Goal: Information Seeking & Learning: Learn about a topic

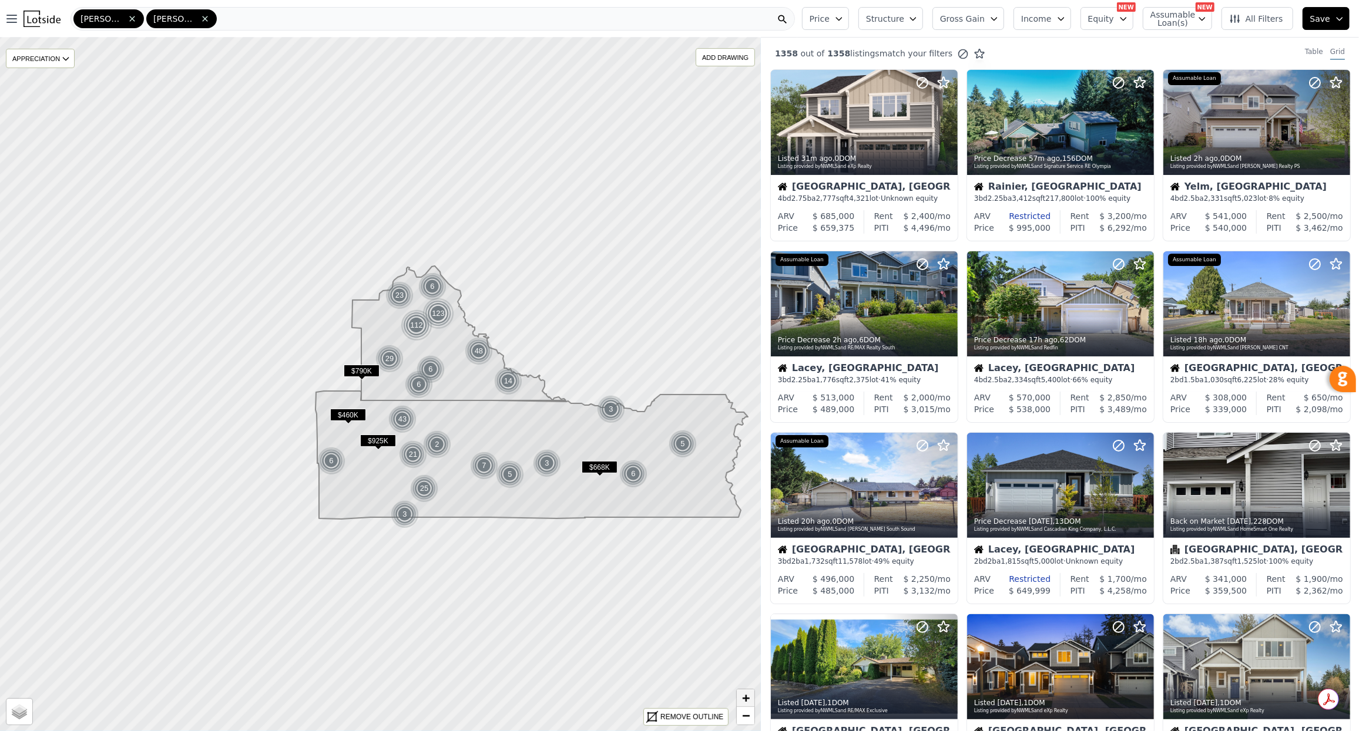
click at [751, 699] on link "+" at bounding box center [746, 699] width 18 height 18
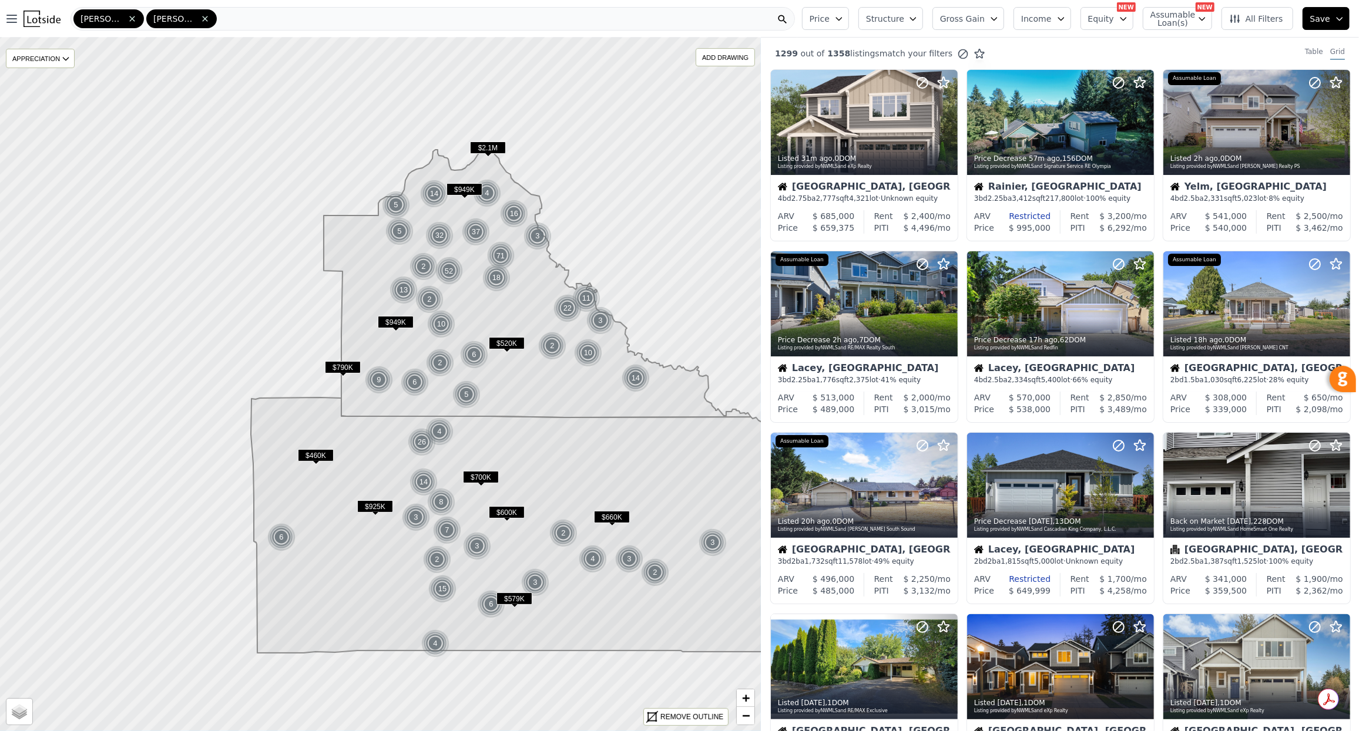
click at [226, 22] on div "Lewis Thurston" at bounding box center [432, 18] width 724 height 23
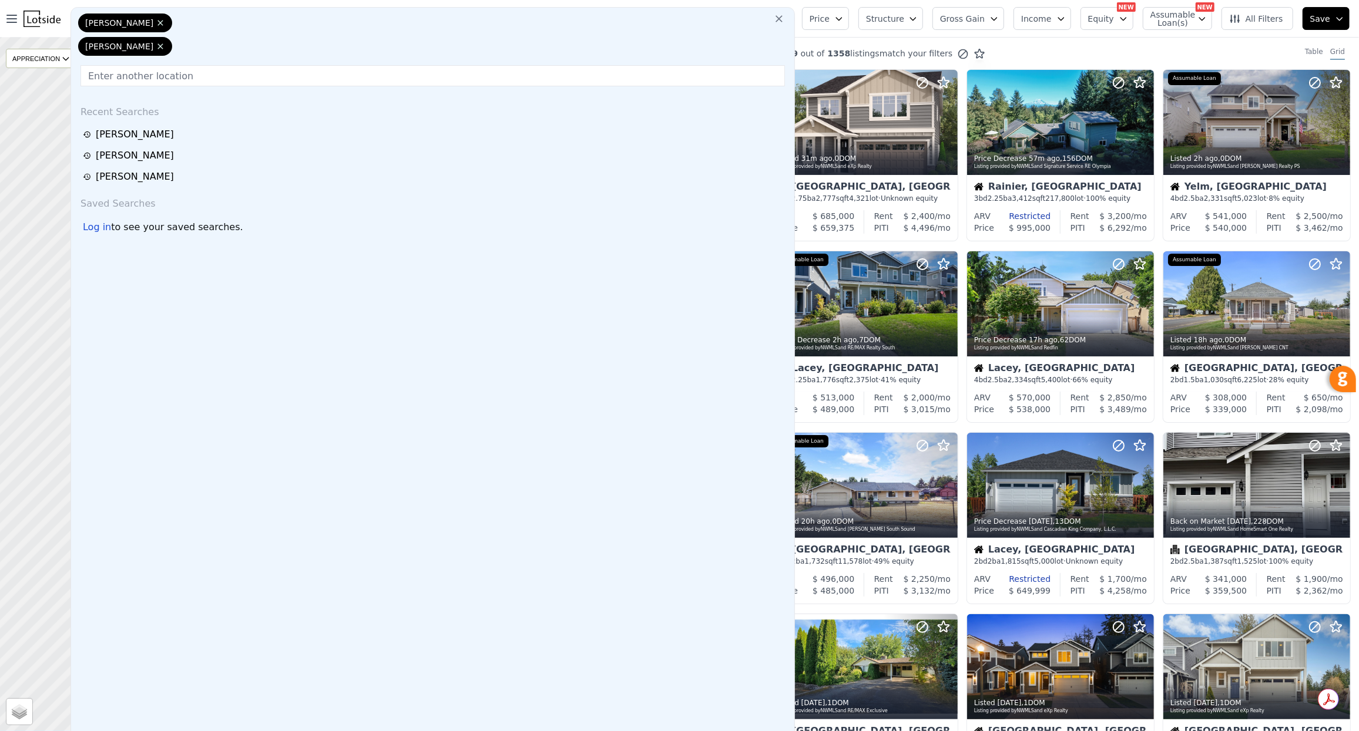
click at [224, 16] on div "Lewis Thurston" at bounding box center [433, 37] width 714 height 47
click at [221, 65] on input "text" at bounding box center [432, 75] width 704 height 21
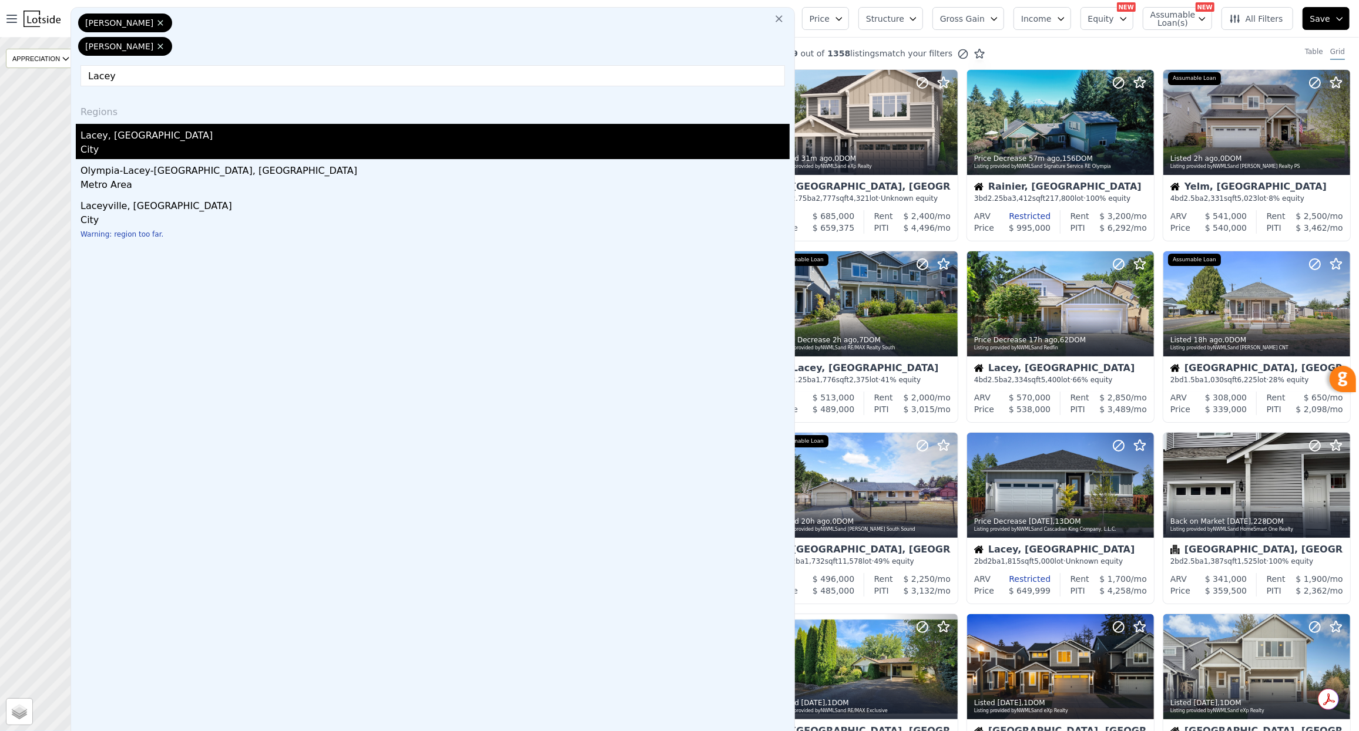
type input "Lacey"
click at [115, 124] on div "Lacey, WA" at bounding box center [434, 133] width 709 height 19
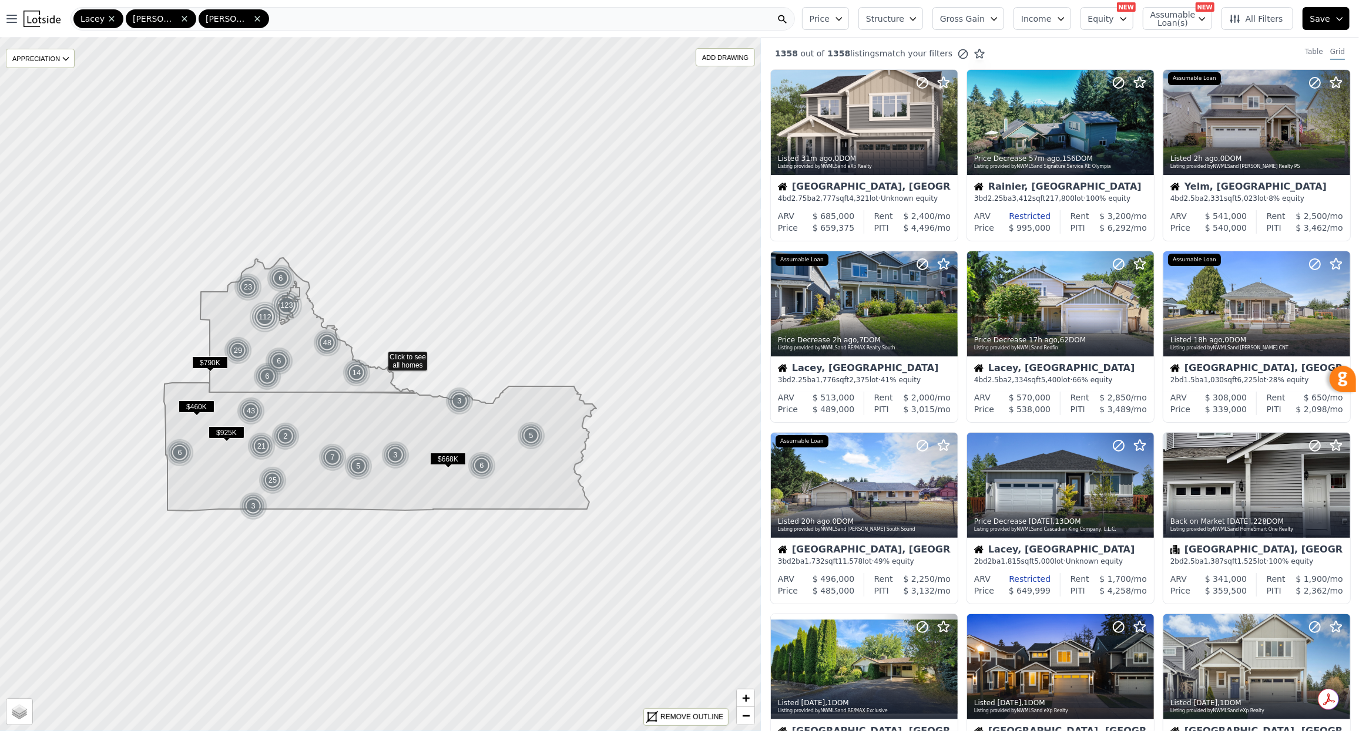
click at [274, 18] on div "Lacey Lewis Thurston" at bounding box center [432, 18] width 724 height 23
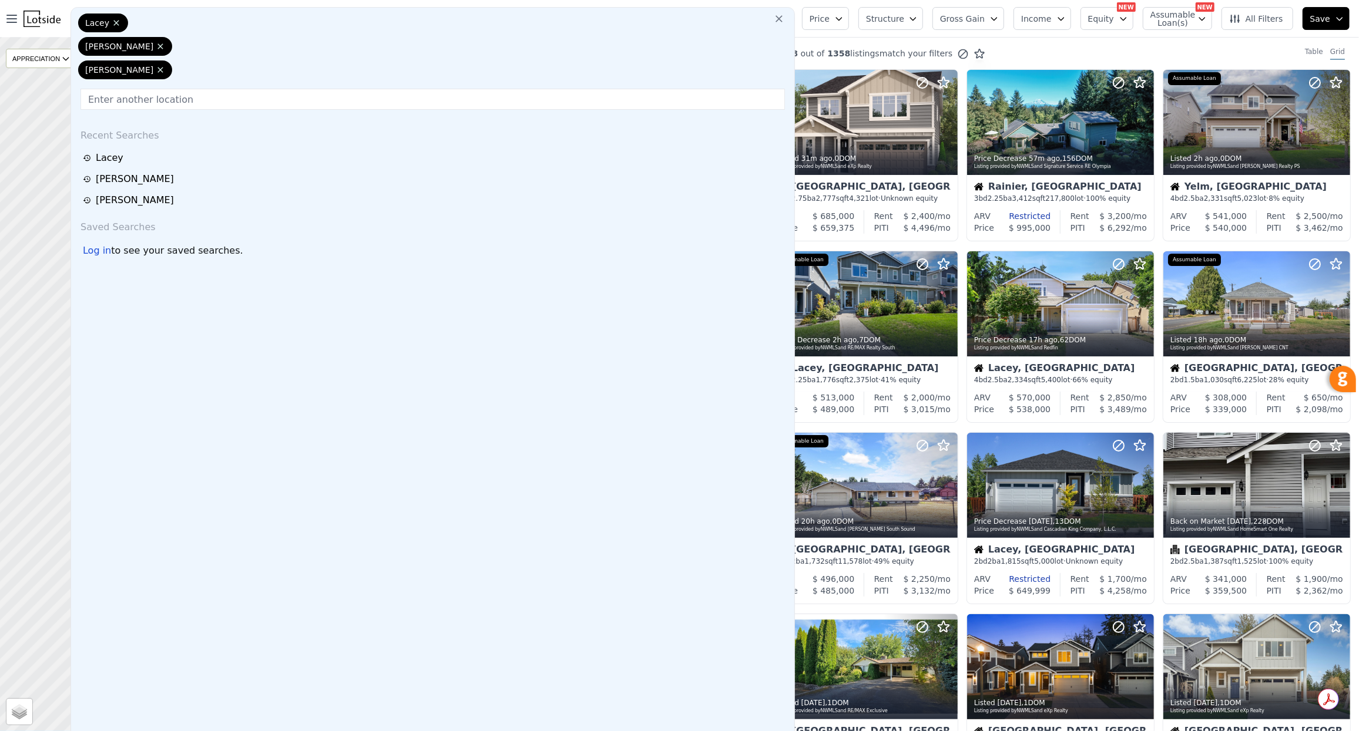
click at [234, 89] on input "text" at bounding box center [432, 99] width 704 height 21
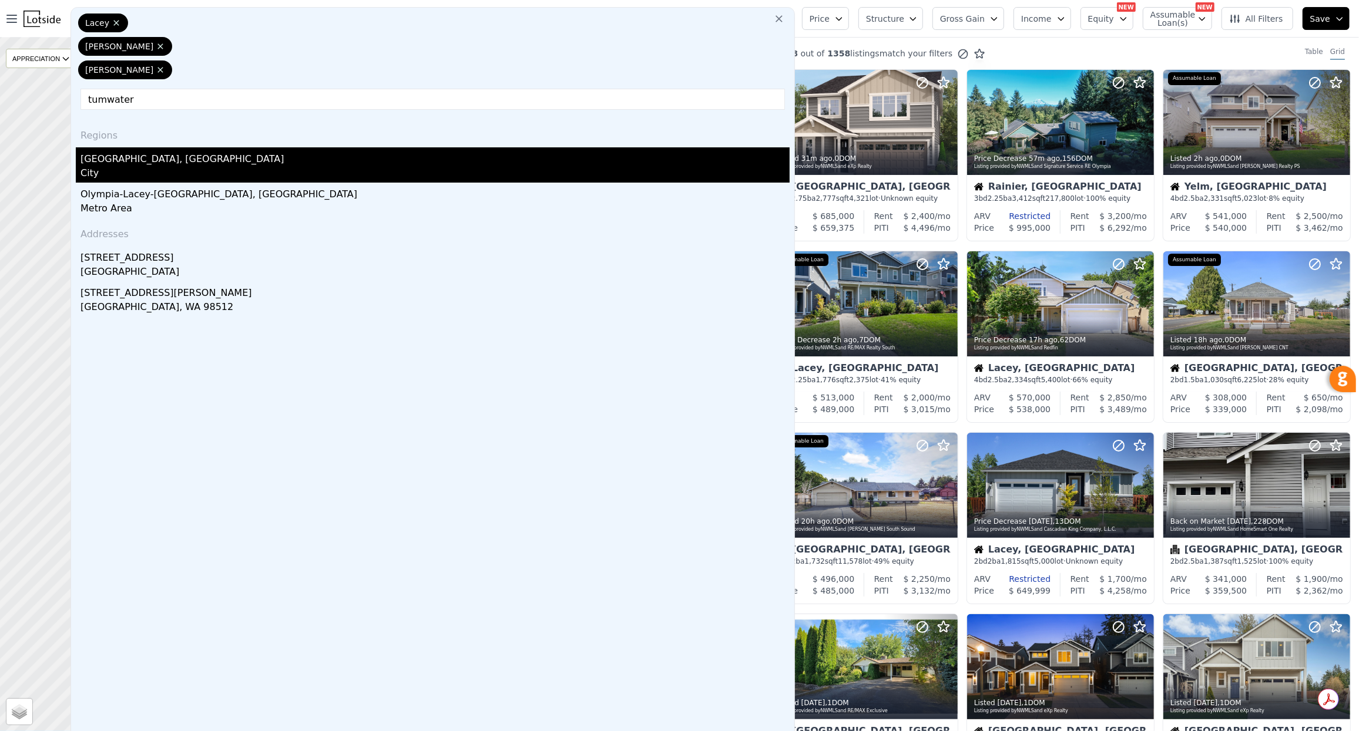
type input "tumwater"
click at [135, 147] on div "Tumwater, WA" at bounding box center [434, 156] width 709 height 19
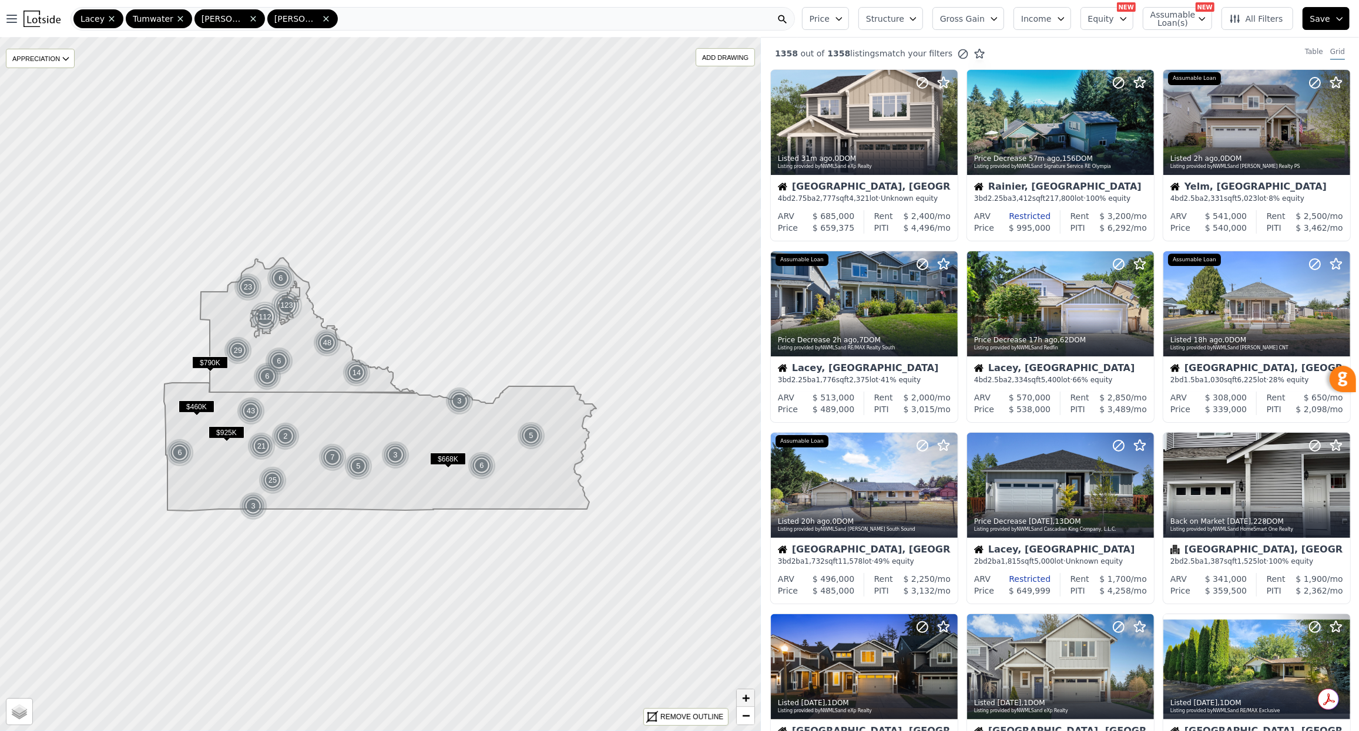
click at [747, 700] on span "+" at bounding box center [746, 698] width 8 height 15
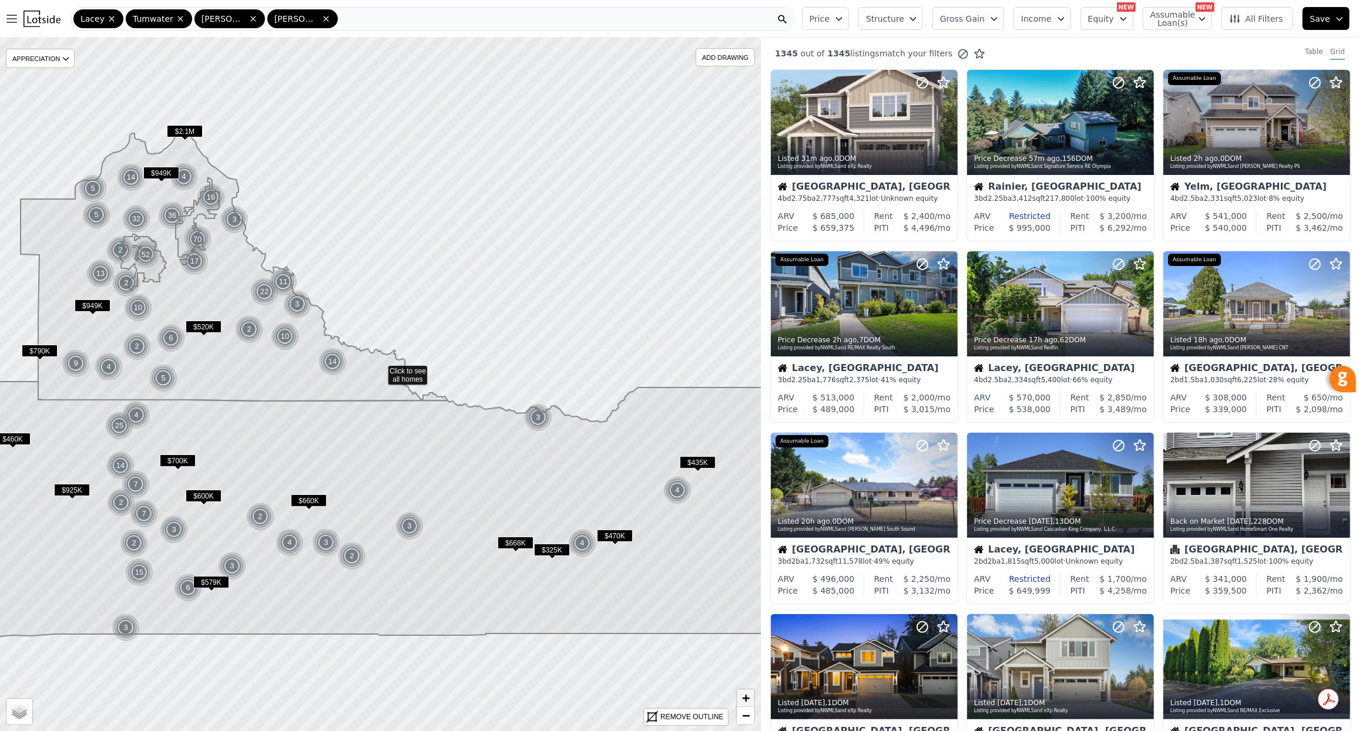
click at [747, 700] on span "+" at bounding box center [746, 698] width 8 height 15
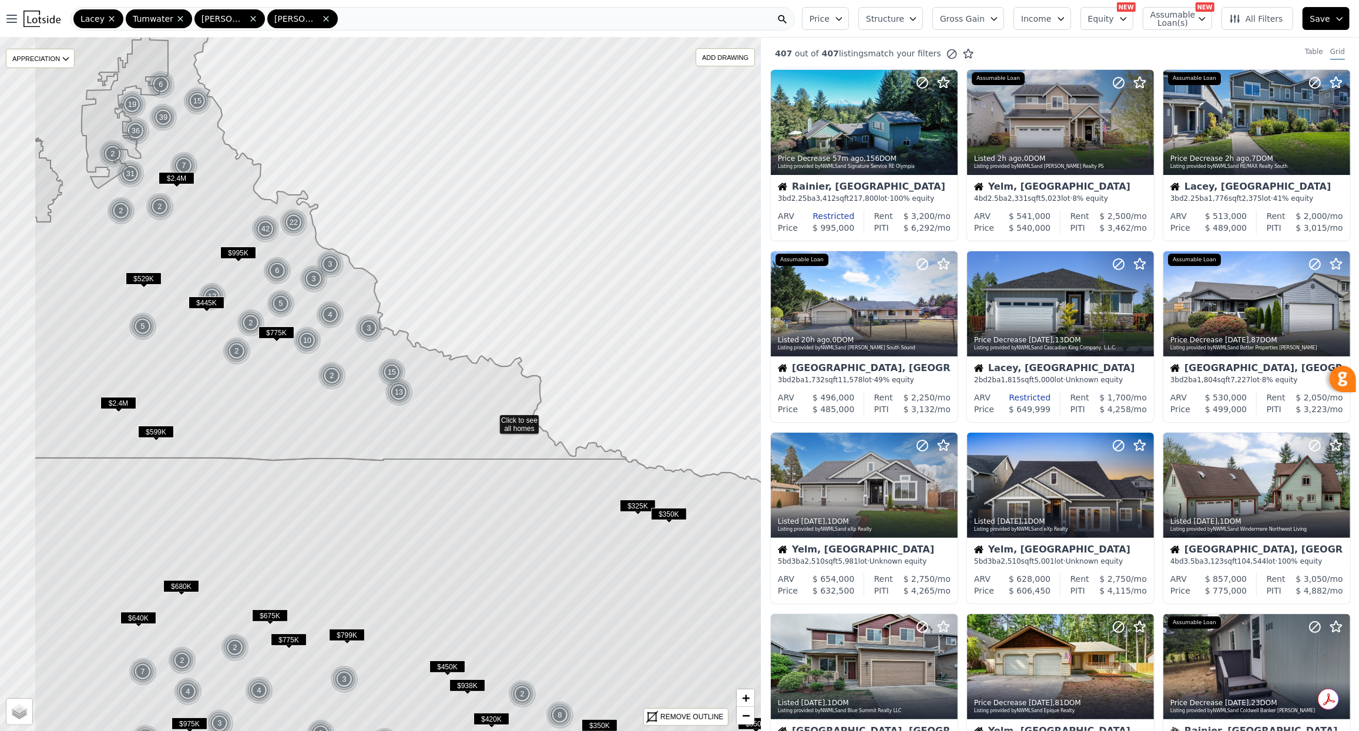
drag, startPoint x: 318, startPoint y: 414, endPoint x: 428, endPoint y: 456, distance: 118.3
click at [428, 456] on icon at bounding box center [330, 234] width 592 height 451
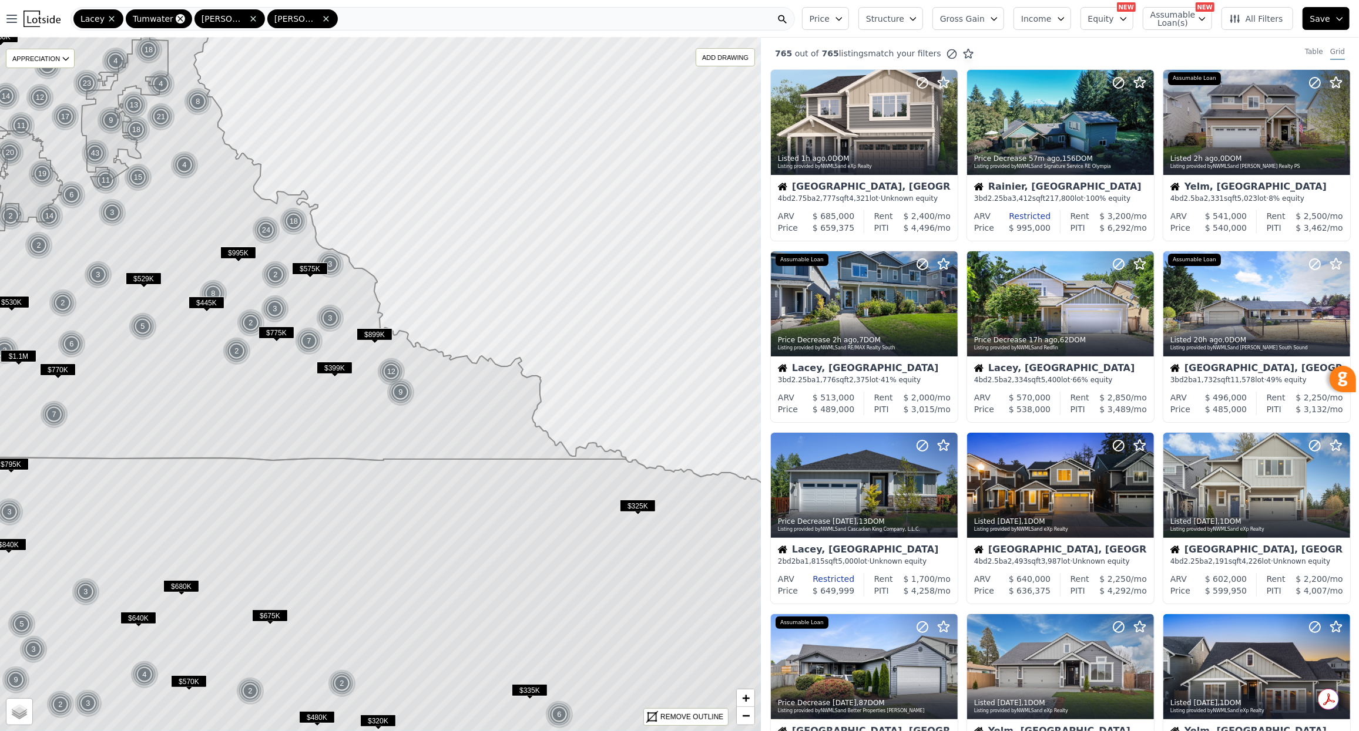
click at [179, 18] on icon at bounding box center [180, 18] width 9 height 9
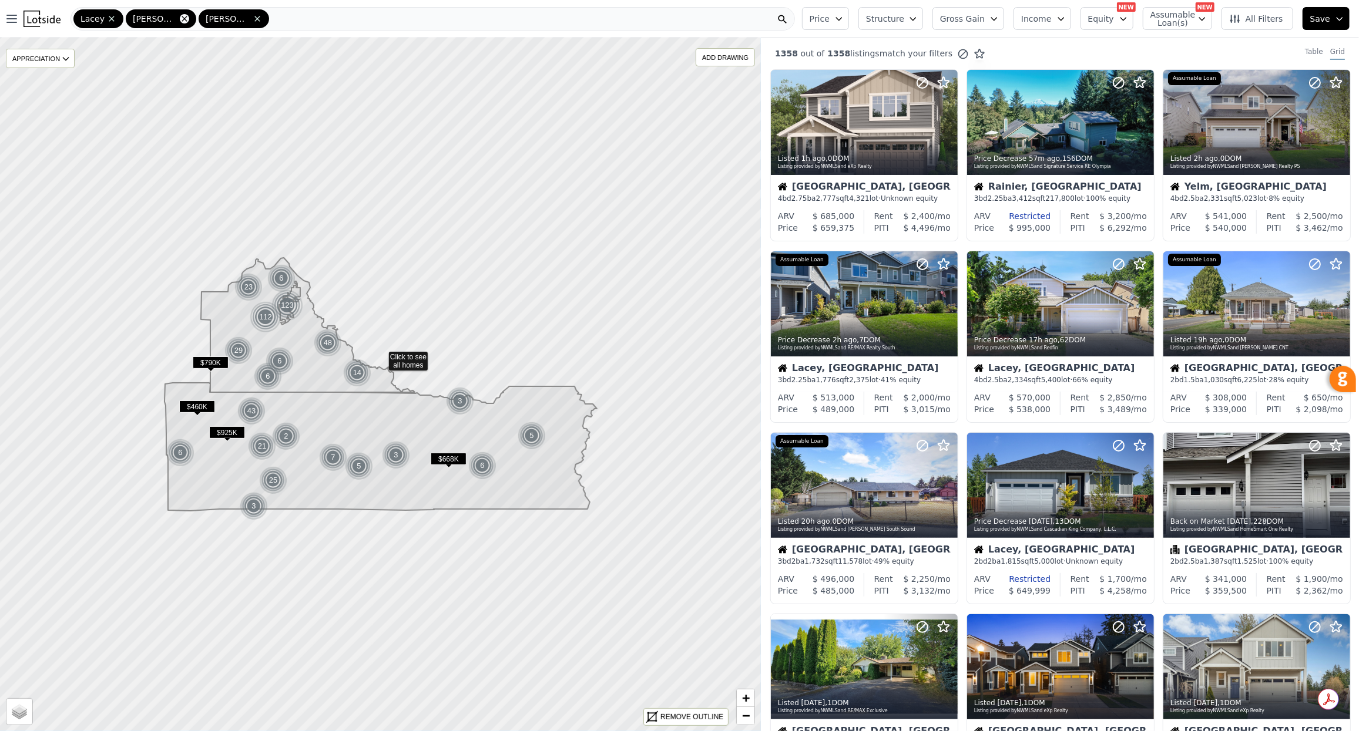
click at [180, 19] on icon at bounding box center [184, 18] width 9 height 9
click at [180, 21] on icon at bounding box center [184, 18] width 9 height 9
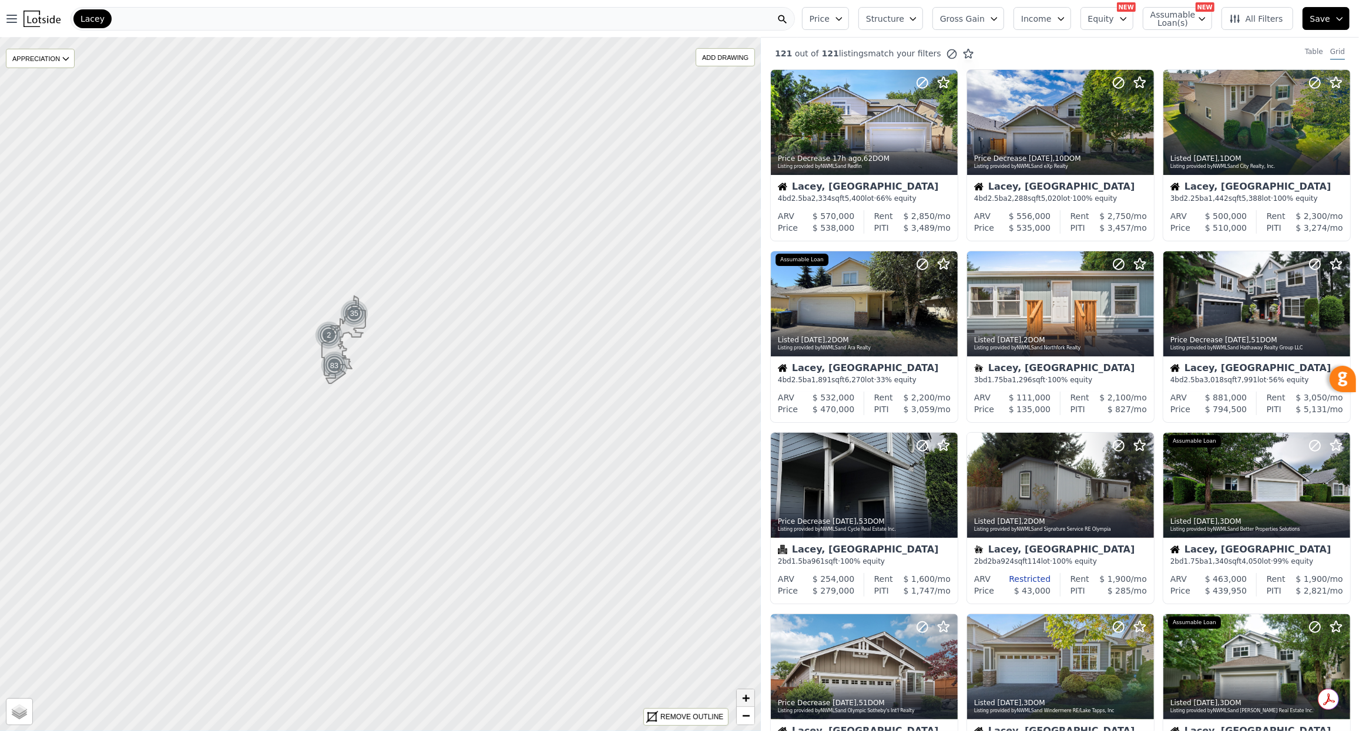
click at [752, 695] on link "+" at bounding box center [746, 699] width 18 height 18
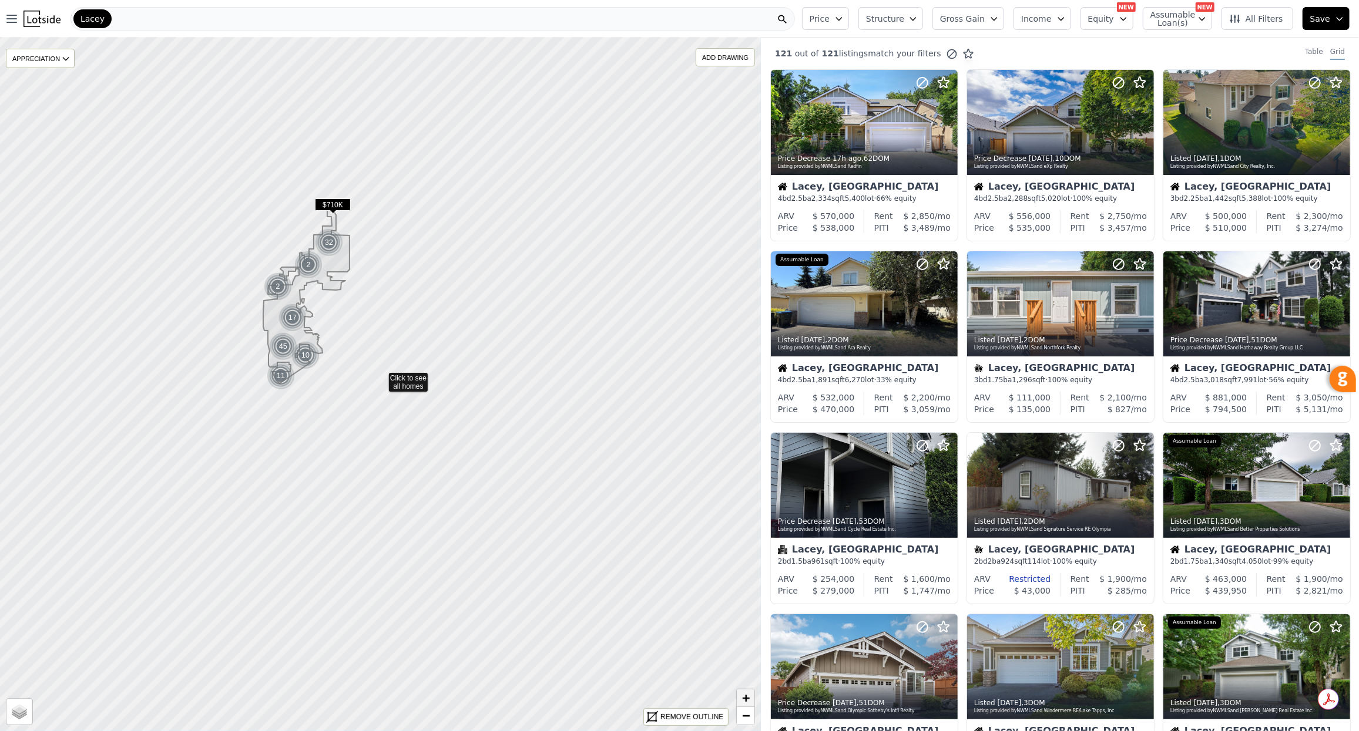
click at [747, 700] on span "+" at bounding box center [746, 698] width 8 height 15
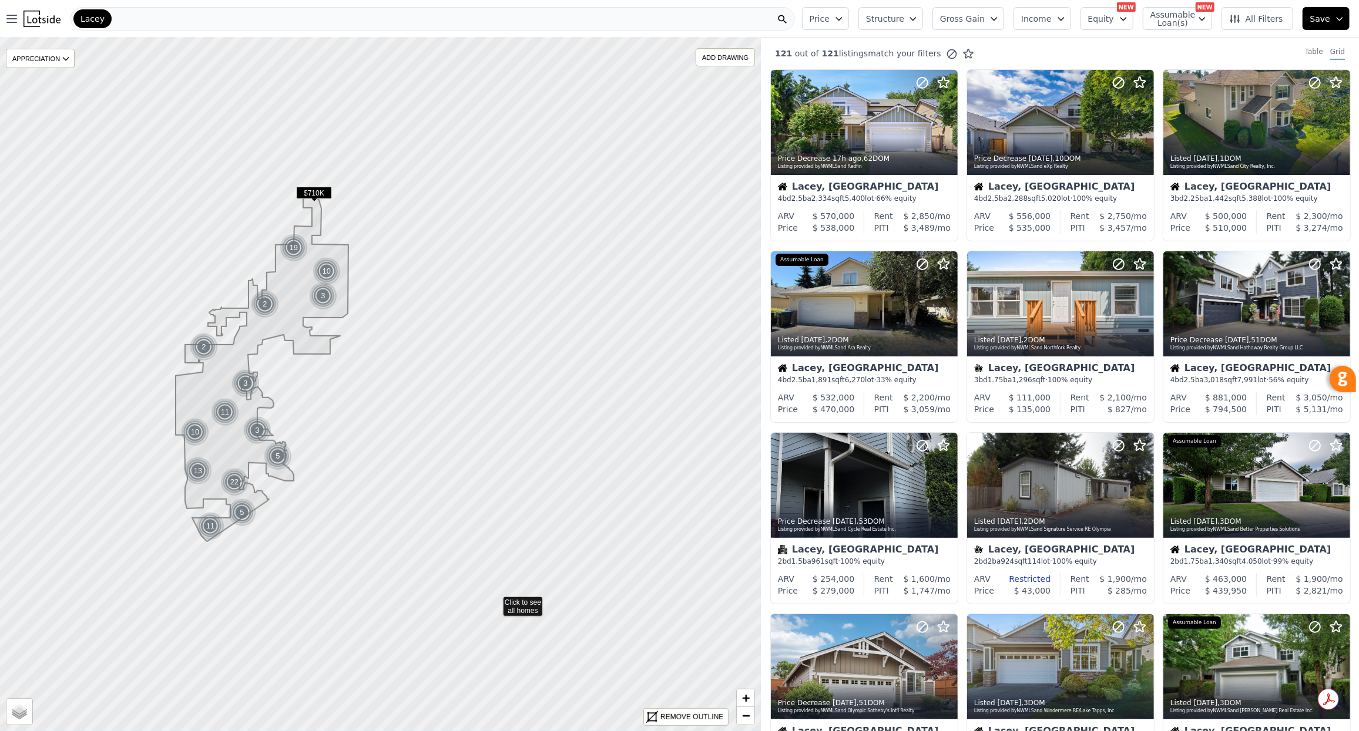
drag, startPoint x: 471, startPoint y: 447, endPoint x: 496, endPoint y: 602, distance: 156.4
click at [1254, 16] on span "All Filters" at bounding box center [1256, 19] width 54 height 12
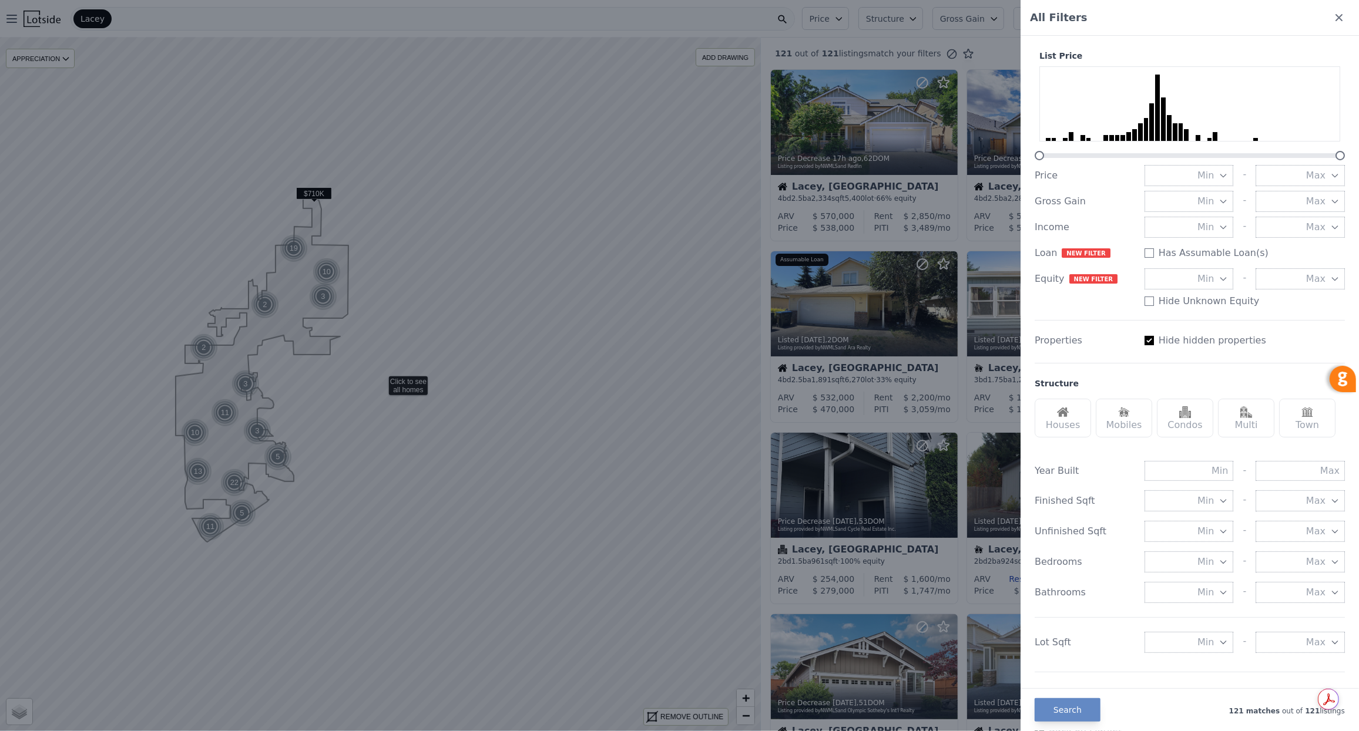
click at [1330, 177] on icon "button" at bounding box center [1334, 175] width 9 height 9
click at [1326, 309] on button "$600K" at bounding box center [1299, 307] width 89 height 21
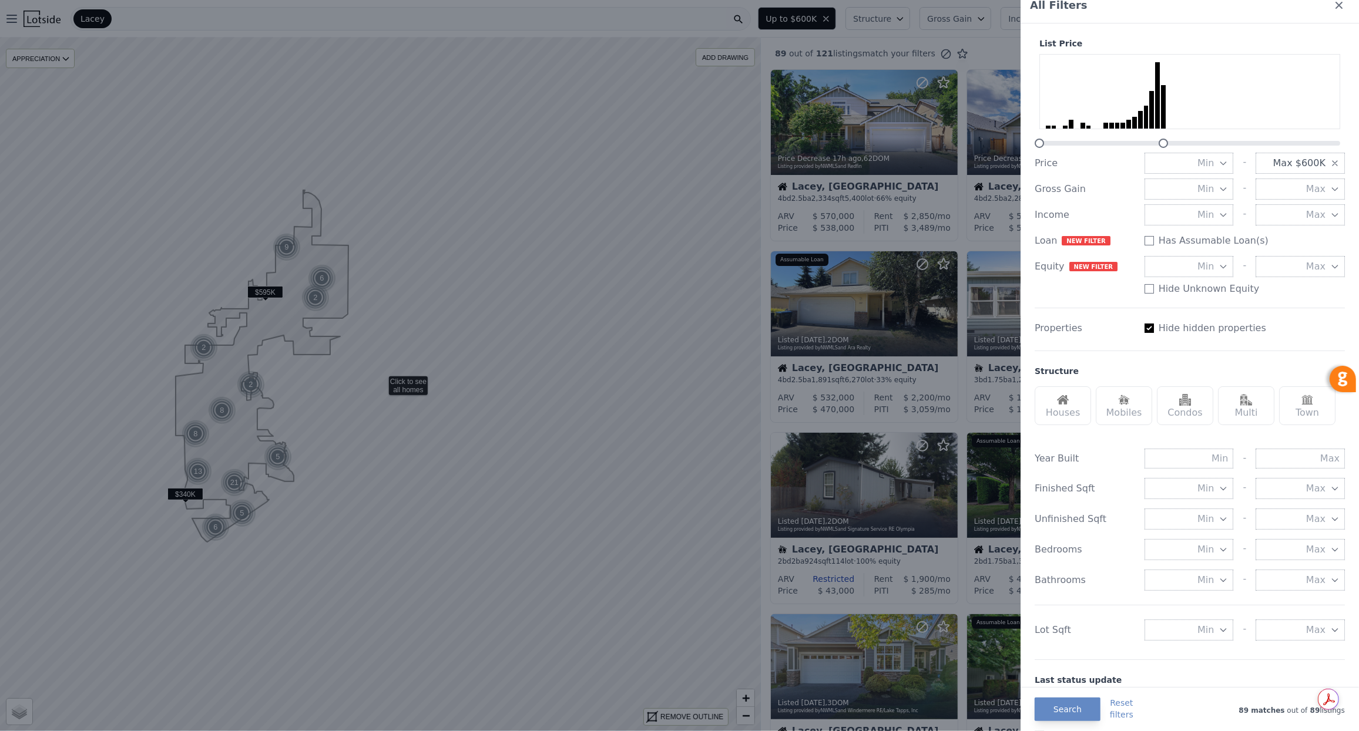
scroll to position [15, 0]
click at [1058, 397] on img at bounding box center [1063, 397] width 12 height 12
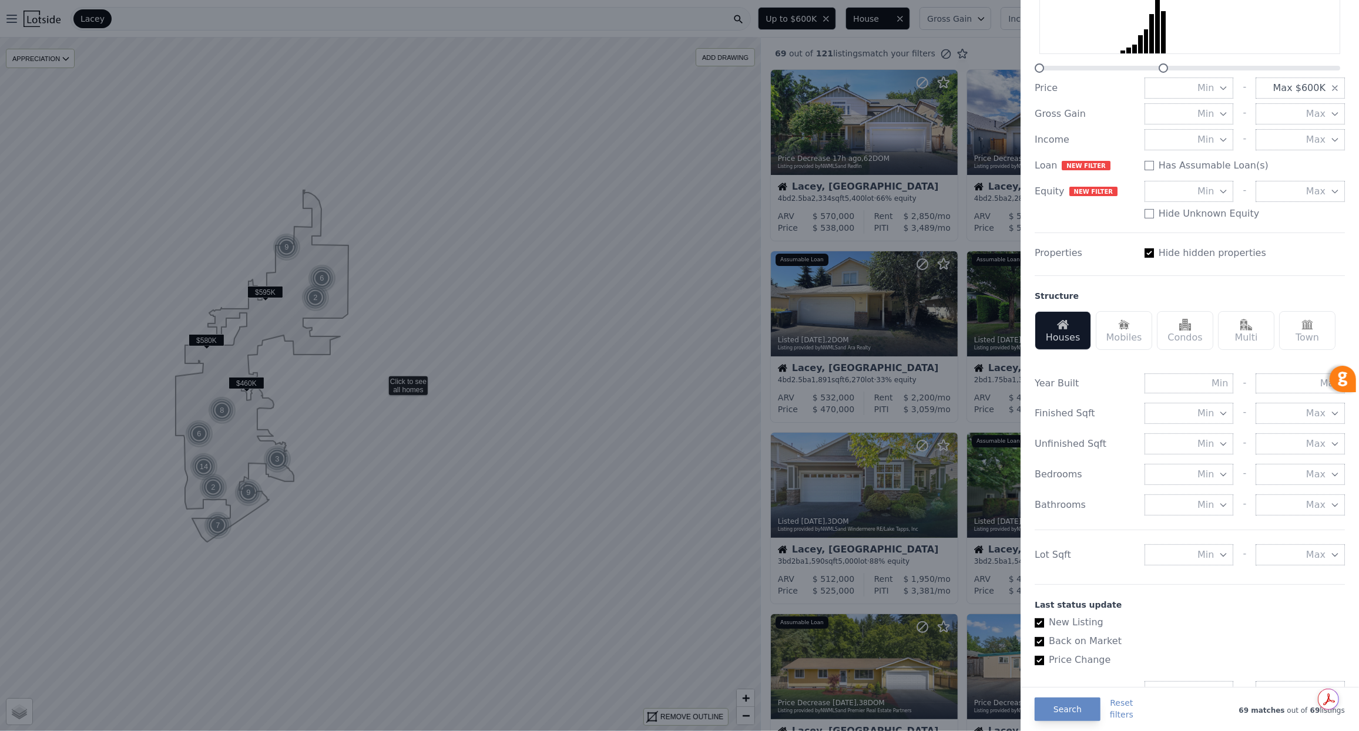
scroll to position [90, 0]
click at [1223, 412] on icon "button" at bounding box center [1222, 410] width 9 height 9
click at [1200, 513] on button "2000 sqft" at bounding box center [1188, 516] width 89 height 21
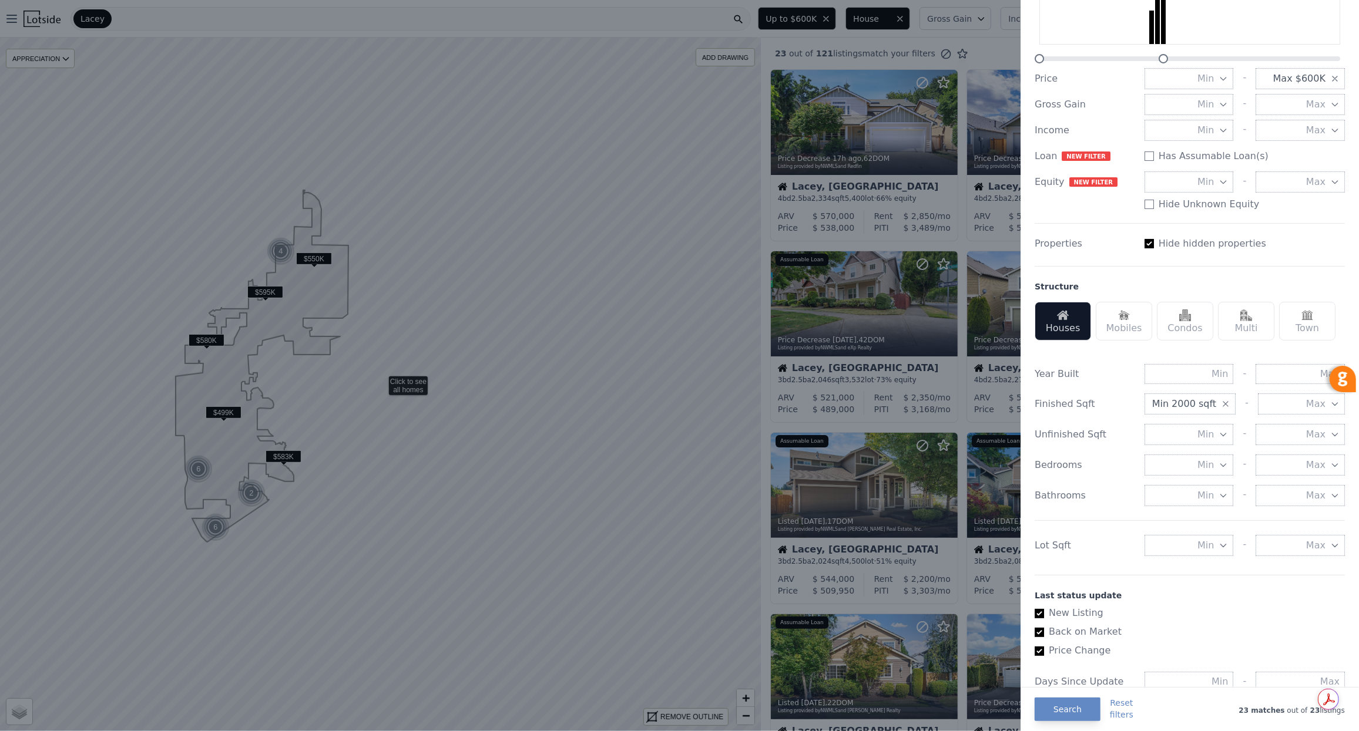
click at [1211, 463] on span "Min" at bounding box center [1205, 465] width 16 height 14
click at [1214, 553] on button "3 beds" at bounding box center [1188, 549] width 89 height 21
click at [1209, 492] on span "Min" at bounding box center [1205, 496] width 16 height 14
click at [1211, 580] on button "2 baths" at bounding box center [1188, 580] width 89 height 21
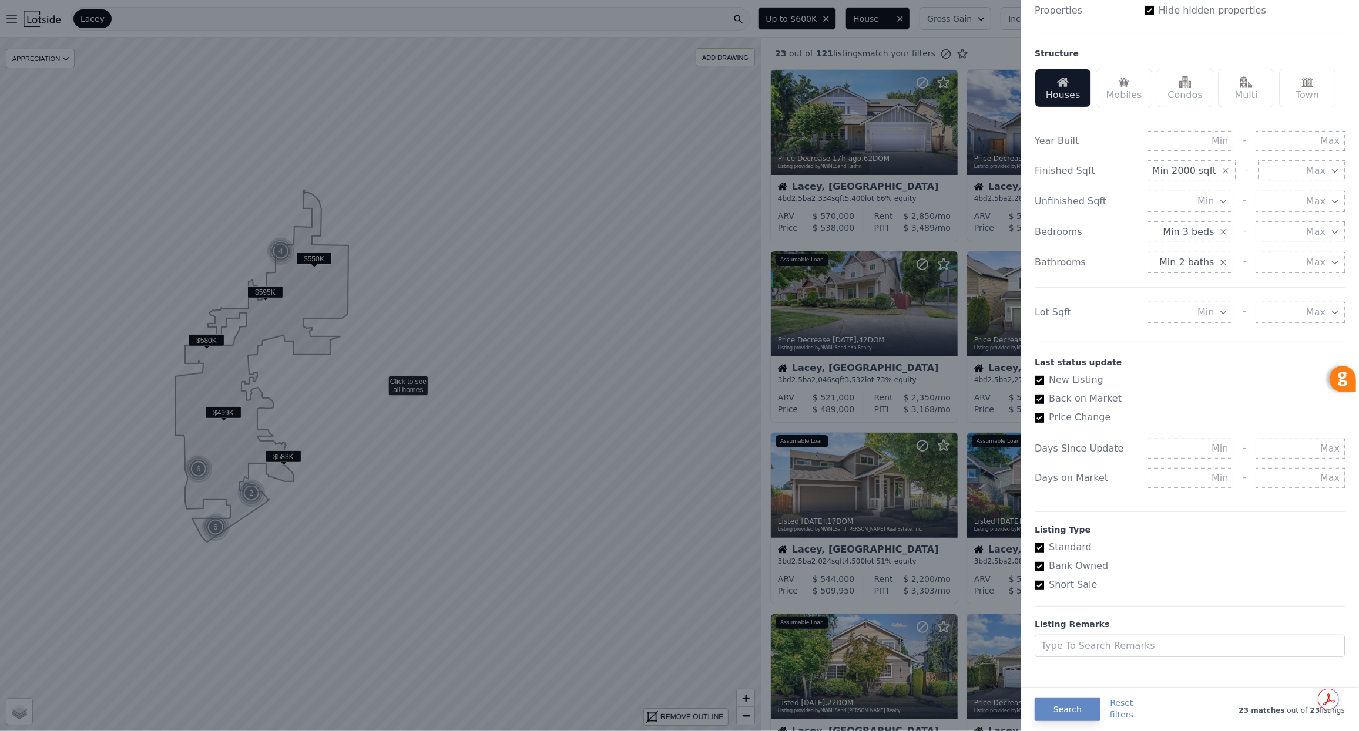
scroll to position [337, 0]
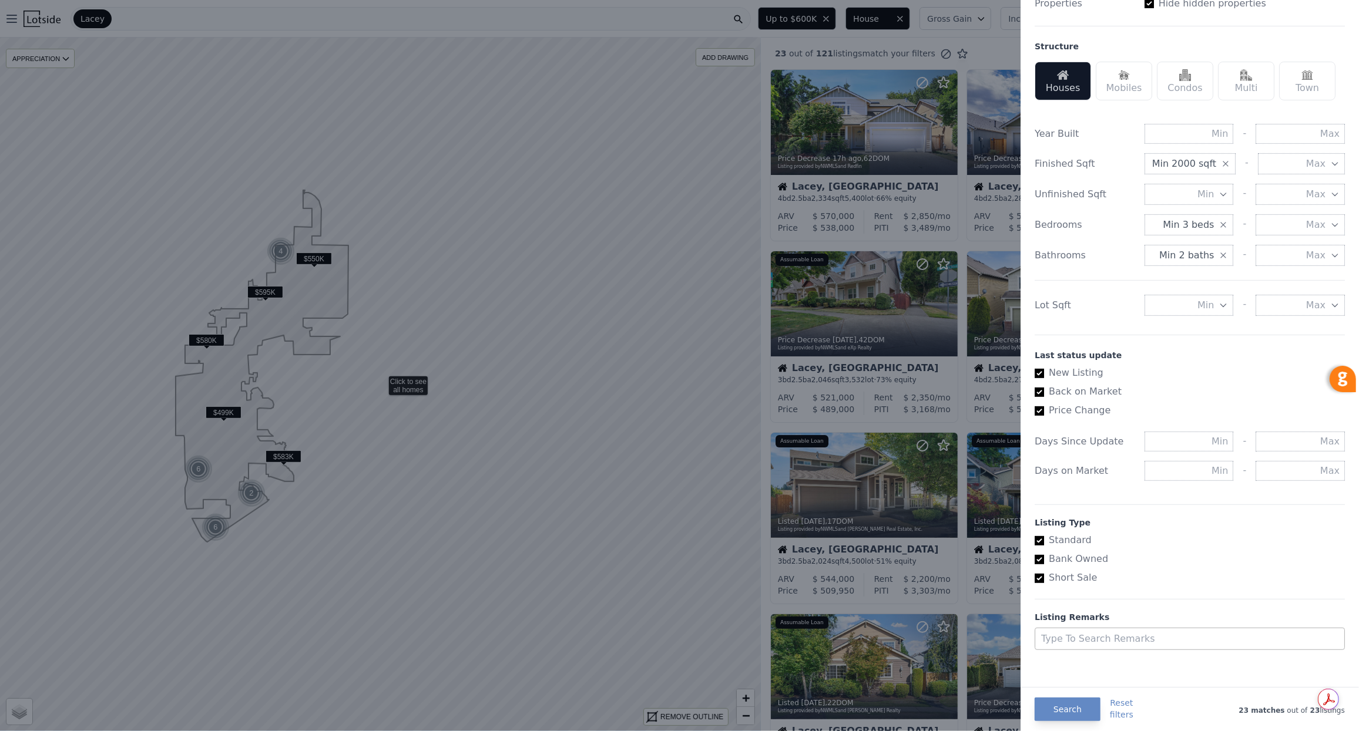
click at [1081, 631] on div at bounding box center [1178, 639] width 275 height 16
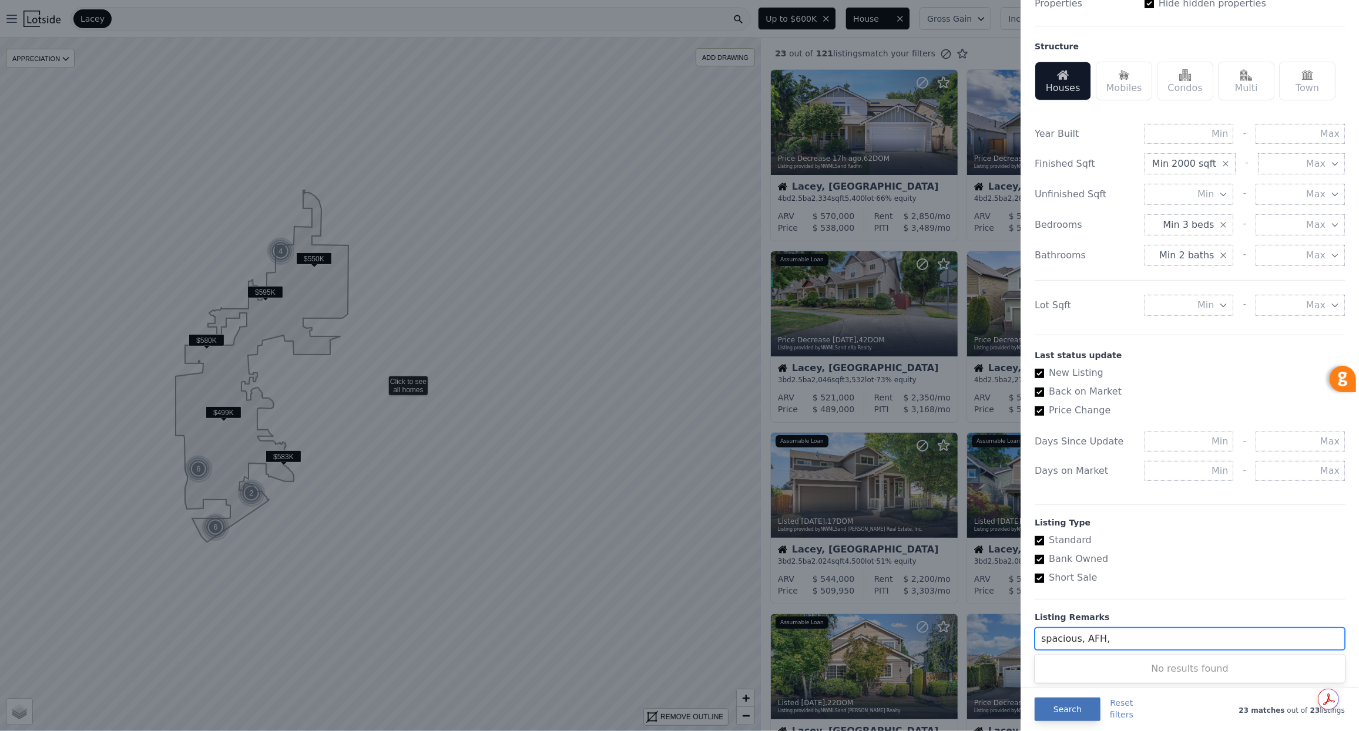
type input "spacious, AFH,"
click at [1060, 708] on button "Search" at bounding box center [1067, 709] width 66 height 23
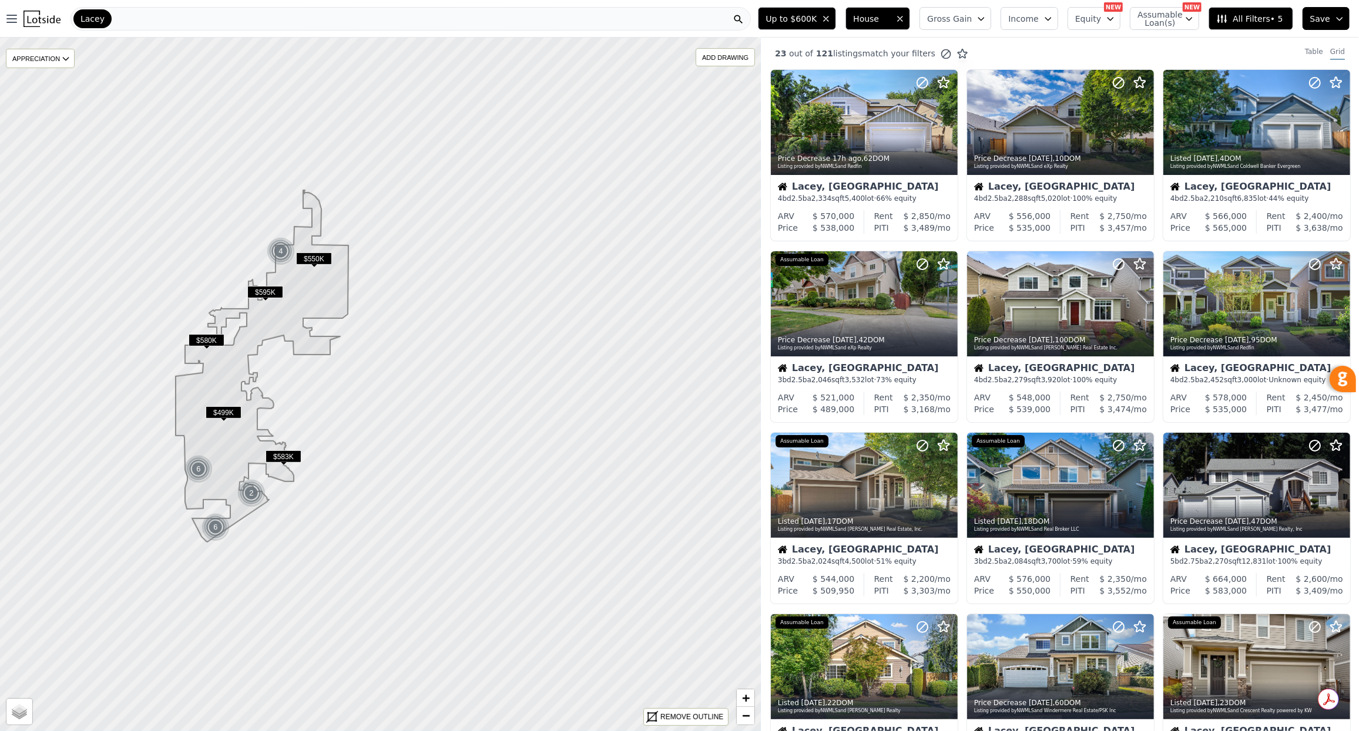
click at [229, 410] on span "$499K" at bounding box center [224, 412] width 36 height 12
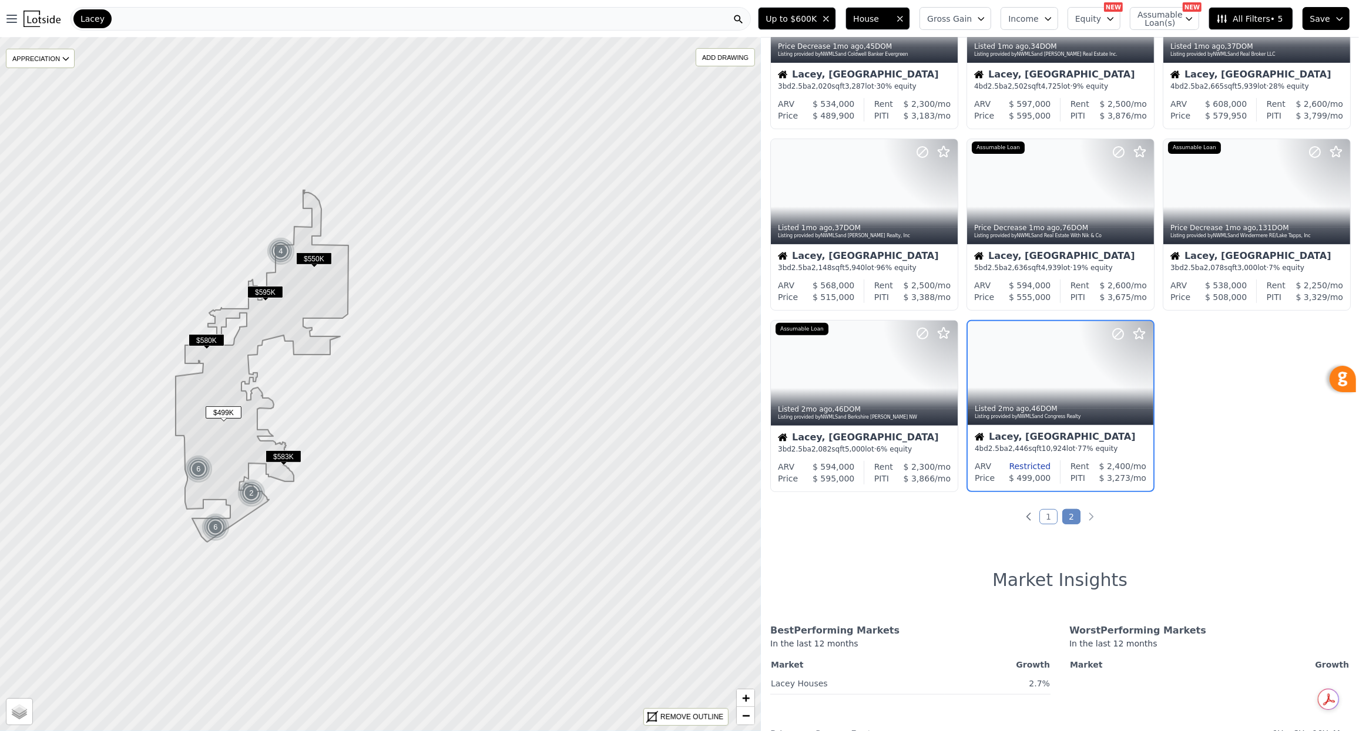
scroll to position [296, 0]
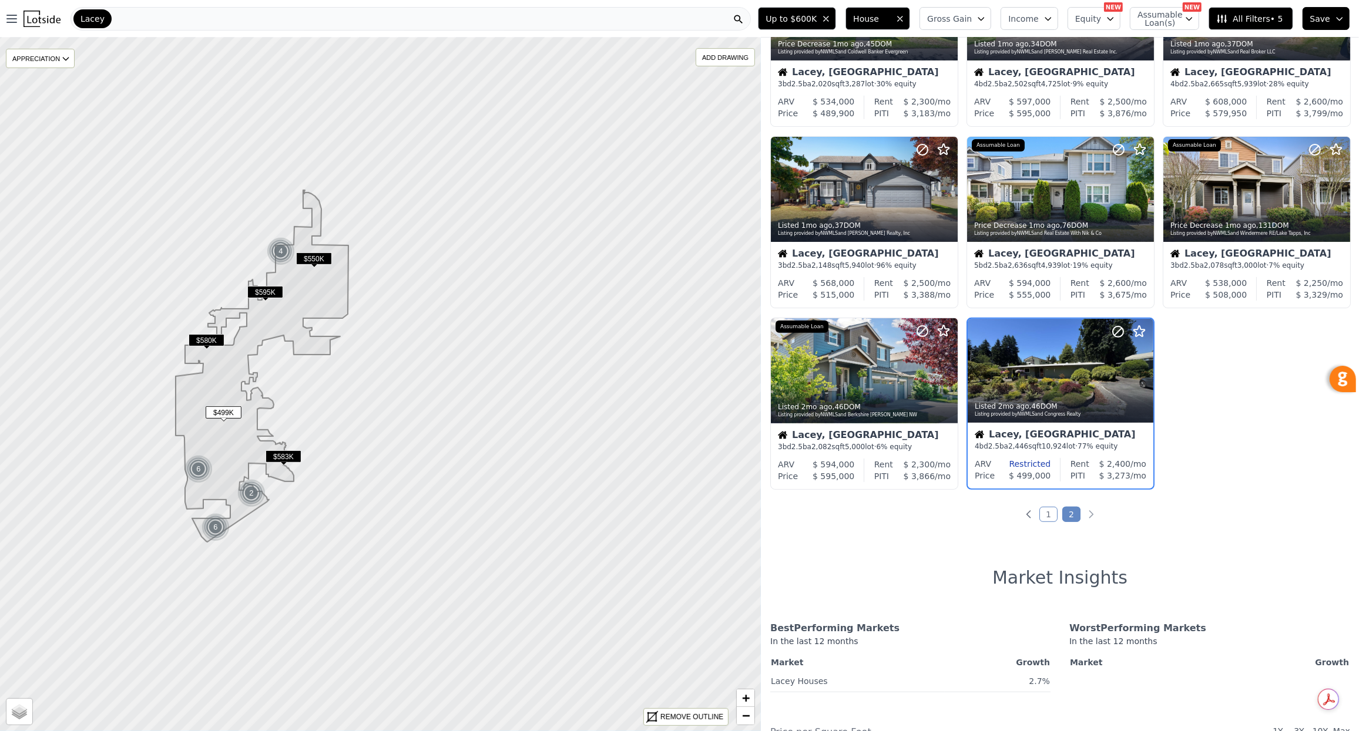
click at [1252, 16] on span "All Filters • 5" at bounding box center [1249, 19] width 66 height 12
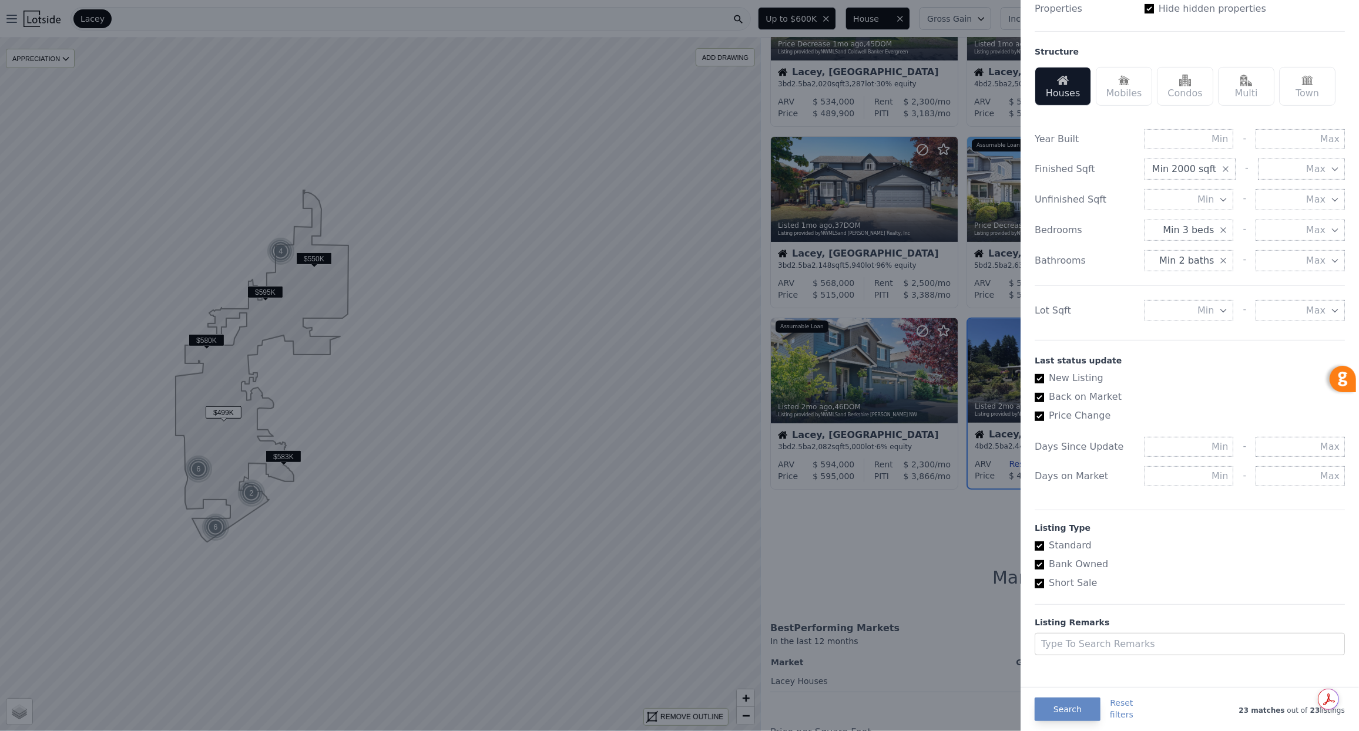
scroll to position [337, 0]
click at [1110, 711] on button "Reset filters" at bounding box center [1121, 708] width 23 height 23
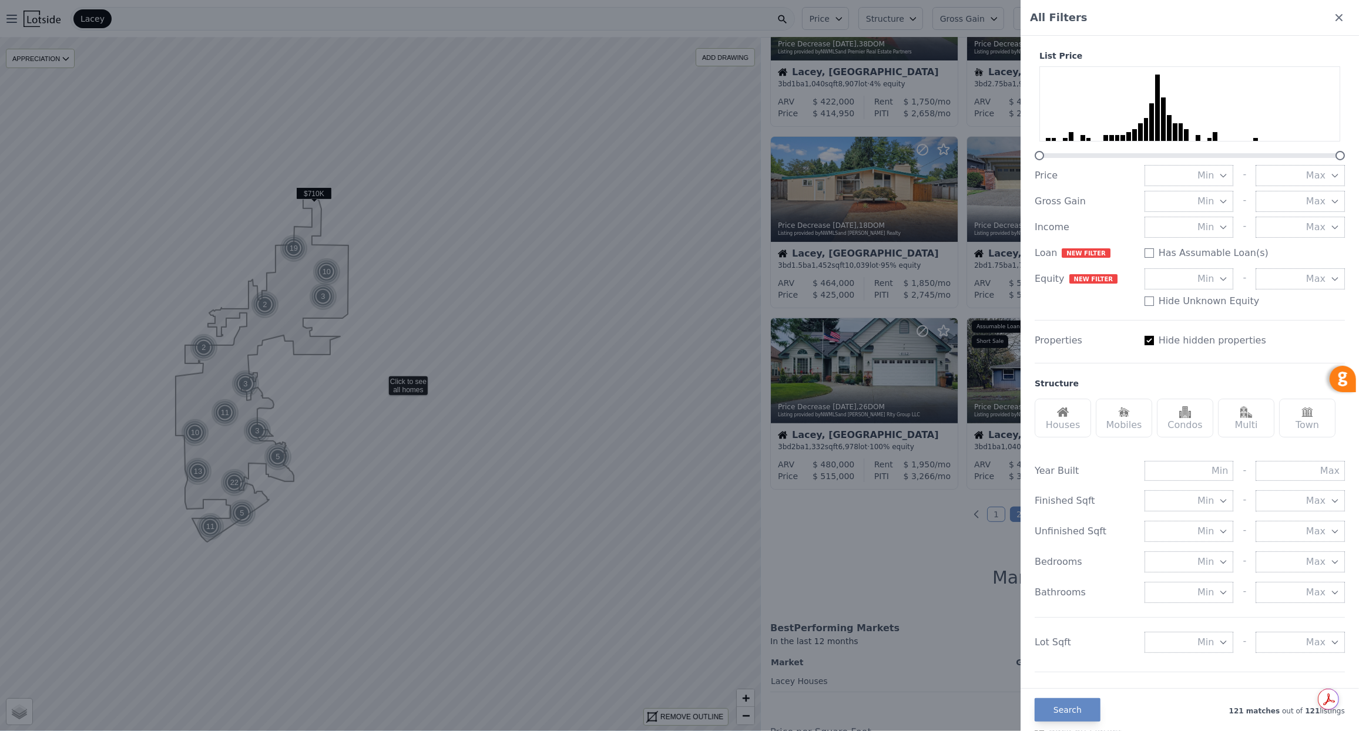
click at [1338, 172] on icon "button" at bounding box center [1334, 175] width 9 height 9
click at [1324, 214] on button "$600K" at bounding box center [1299, 216] width 89 height 21
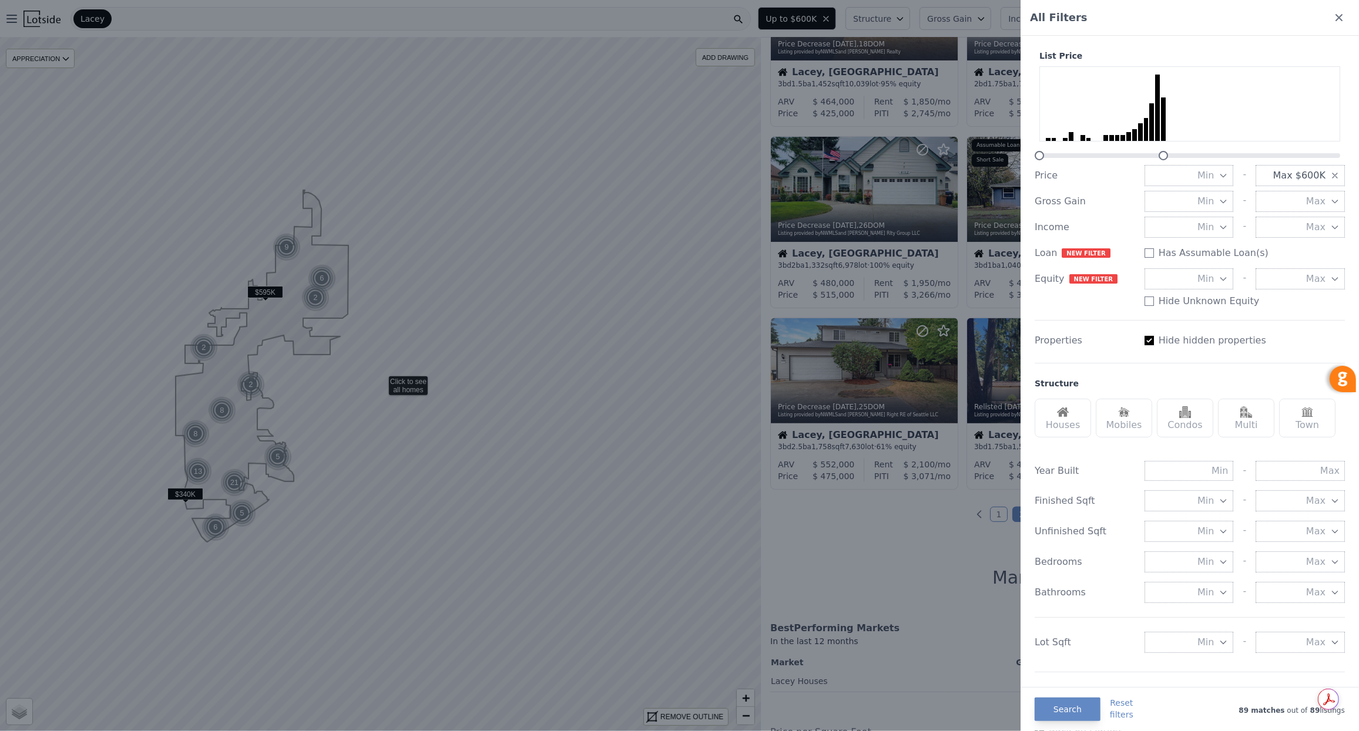
click at [1149, 342] on input "Has Assumable Loan(s)" at bounding box center [1148, 340] width 9 height 9
checkbox input "false"
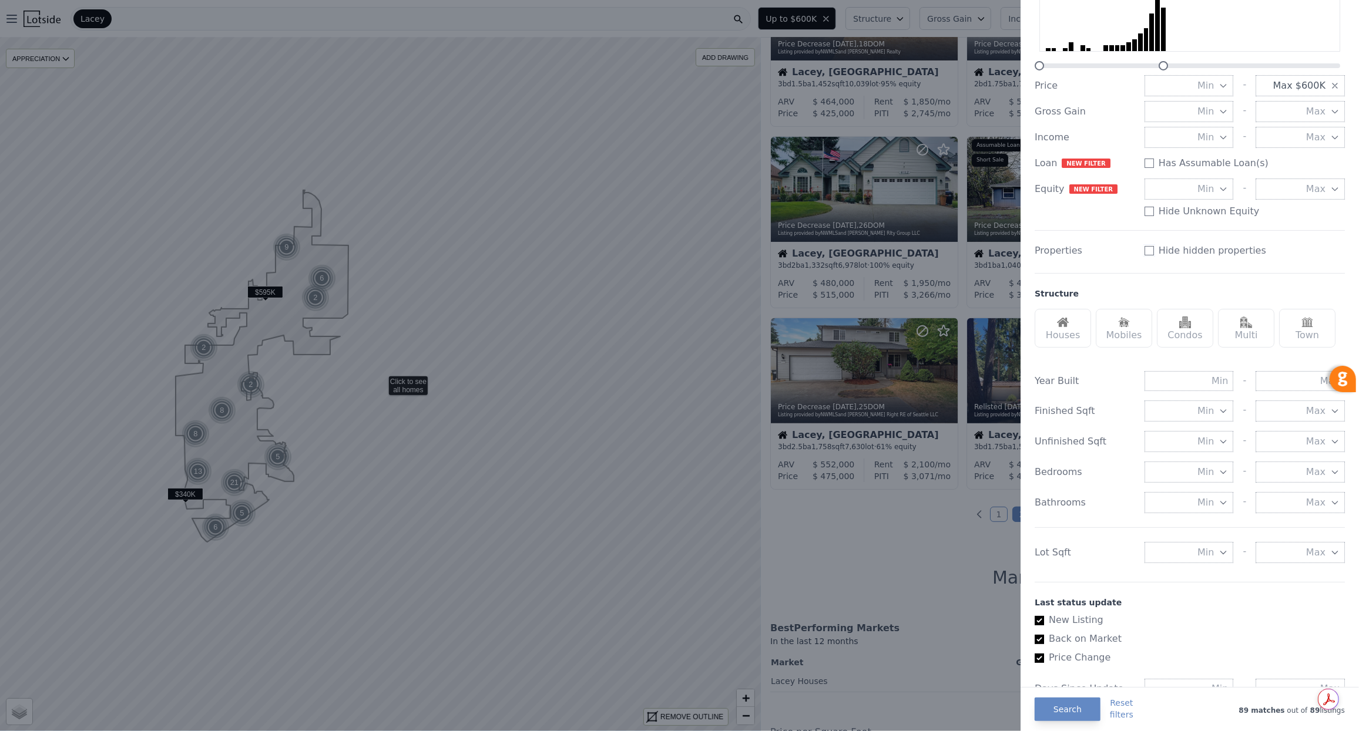
scroll to position [90, 0]
click at [1061, 320] on img at bounding box center [1063, 322] width 12 height 12
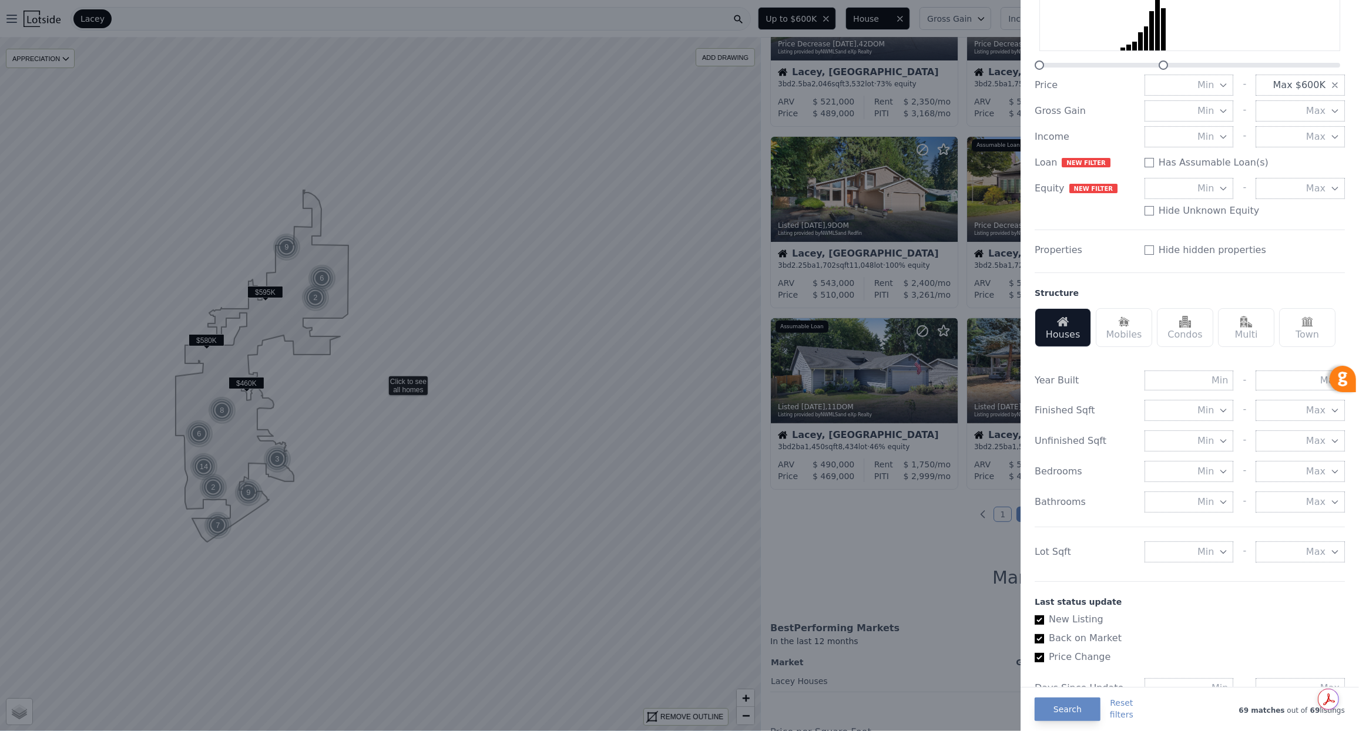
click at [1225, 407] on icon "button" at bounding box center [1222, 410] width 9 height 9
click at [1216, 518] on button "2000 sqft" at bounding box center [1188, 516] width 89 height 21
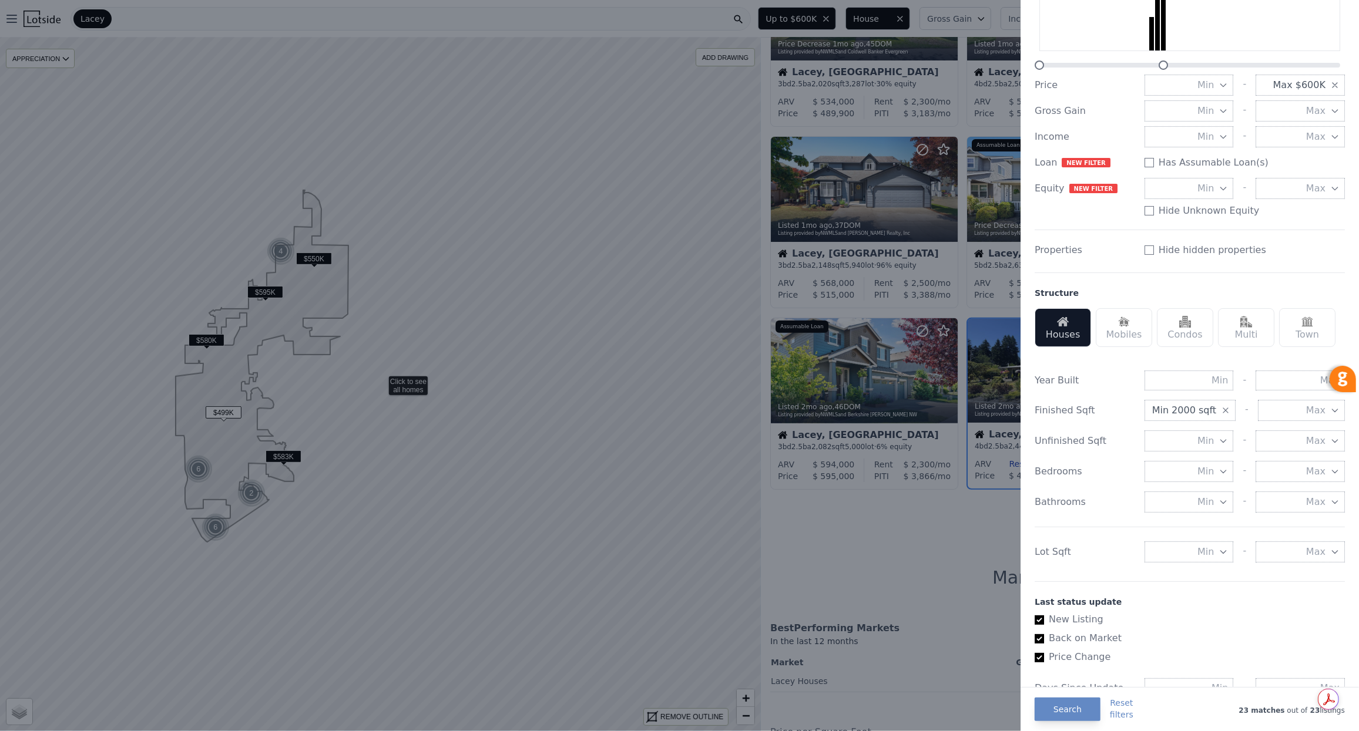
click at [1228, 457] on div "Year Built - Finished Sqft Min 2000 sqft - Max Unfinished Sqft Min - Max Bedroo…" at bounding box center [1189, 465] width 310 height 216
click at [1226, 471] on icon "button" at bounding box center [1222, 471] width 9 height 9
click at [1219, 553] on button "3 beds" at bounding box center [1188, 556] width 89 height 21
click at [1223, 500] on icon "button" at bounding box center [1222, 502] width 9 height 9
click at [1214, 587] on button "2 baths" at bounding box center [1188, 586] width 89 height 21
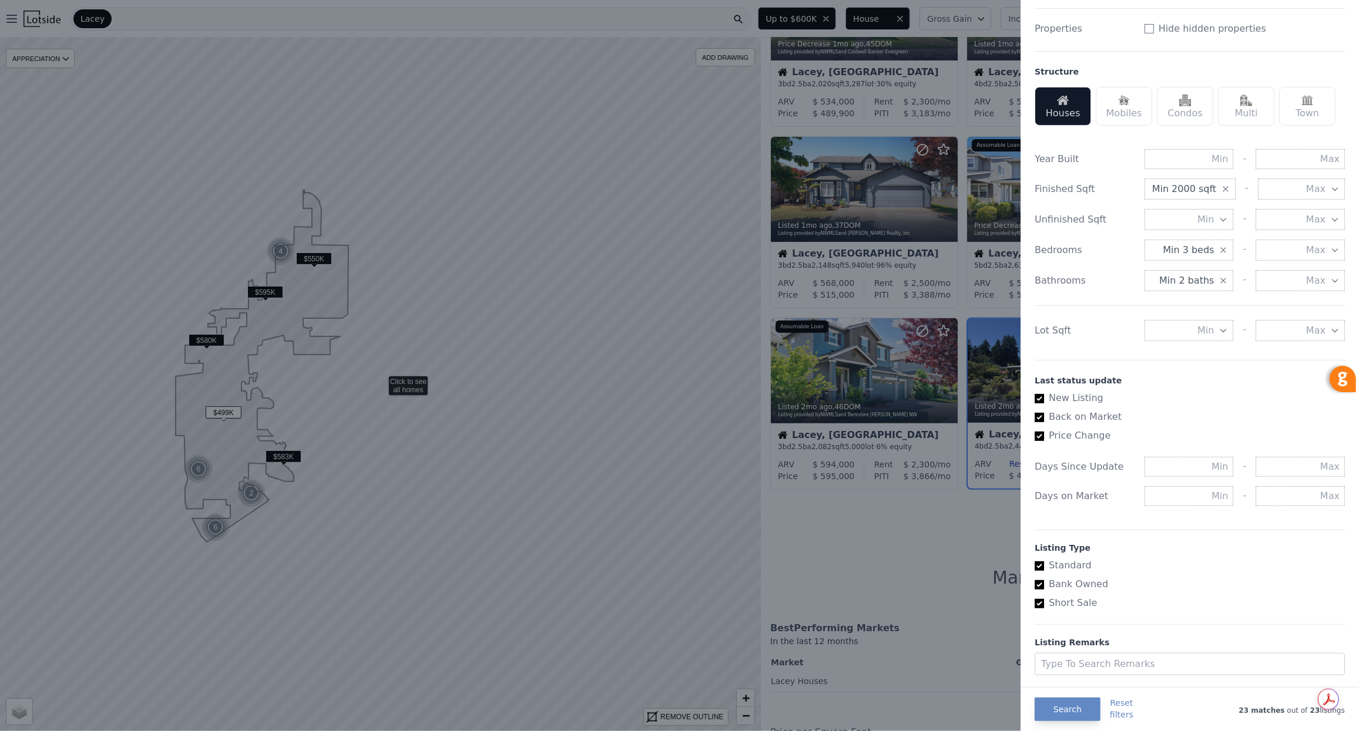
scroll to position [337, 0]
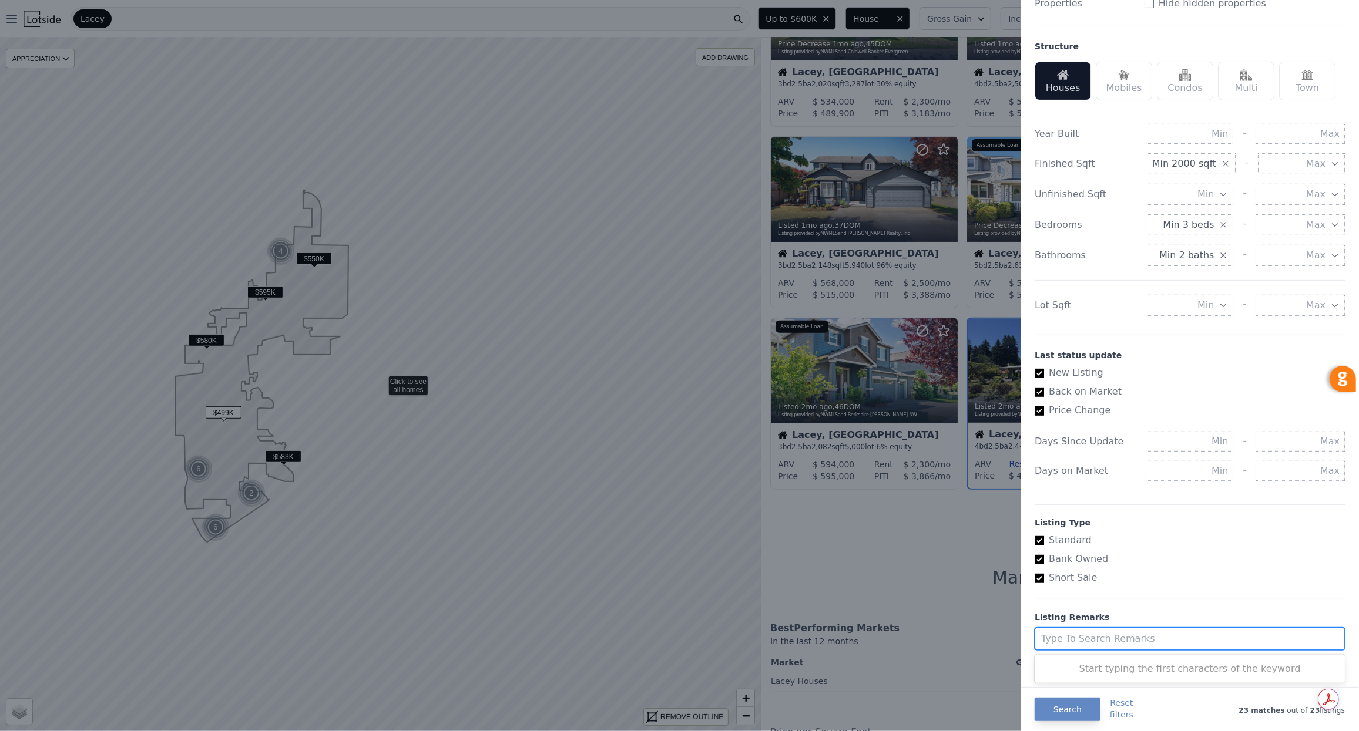
click at [1161, 640] on div at bounding box center [1178, 639] width 275 height 16
type input "spacious, AFH"
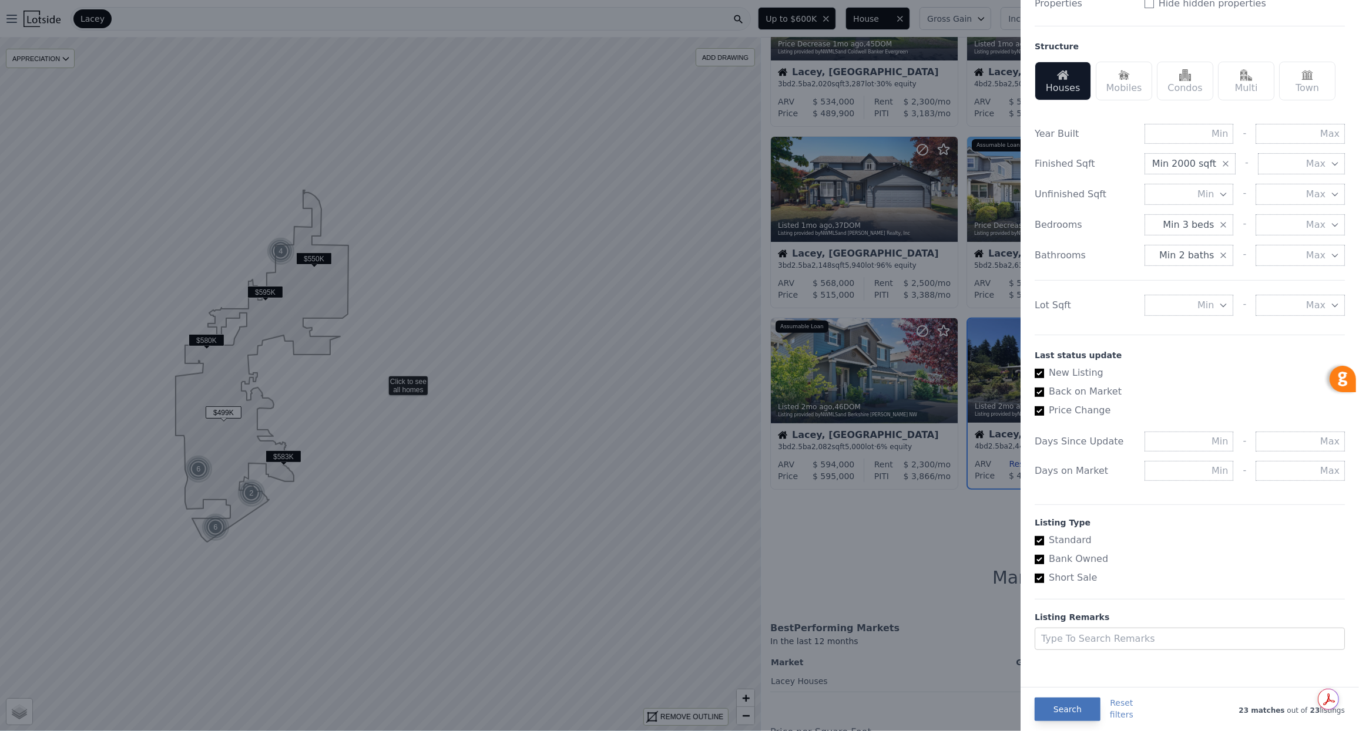
click at [1073, 703] on button "Search" at bounding box center [1067, 709] width 66 height 23
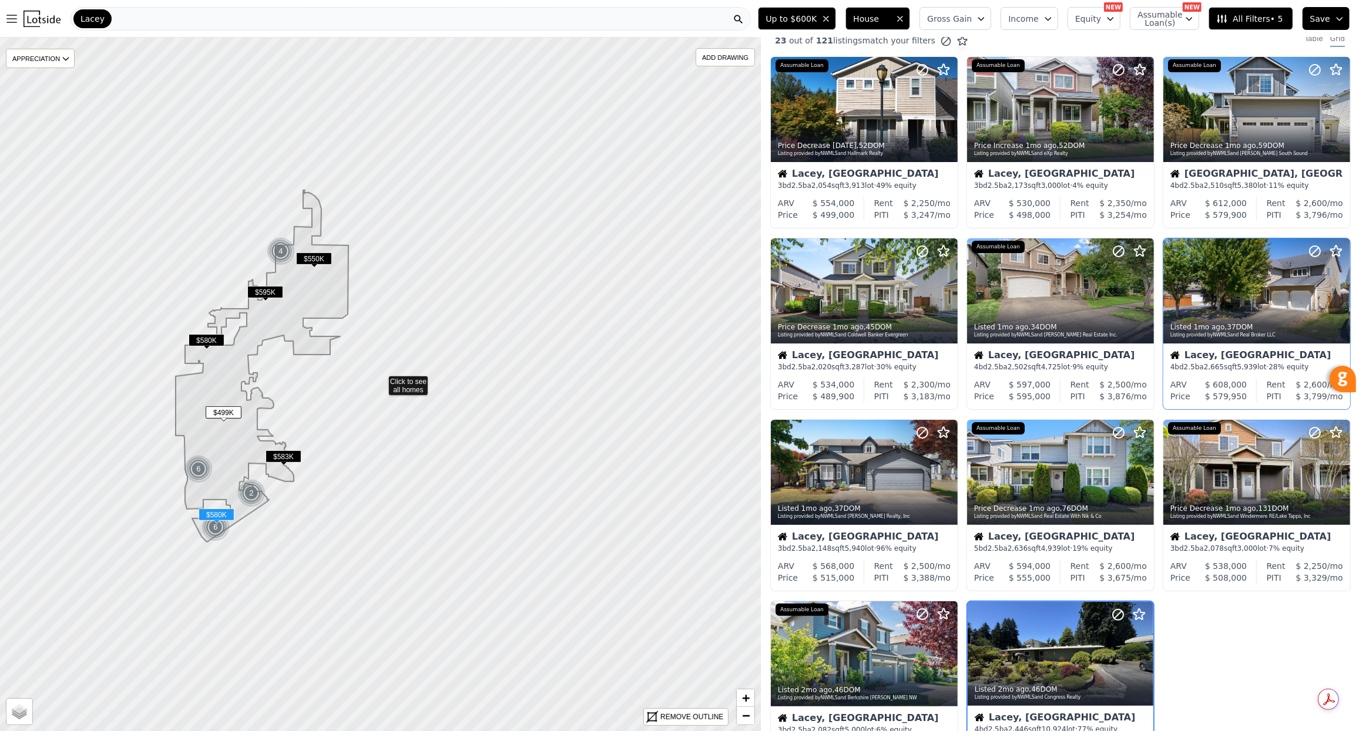
scroll to position [0, 0]
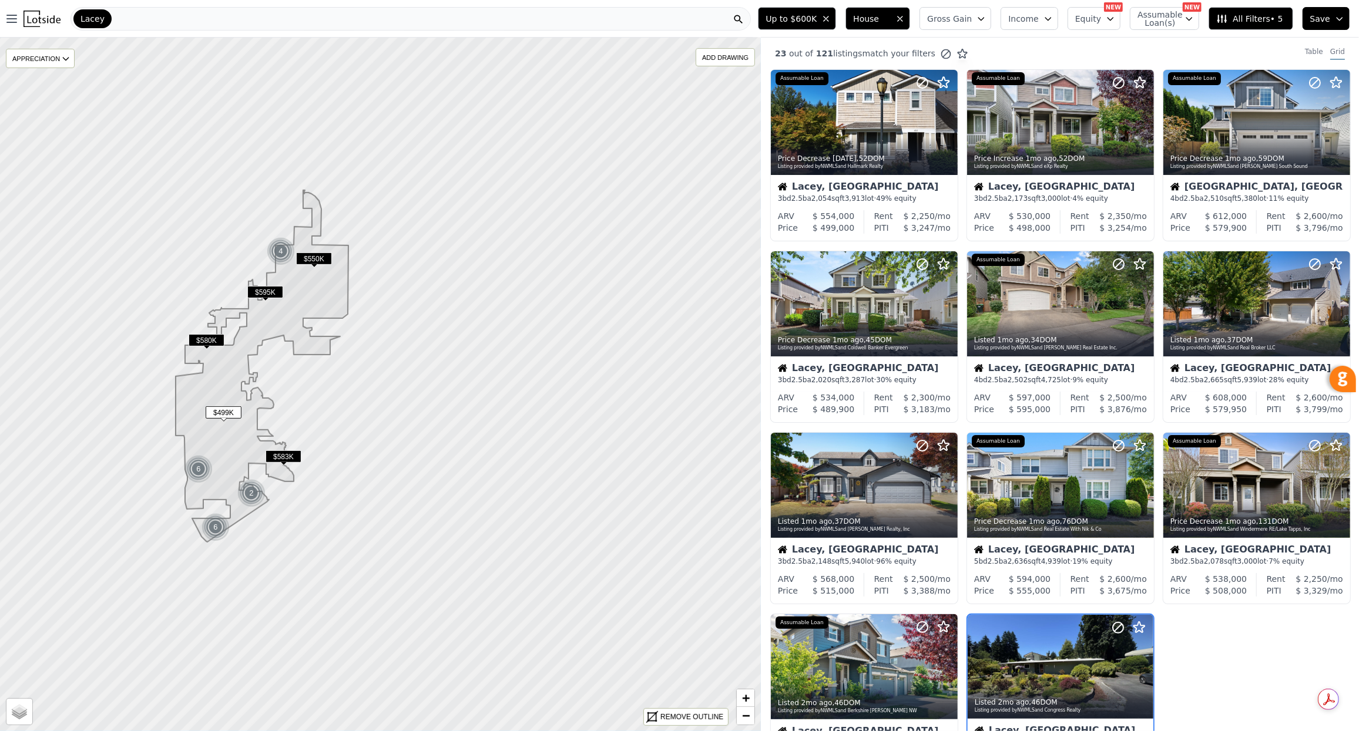
click at [1259, 14] on span "All Filters • 5" at bounding box center [1249, 19] width 66 height 12
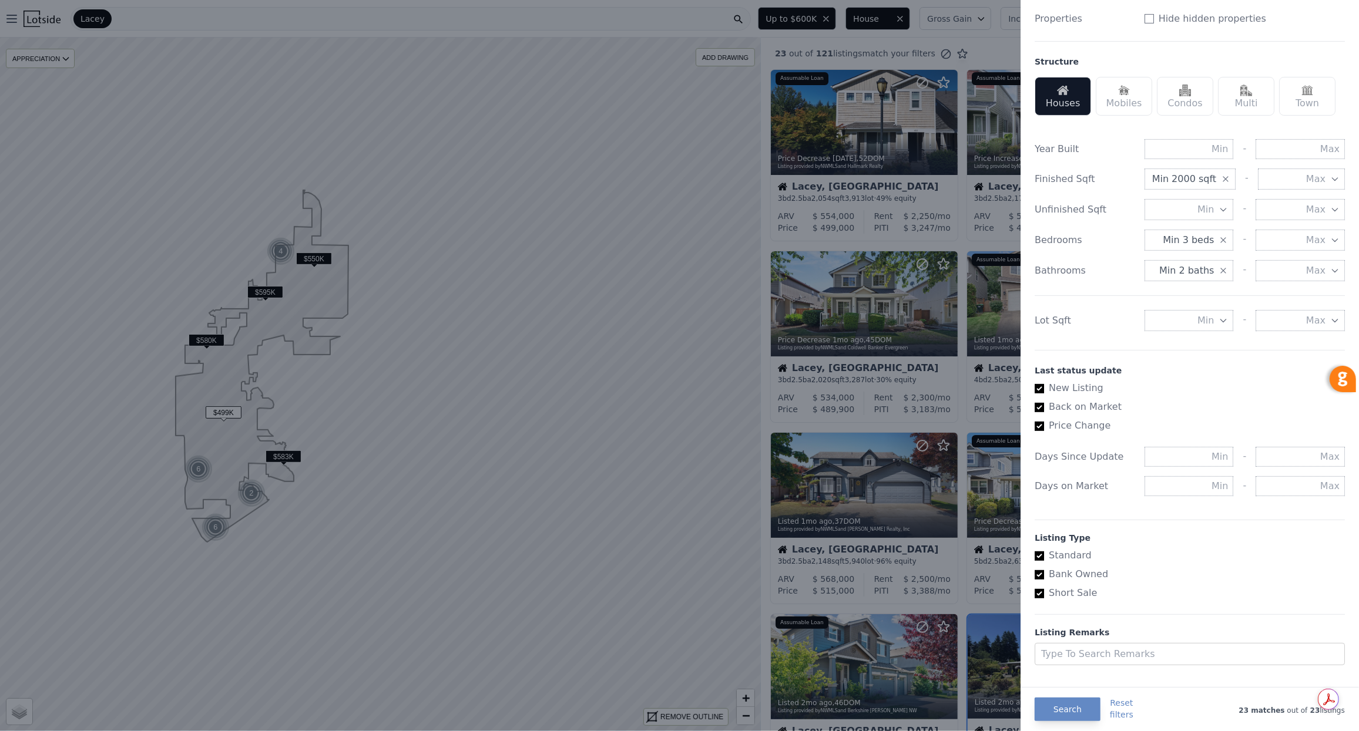
scroll to position [337, 0]
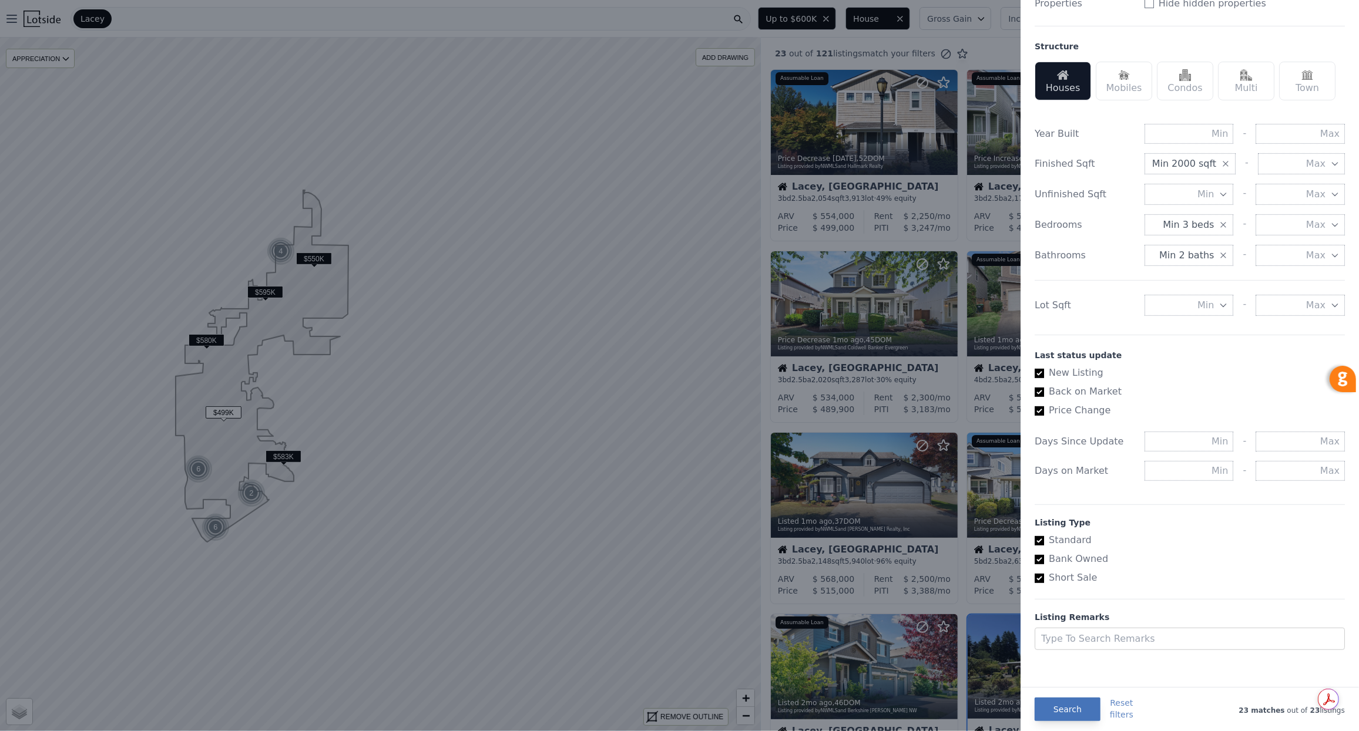
click at [1067, 709] on button "Search" at bounding box center [1067, 709] width 66 height 23
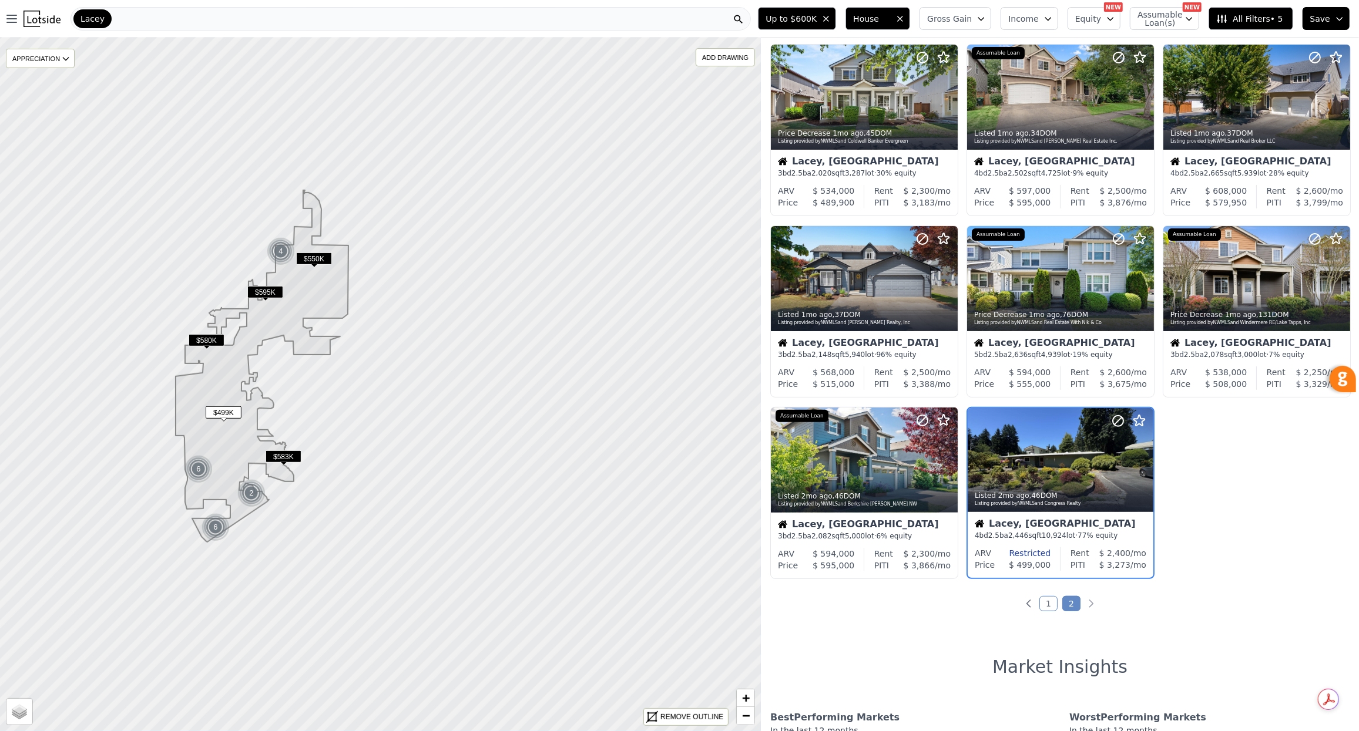
scroll to position [207, 0]
click at [1091, 457] on div at bounding box center [1115, 445] width 75 height 75
click at [313, 258] on span "$550K" at bounding box center [314, 259] width 36 height 12
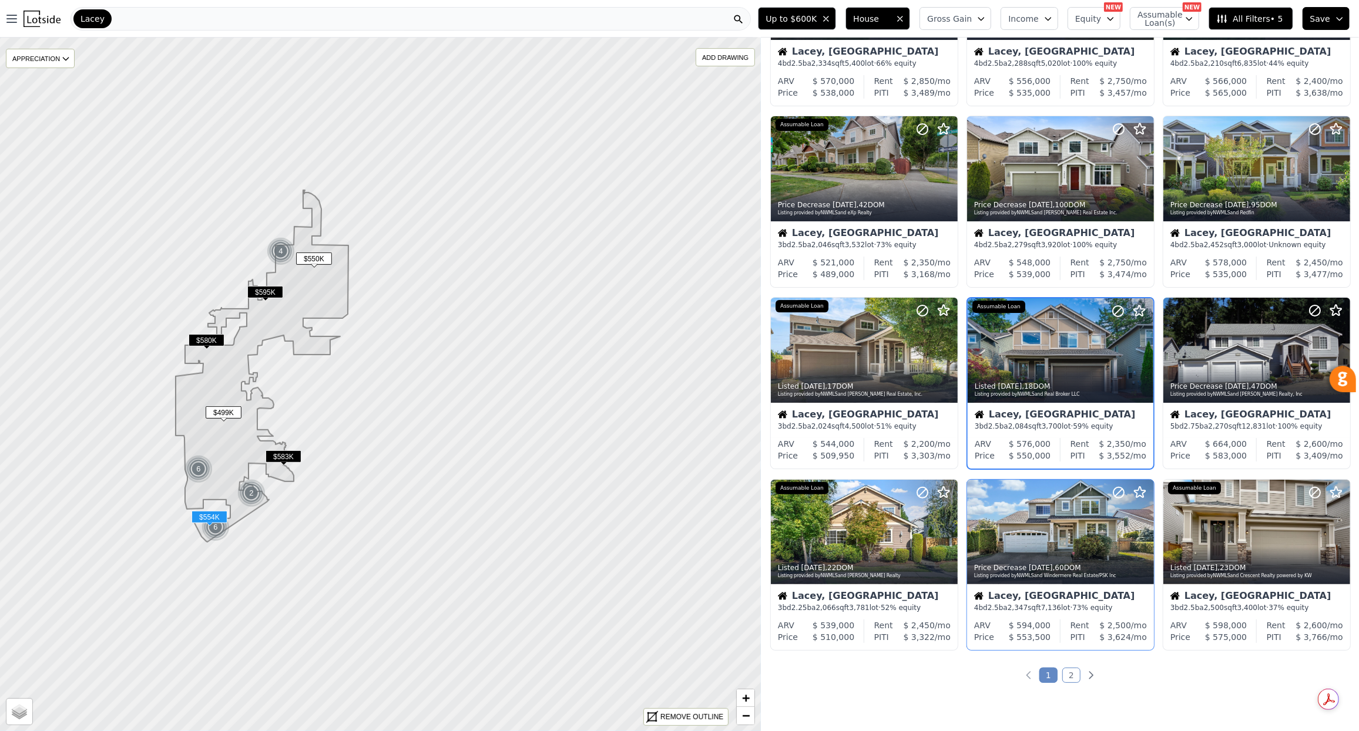
scroll to position [137, 0]
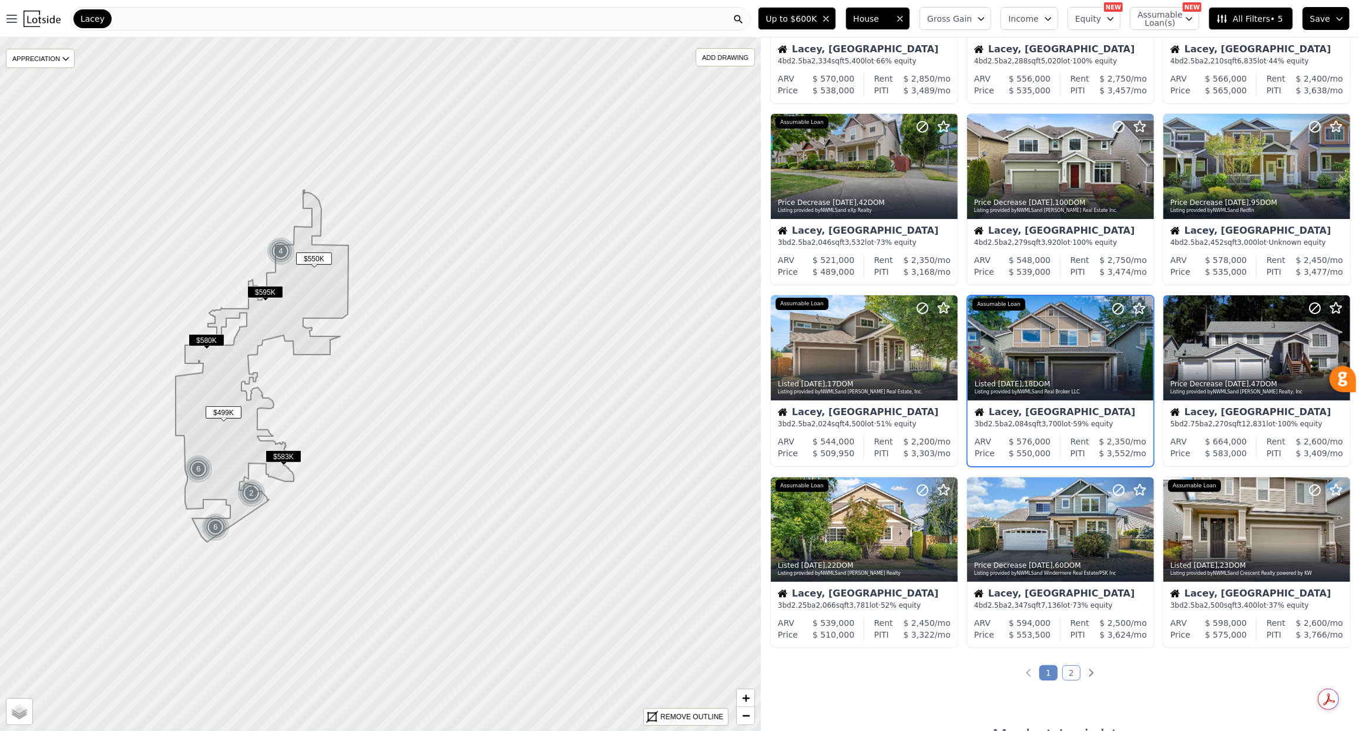
click at [1071, 671] on link "2" at bounding box center [1071, 673] width 18 height 15
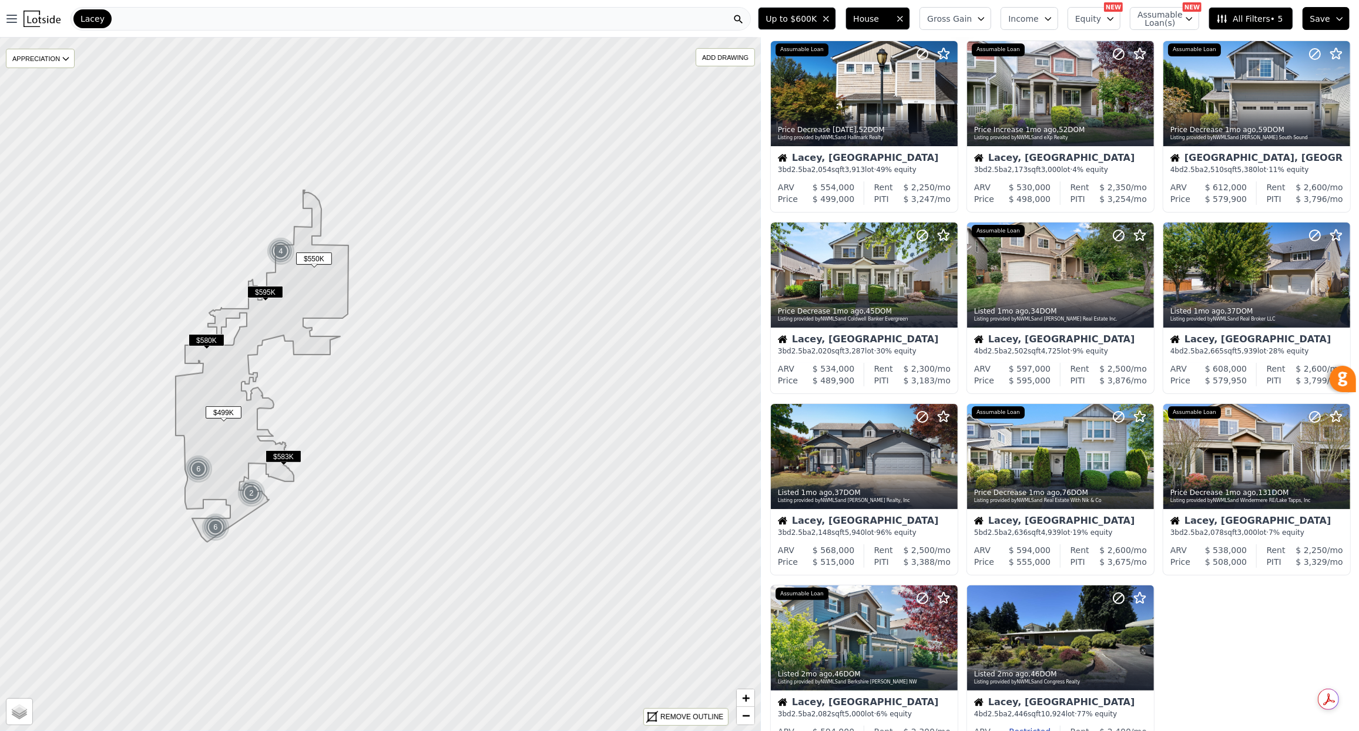
scroll to position [0, 0]
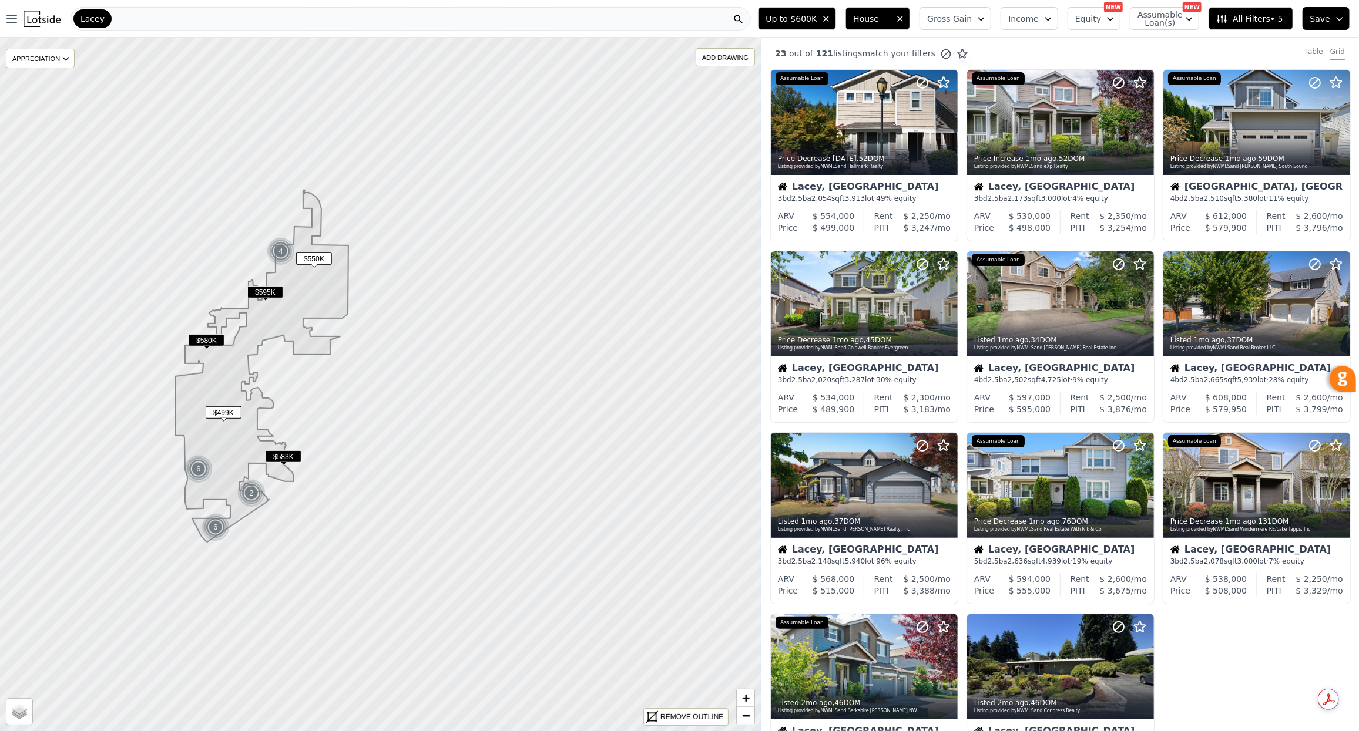
click at [112, 19] on div "Lacey" at bounding box center [410, 18] width 680 height 23
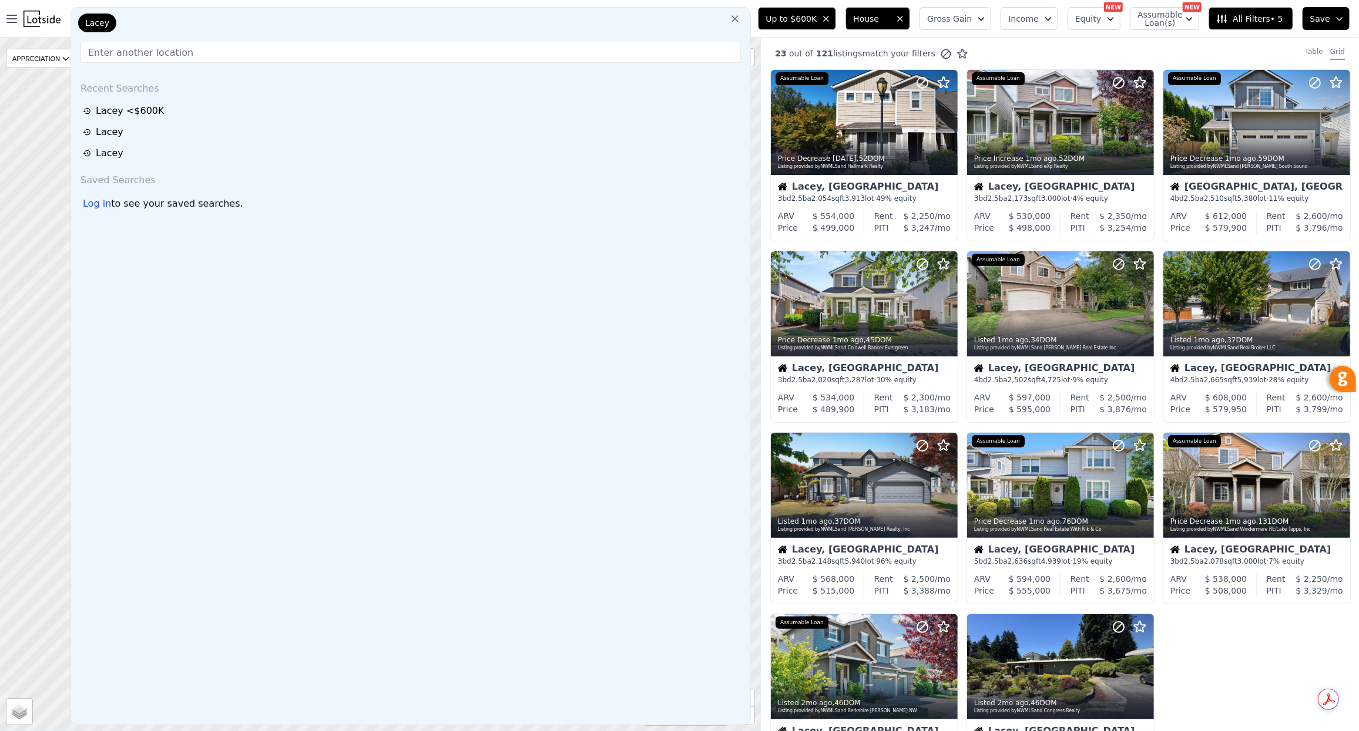
click at [112, 20] on div "Lacey" at bounding box center [97, 23] width 38 height 19
click at [179, 52] on input "text" at bounding box center [410, 52] width 660 height 21
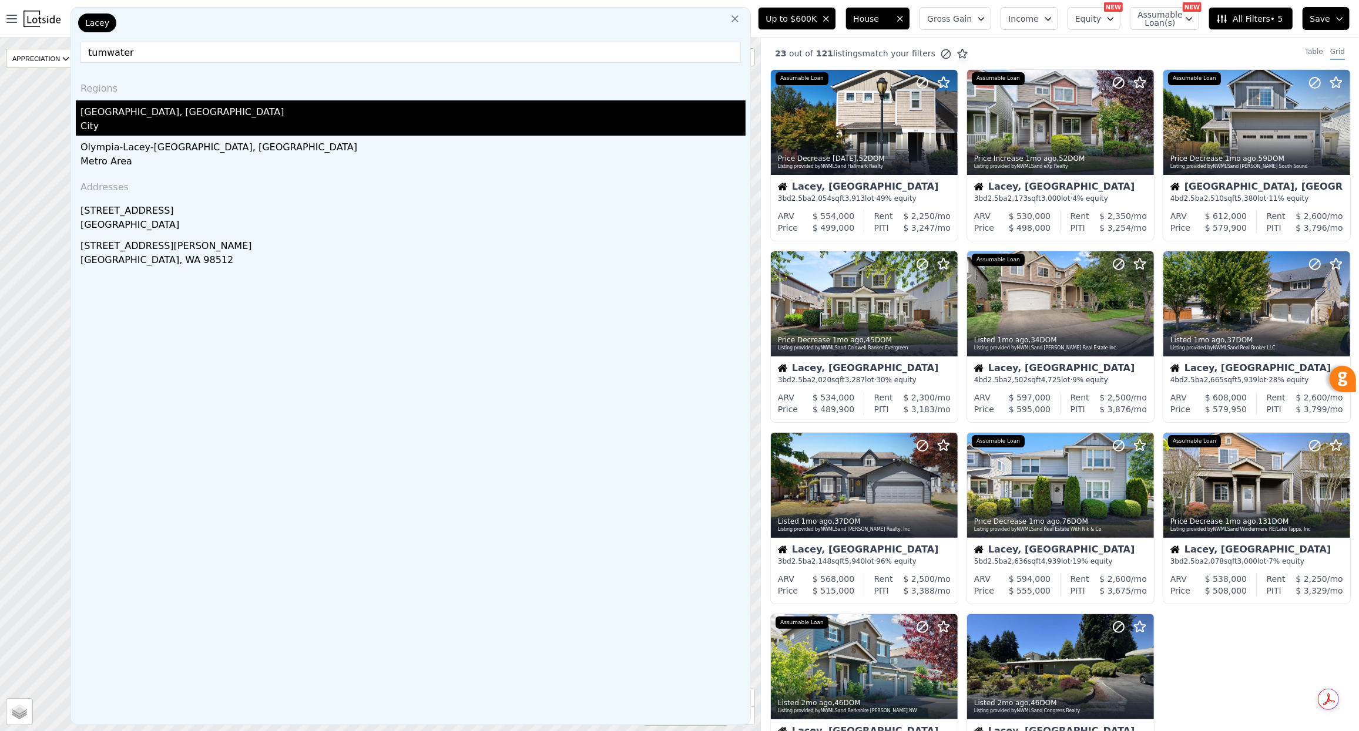
type input "tumwater"
click at [135, 108] on div "Tumwater, WA" at bounding box center [412, 109] width 665 height 19
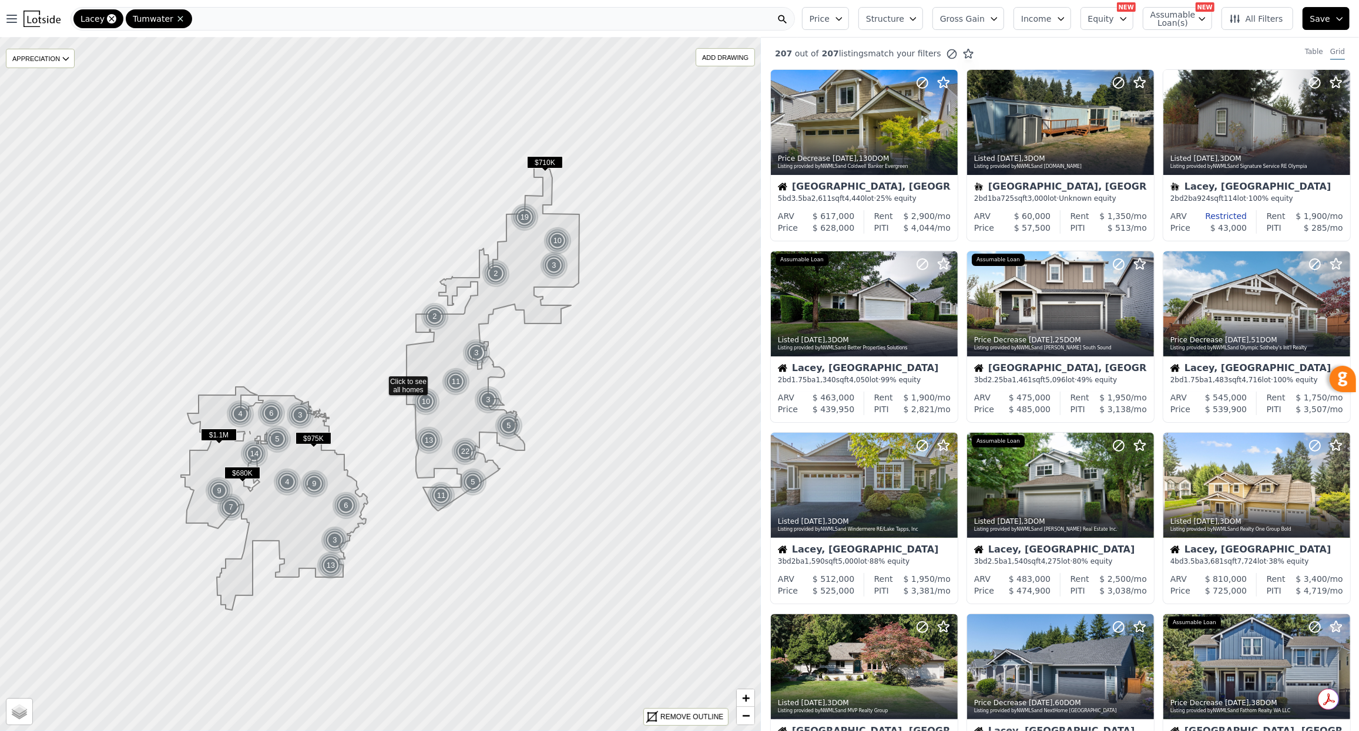
click at [110, 18] on icon at bounding box center [111, 18] width 5 height 5
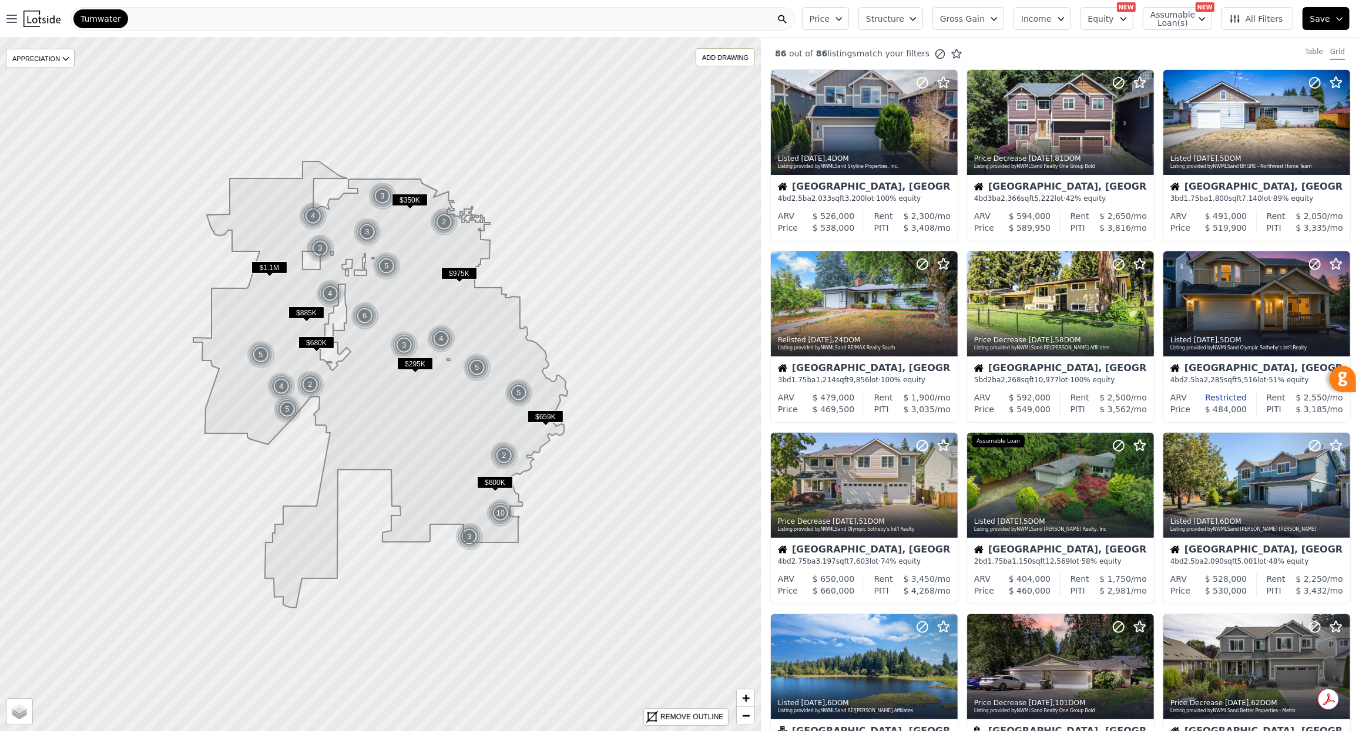
click at [405, 199] on span "$350K" at bounding box center [410, 200] width 36 height 12
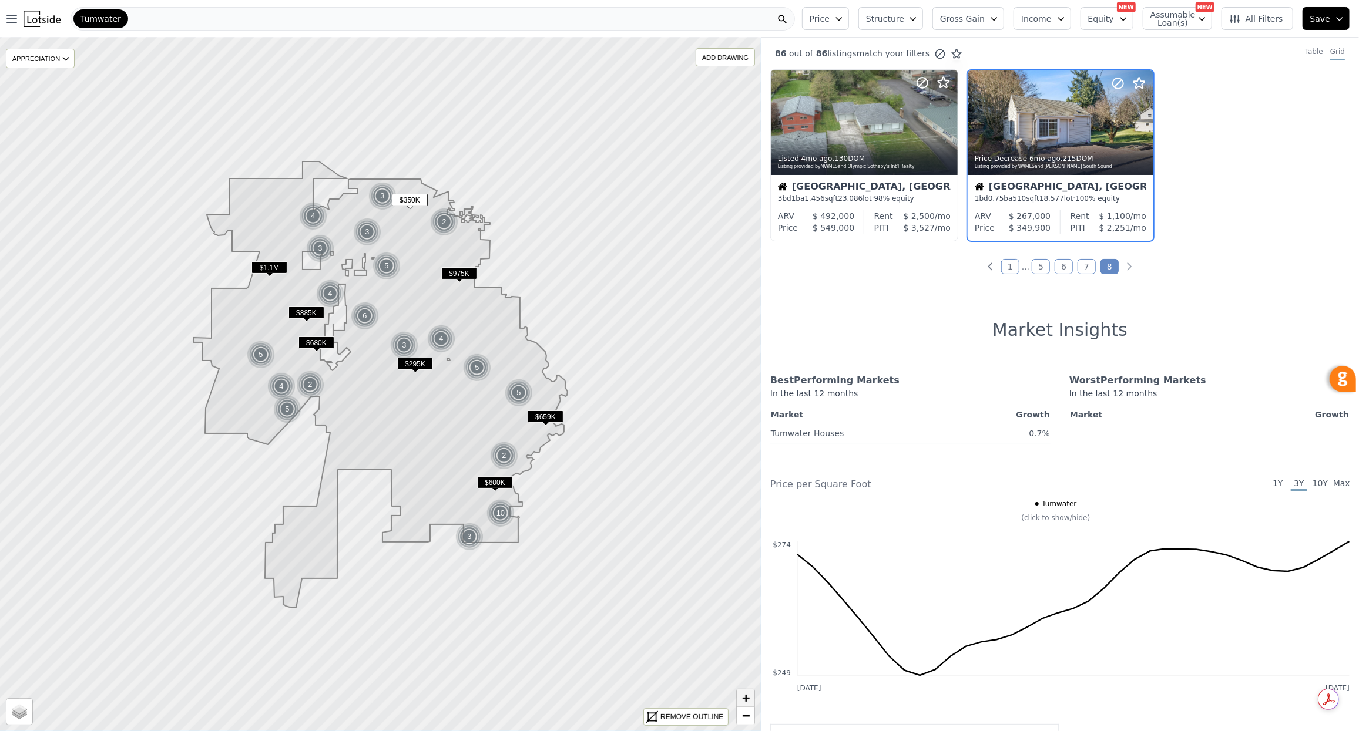
click at [750, 697] on link "+" at bounding box center [746, 699] width 18 height 18
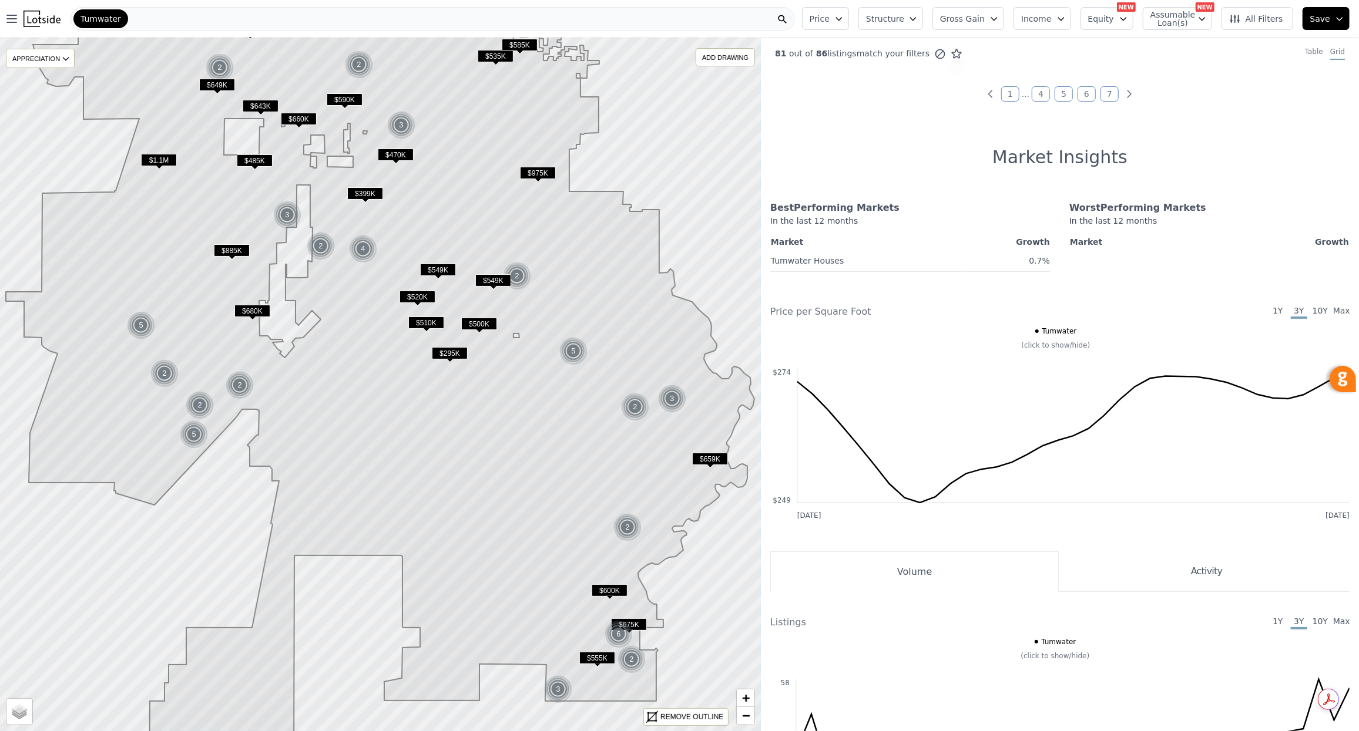
click at [398, 154] on span "$470K" at bounding box center [396, 155] width 36 height 12
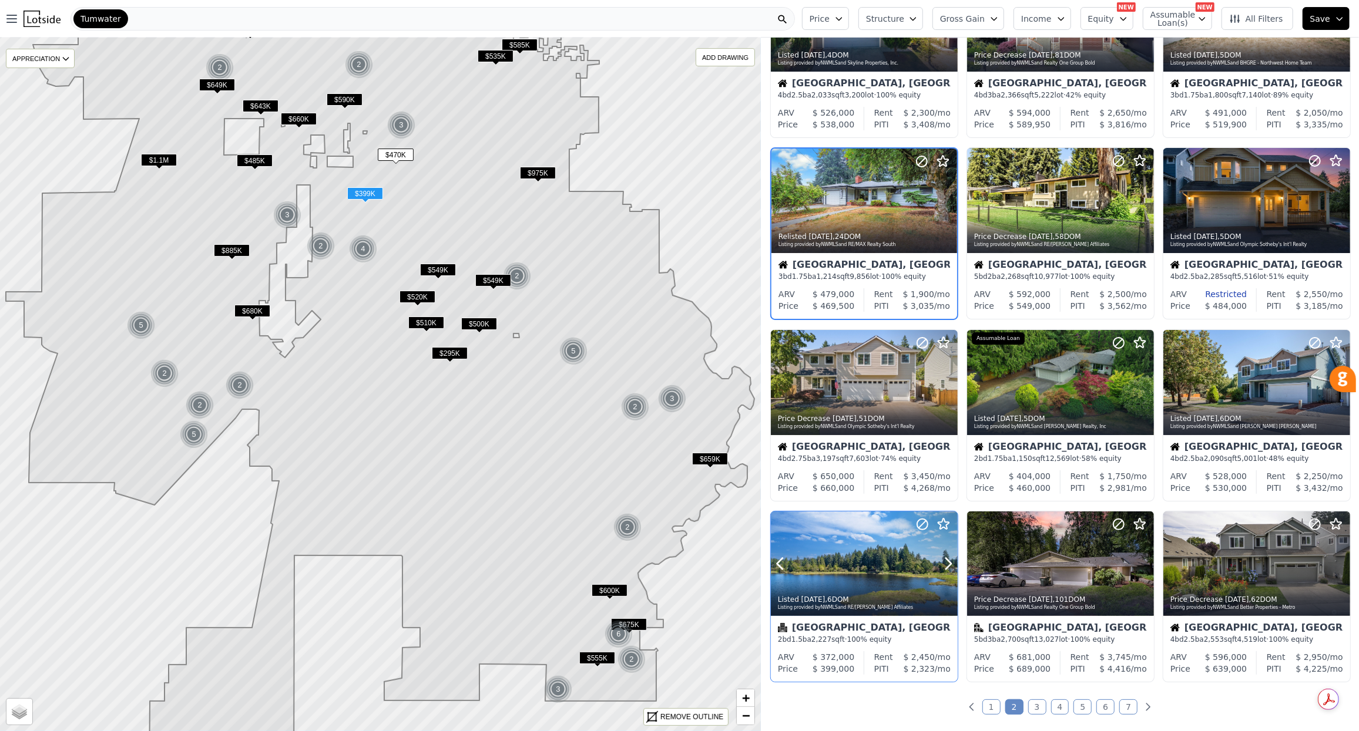
scroll to position [104, 0]
click at [857, 556] on div at bounding box center [864, 563] width 187 height 105
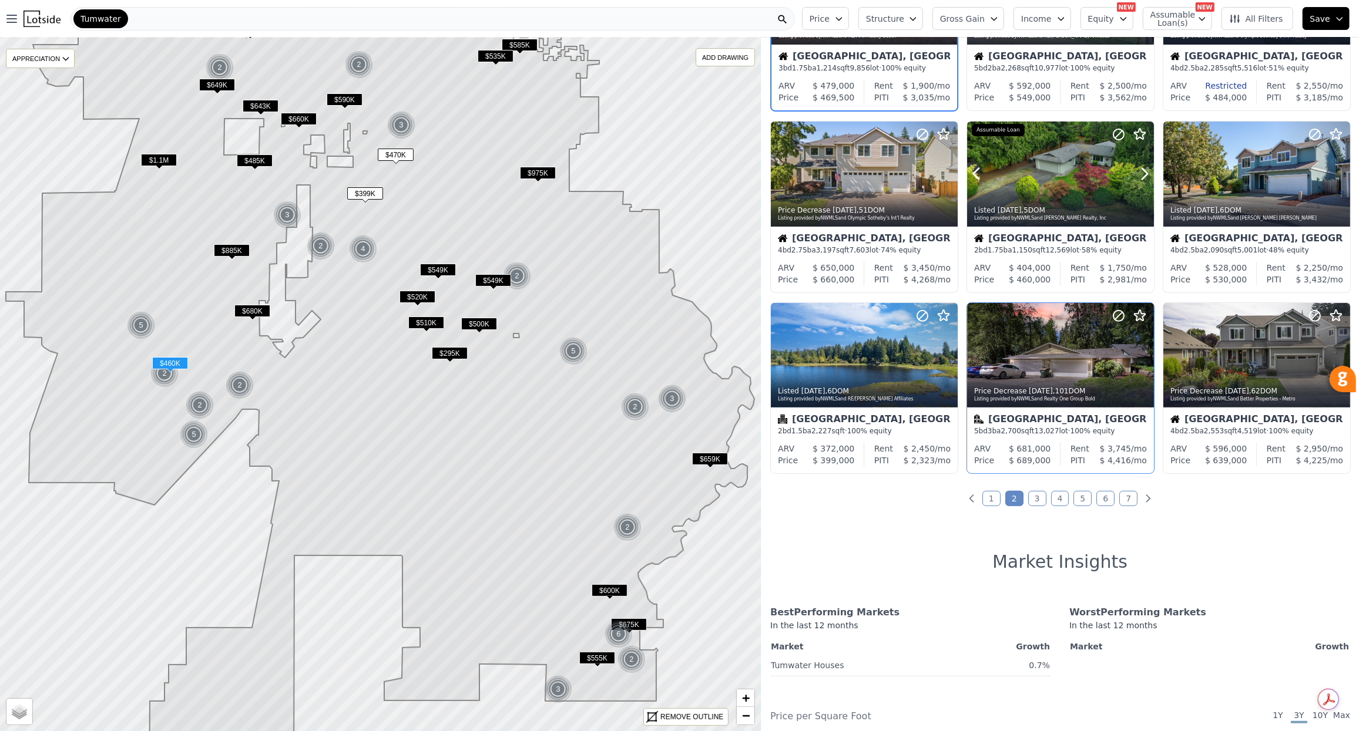
scroll to position [325, 0]
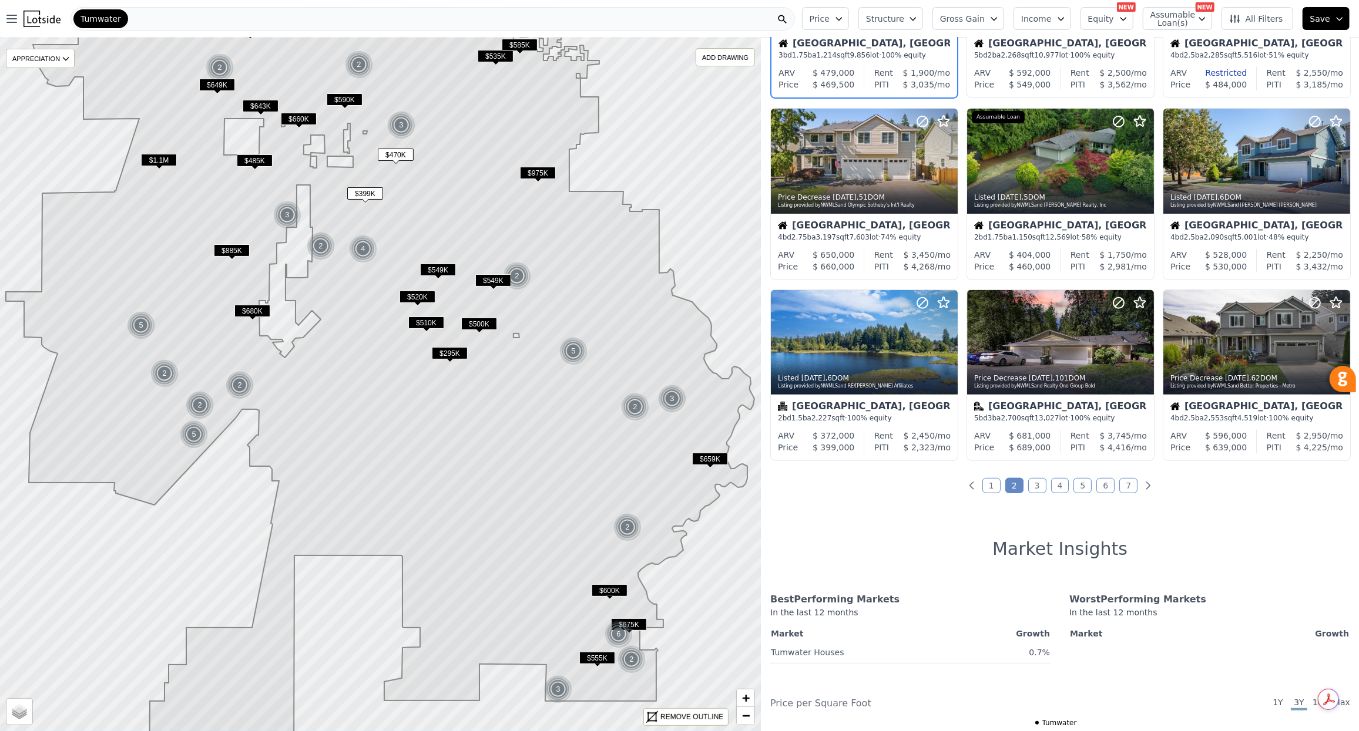
click at [1038, 486] on link "3" at bounding box center [1037, 485] width 18 height 15
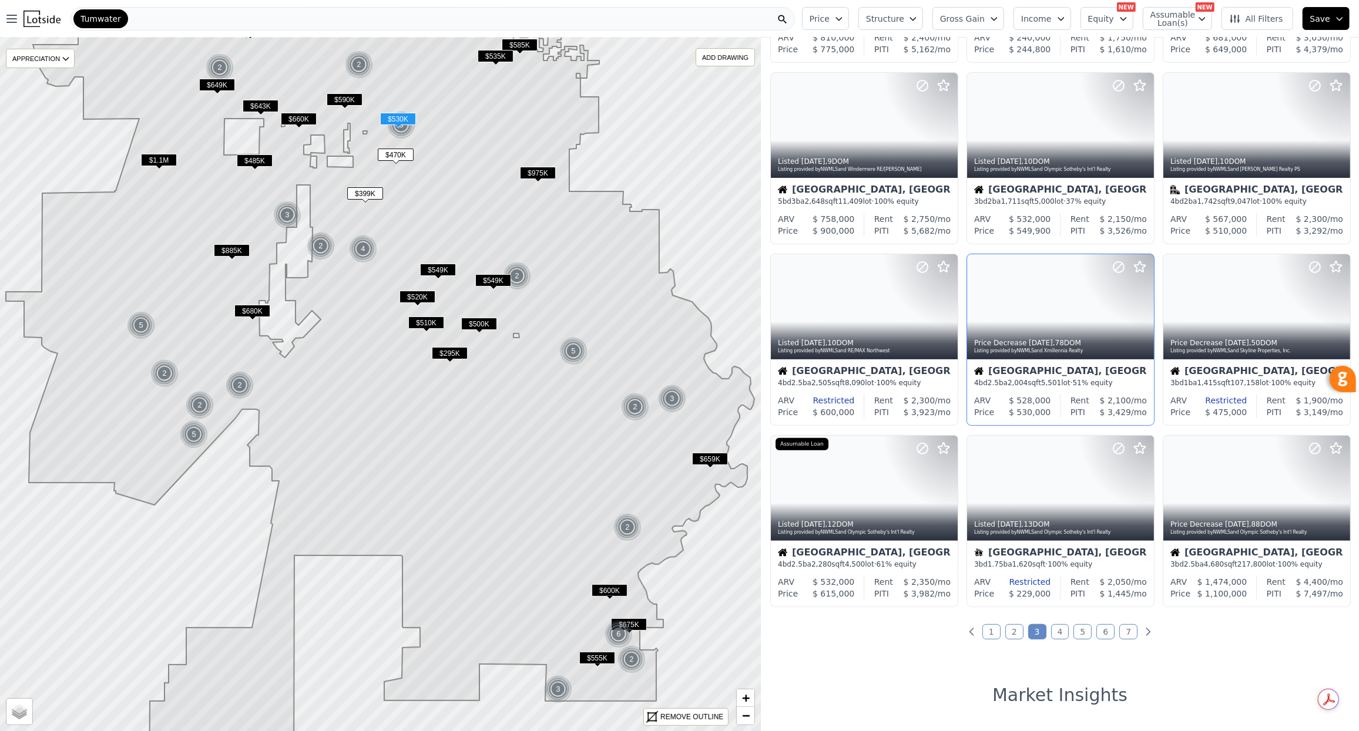
scroll to position [182, 0]
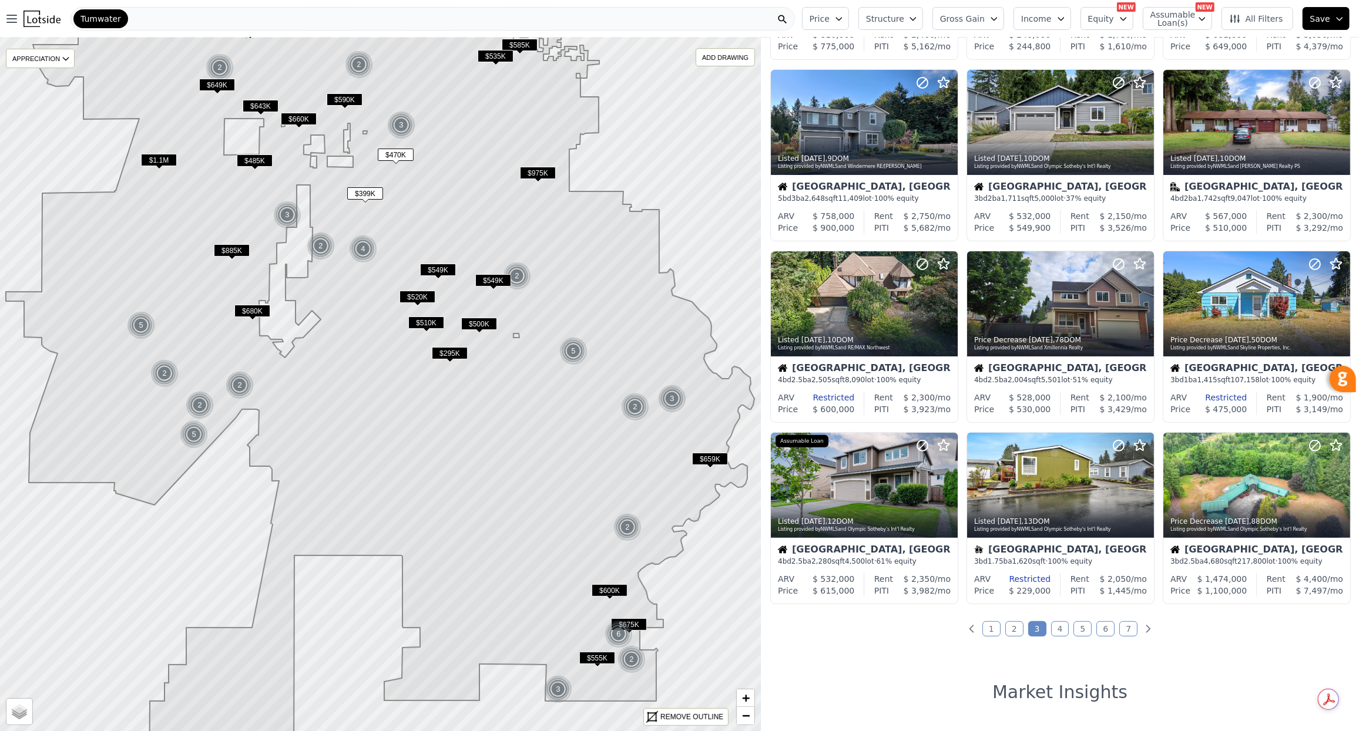
click at [1060, 627] on link "4" at bounding box center [1060, 628] width 18 height 15
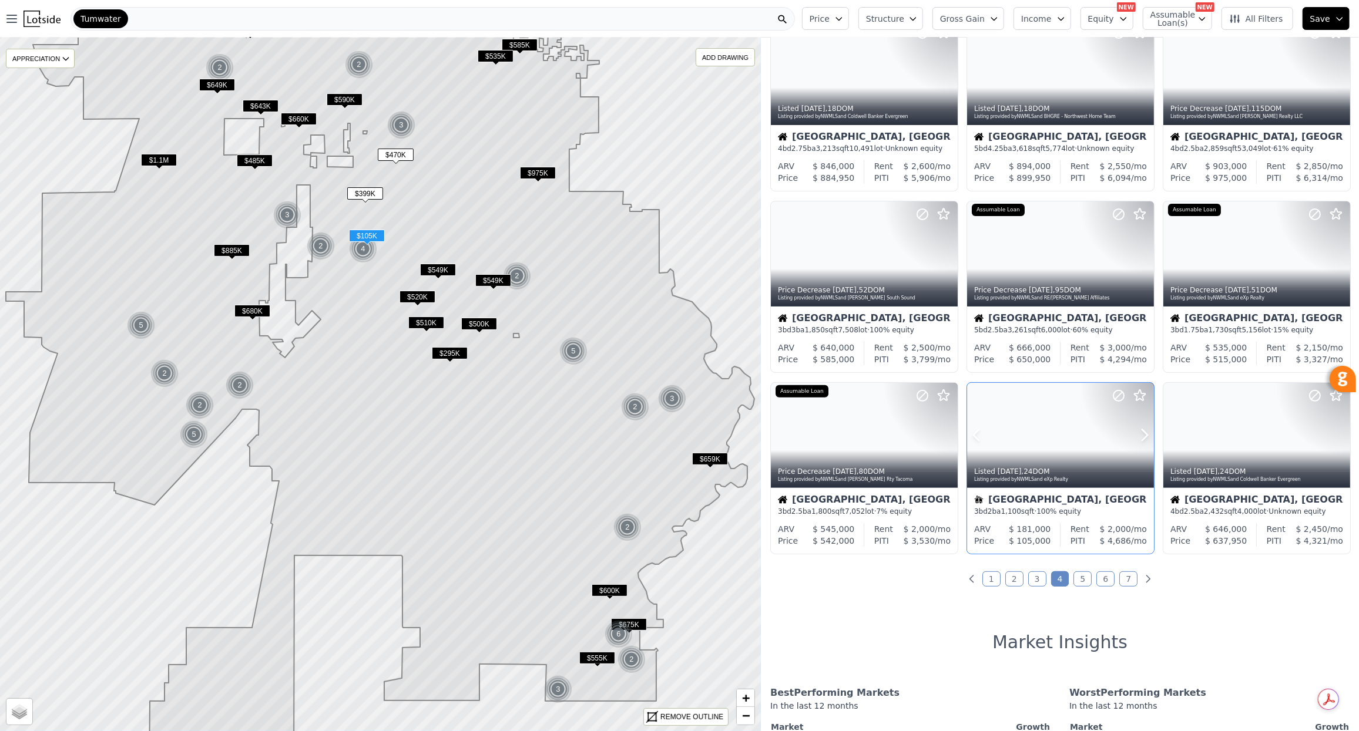
scroll to position [235, 0]
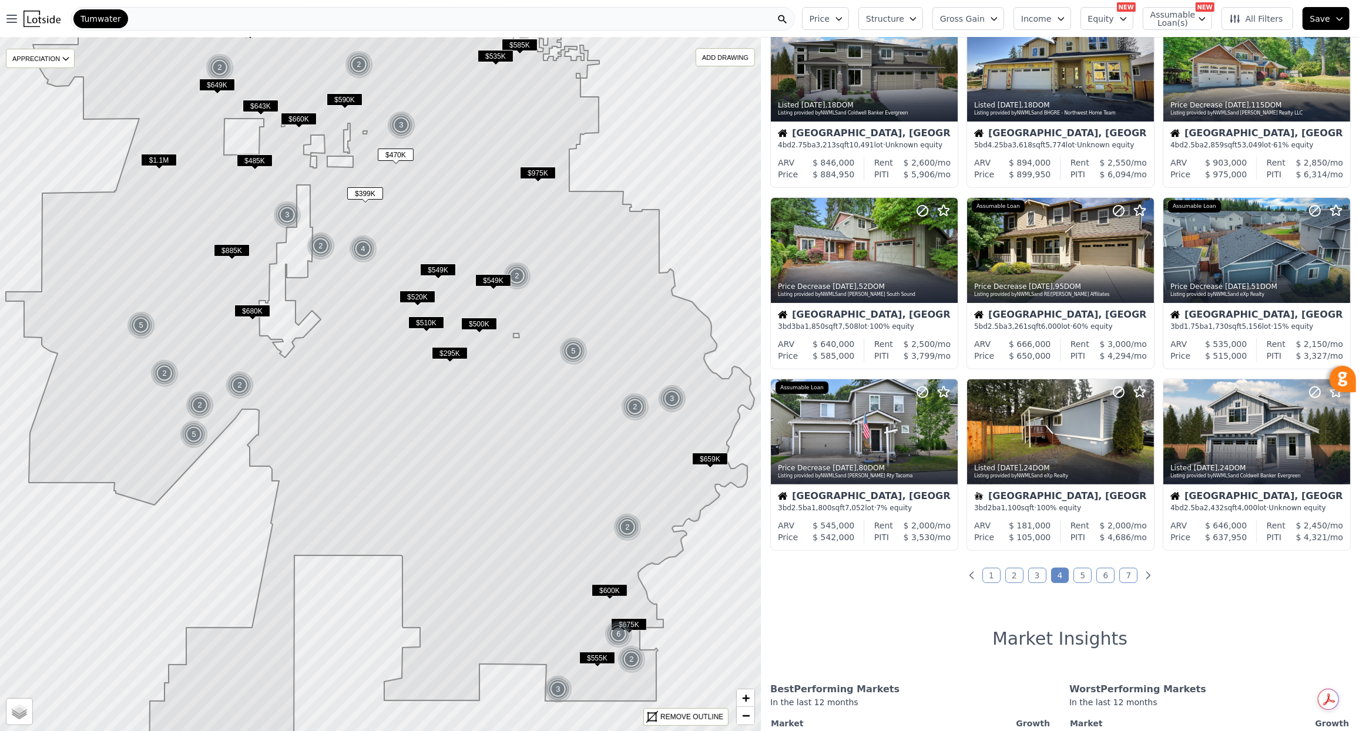
click at [1080, 577] on link "5" at bounding box center [1082, 575] width 18 height 15
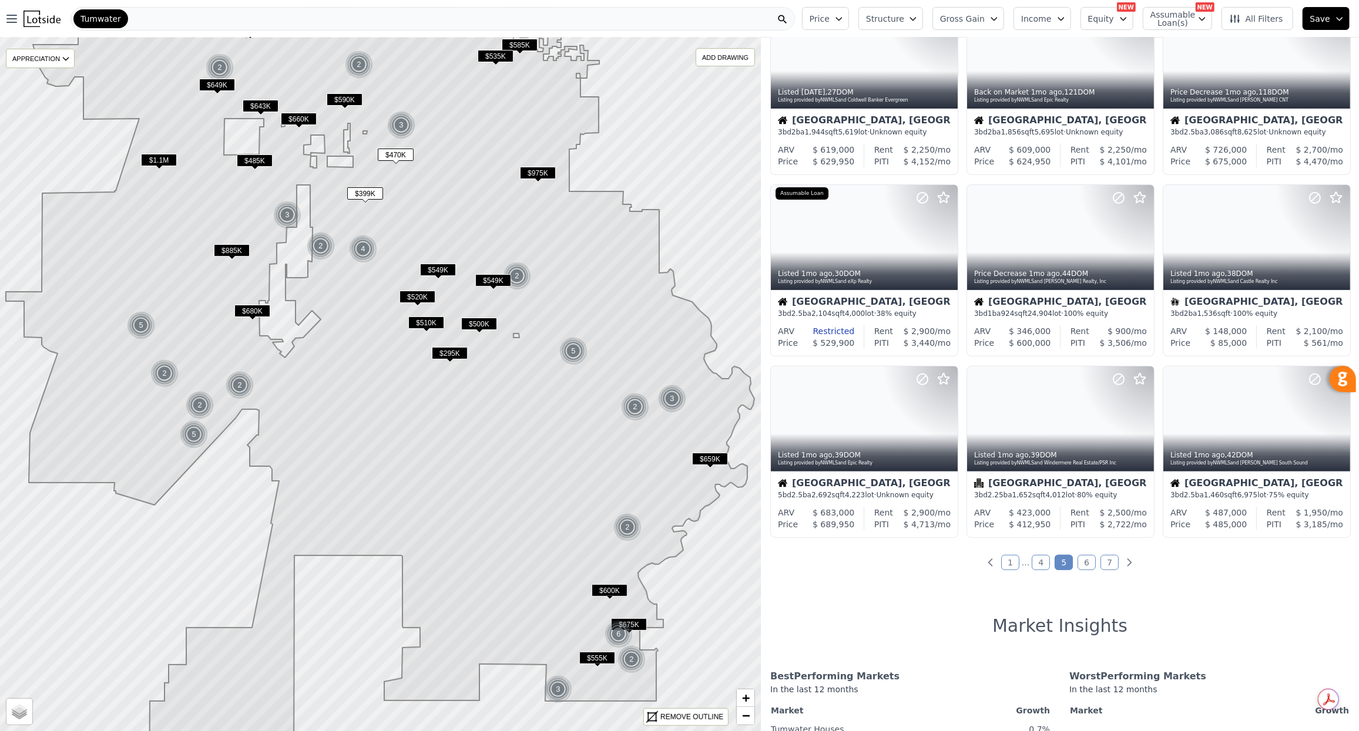
scroll to position [248, 0]
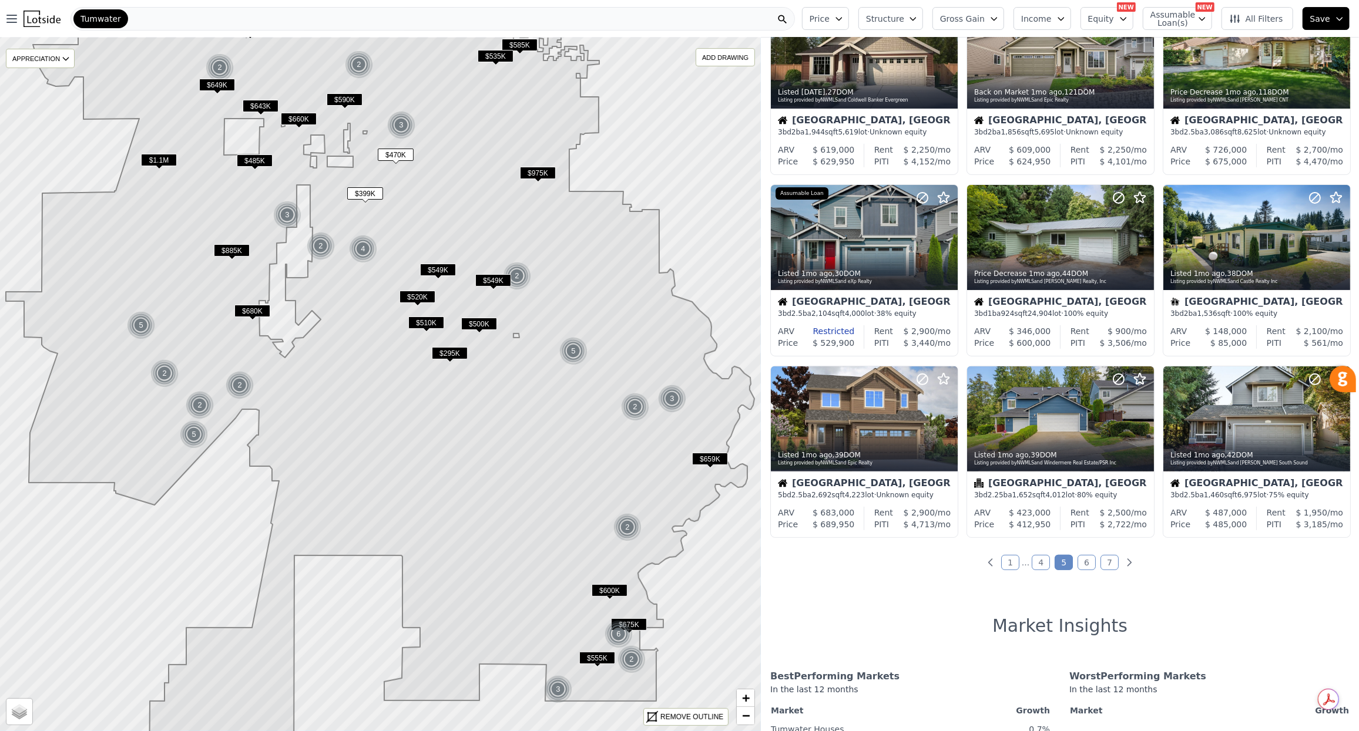
click at [1085, 563] on link "6" at bounding box center [1086, 562] width 18 height 15
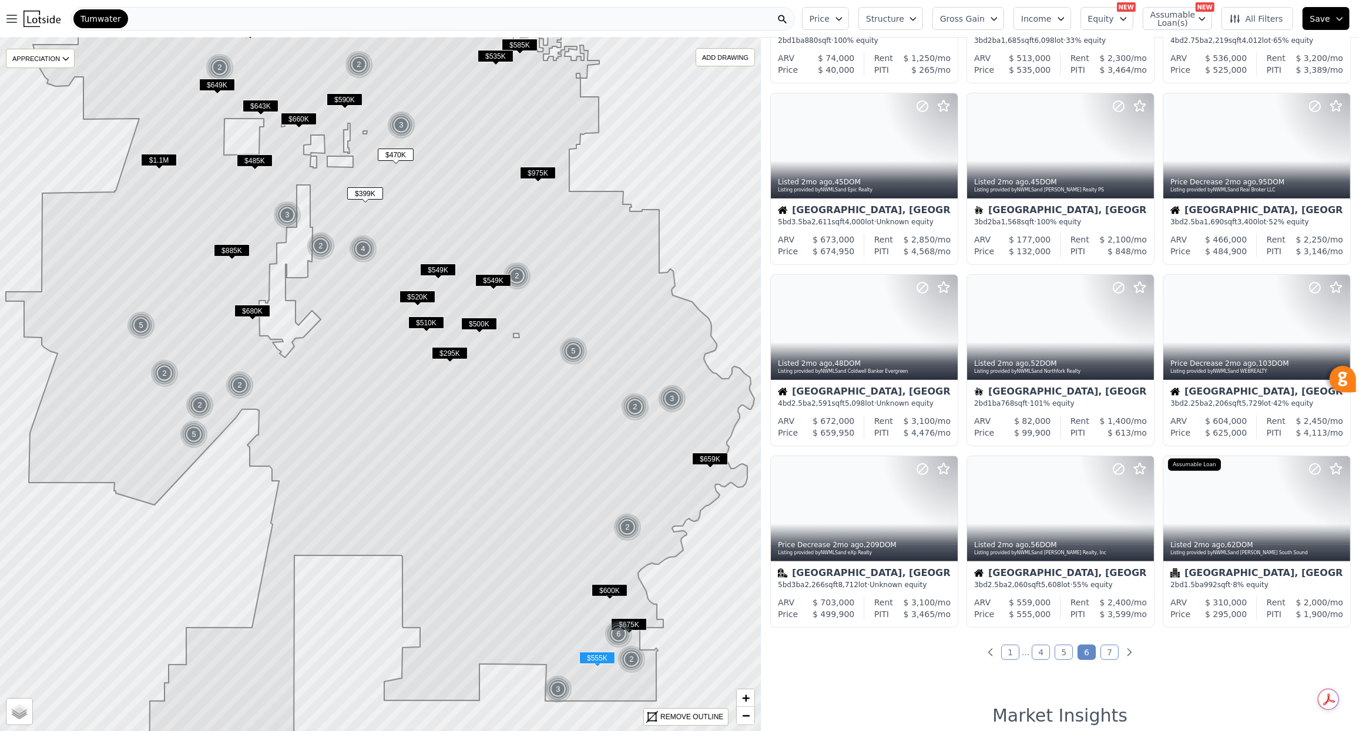
scroll to position [163, 0]
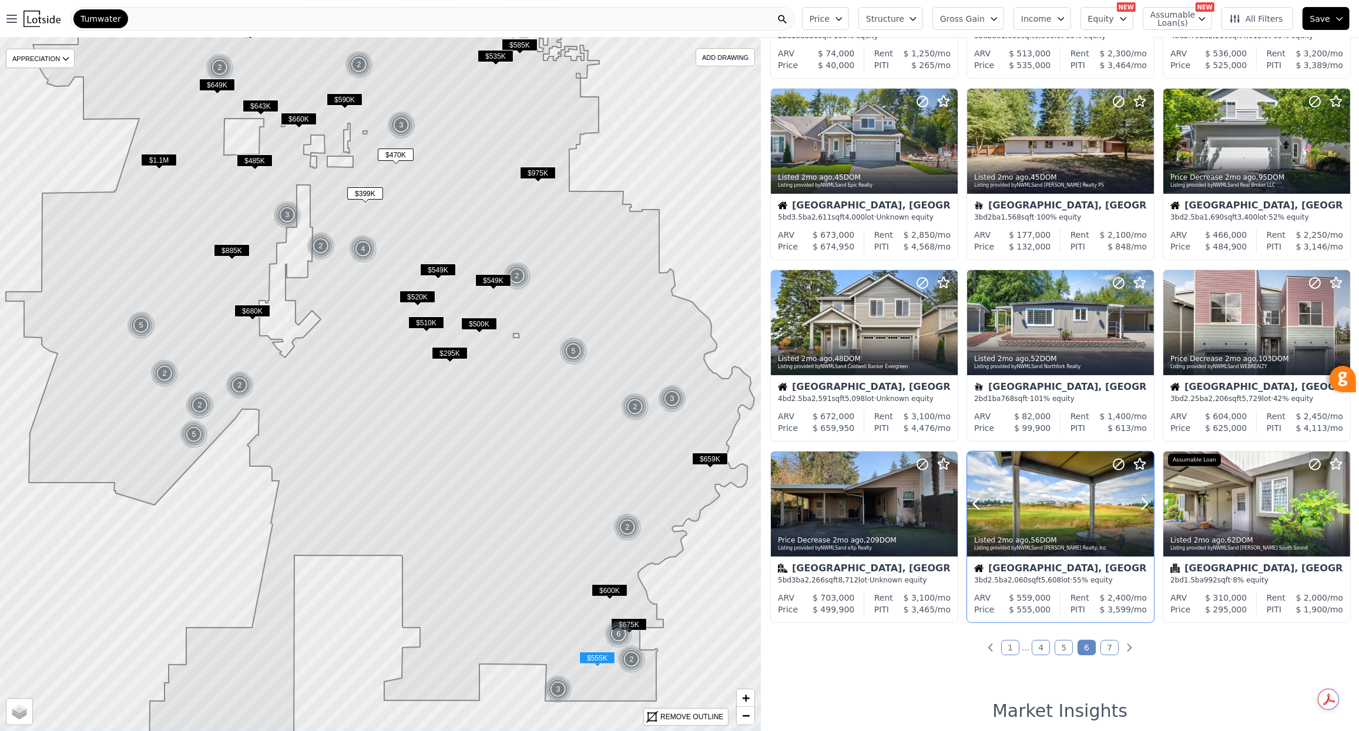
click at [1059, 488] on div at bounding box center [1060, 504] width 187 height 105
click at [1109, 643] on link "7" at bounding box center [1109, 647] width 18 height 15
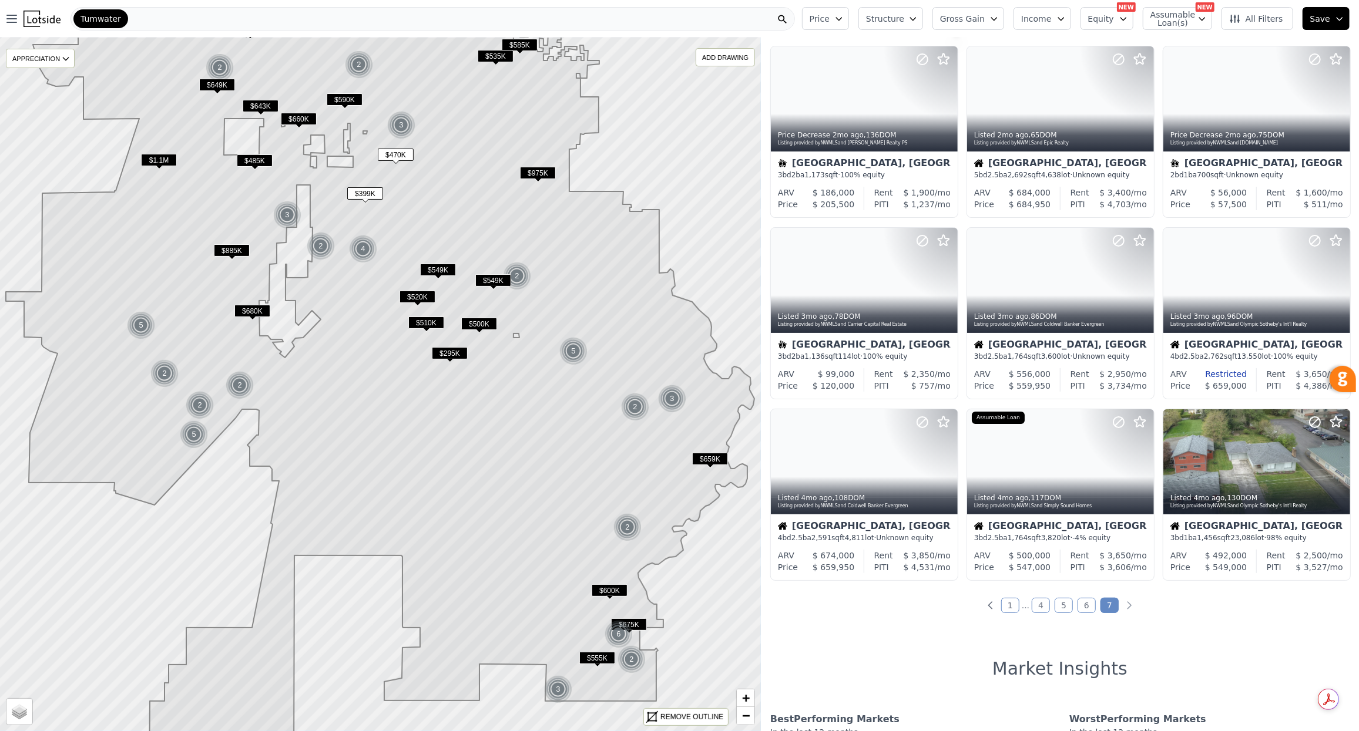
scroll to position [0, 0]
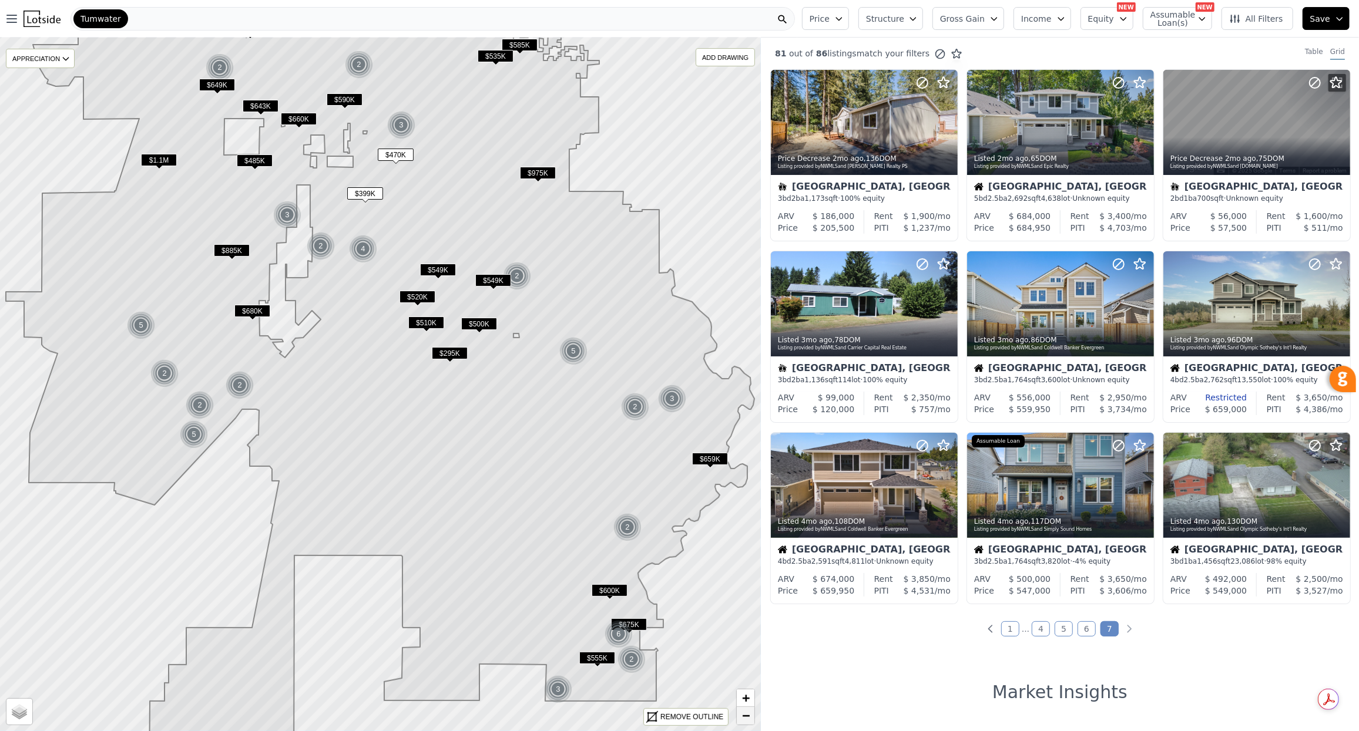
click at [749, 715] on span "−" at bounding box center [746, 715] width 8 height 15
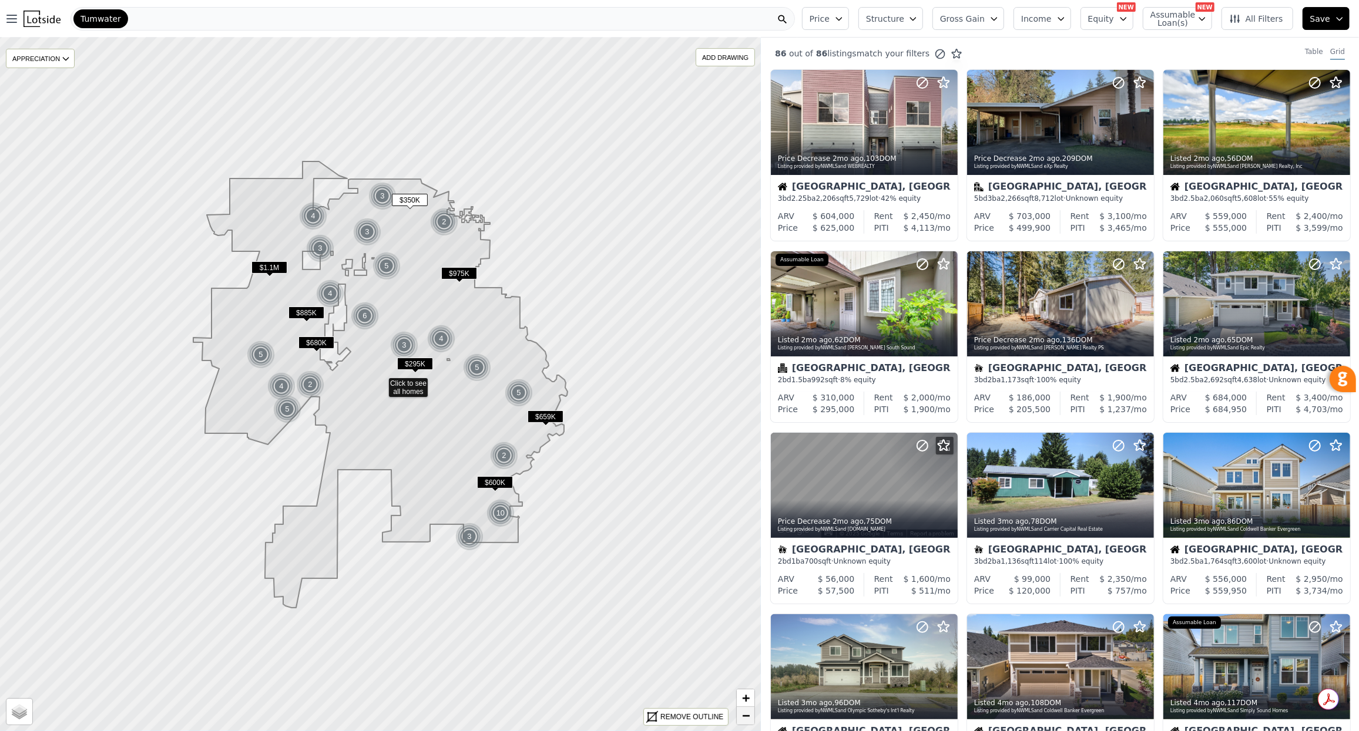
click at [749, 715] on span "−" at bounding box center [746, 715] width 8 height 15
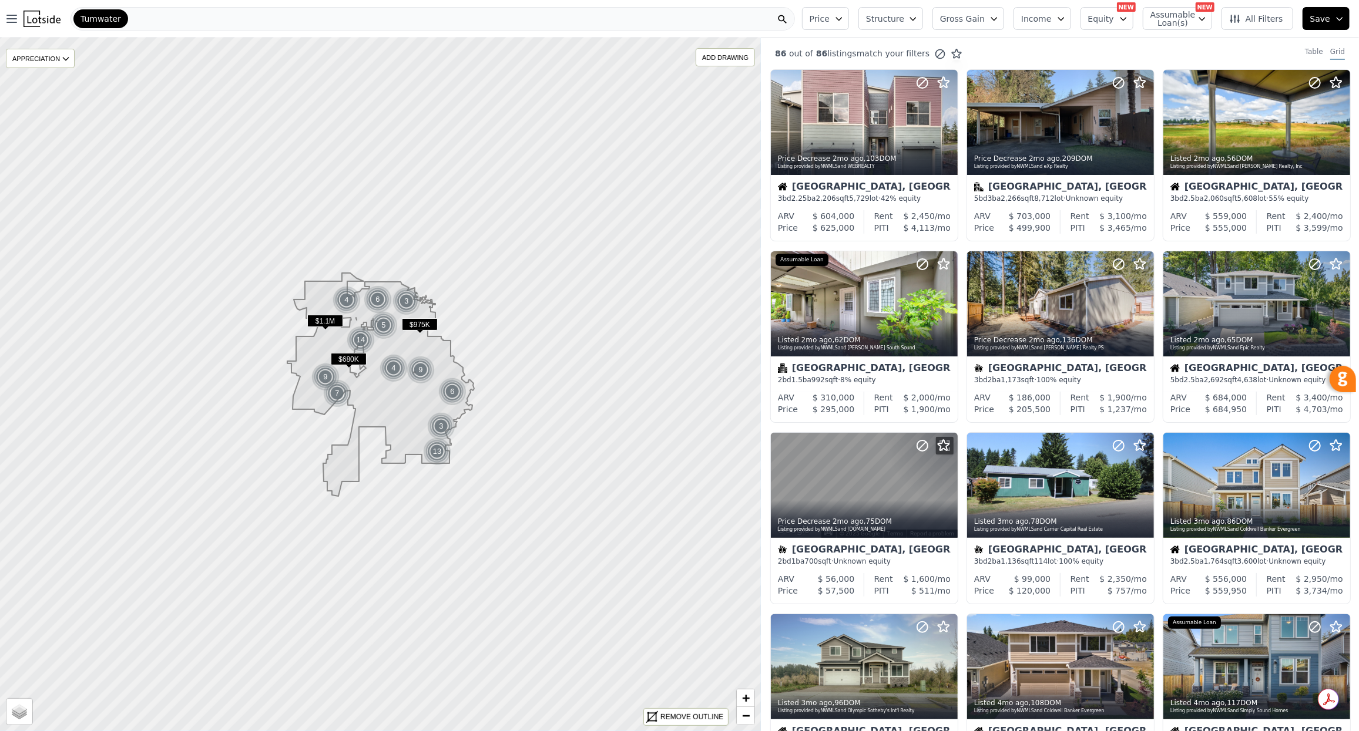
click at [146, 14] on div "Tumwater" at bounding box center [432, 18] width 724 height 23
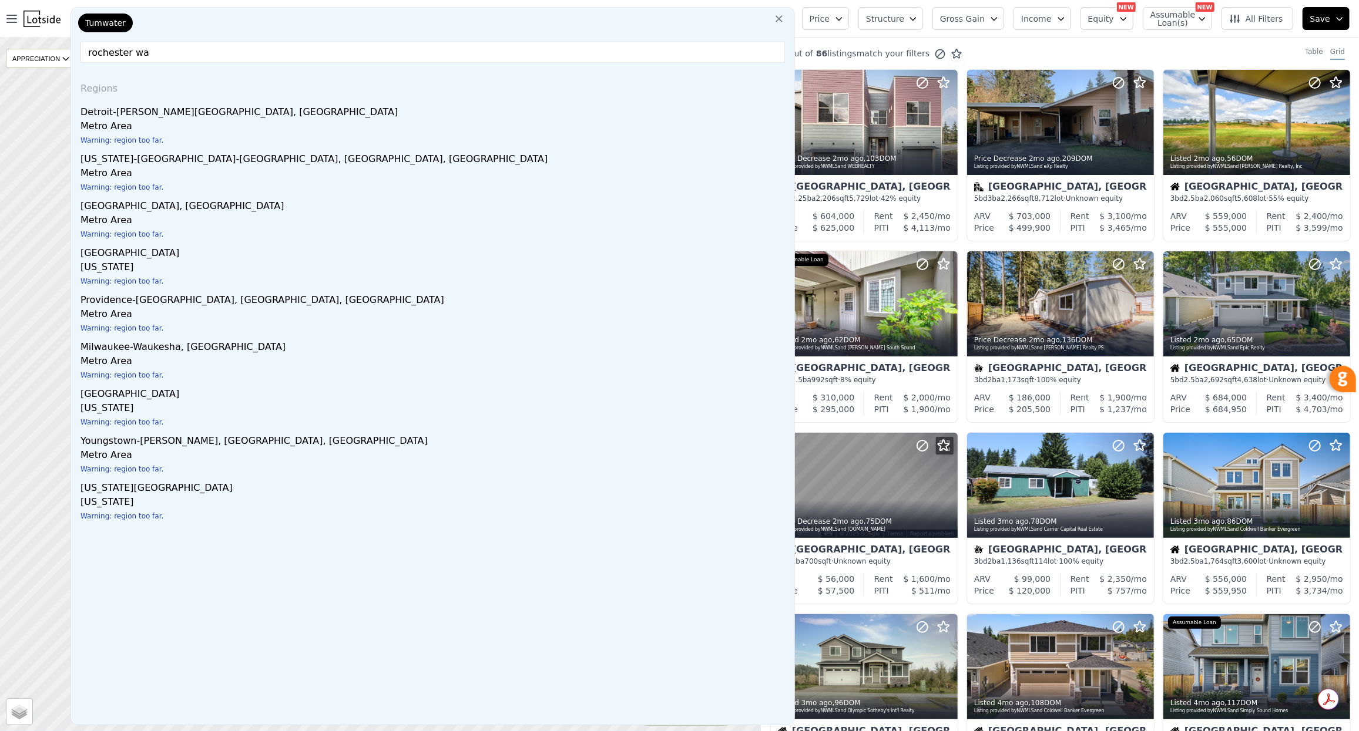
click at [172, 55] on input "rochester wa" at bounding box center [432, 52] width 704 height 21
drag, startPoint x: 166, startPoint y: 55, endPoint x: 31, endPoint y: 49, distance: 134.6
click at [31, 49] on div "Open main menu Tumwater Tumwater rochester wa Regions Detroit-Warren-Dearborn, …" at bounding box center [679, 365] width 1359 height 731
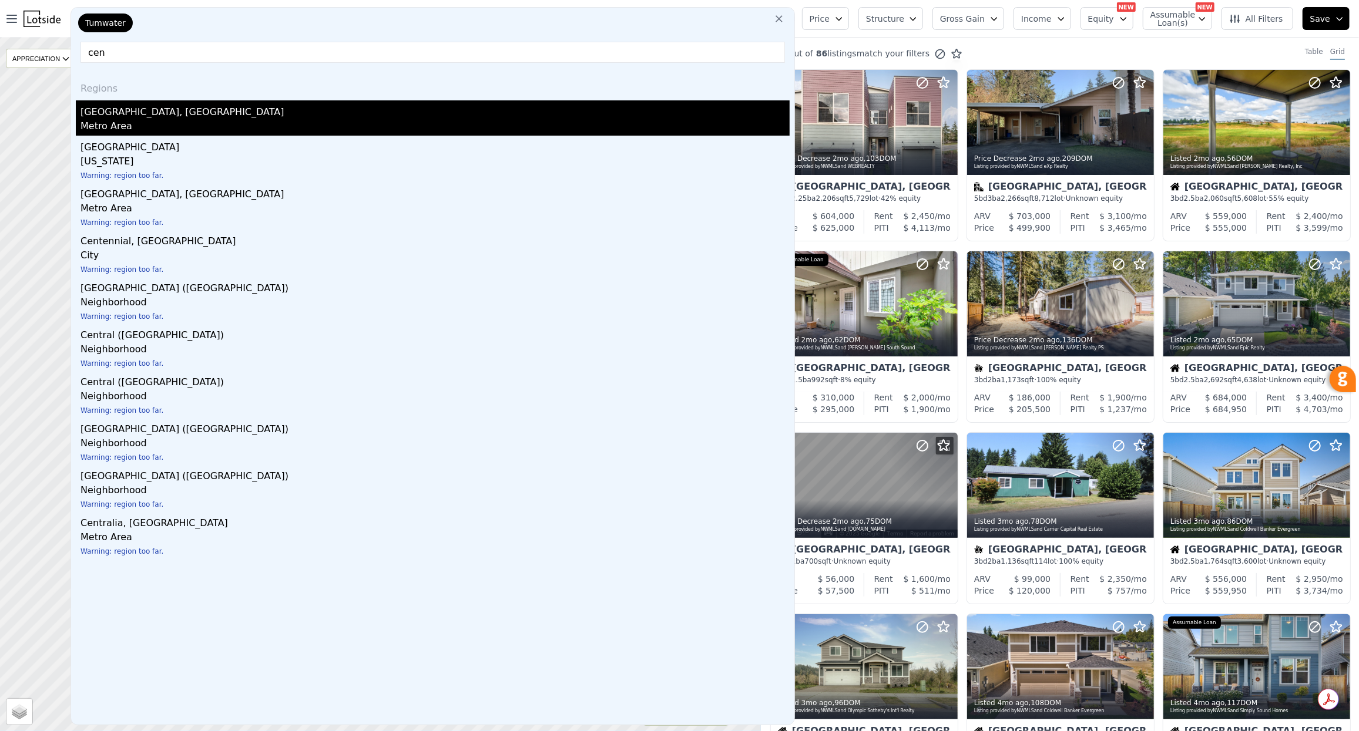
type input "cen"
click at [184, 111] on div "Centralia, WA" at bounding box center [434, 109] width 709 height 19
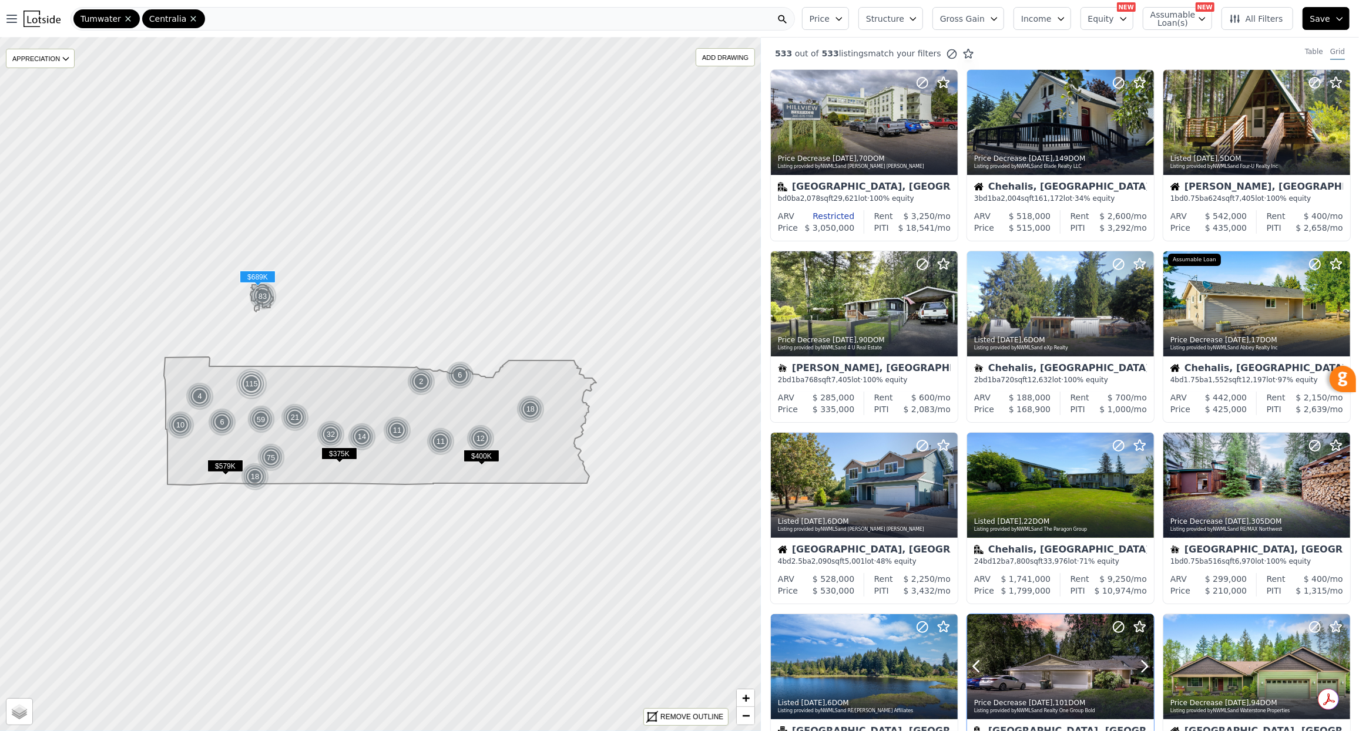
click at [1022, 644] on div at bounding box center [1060, 666] width 187 height 105
click at [328, 305] on icon at bounding box center [380, 385] width 916 height 836
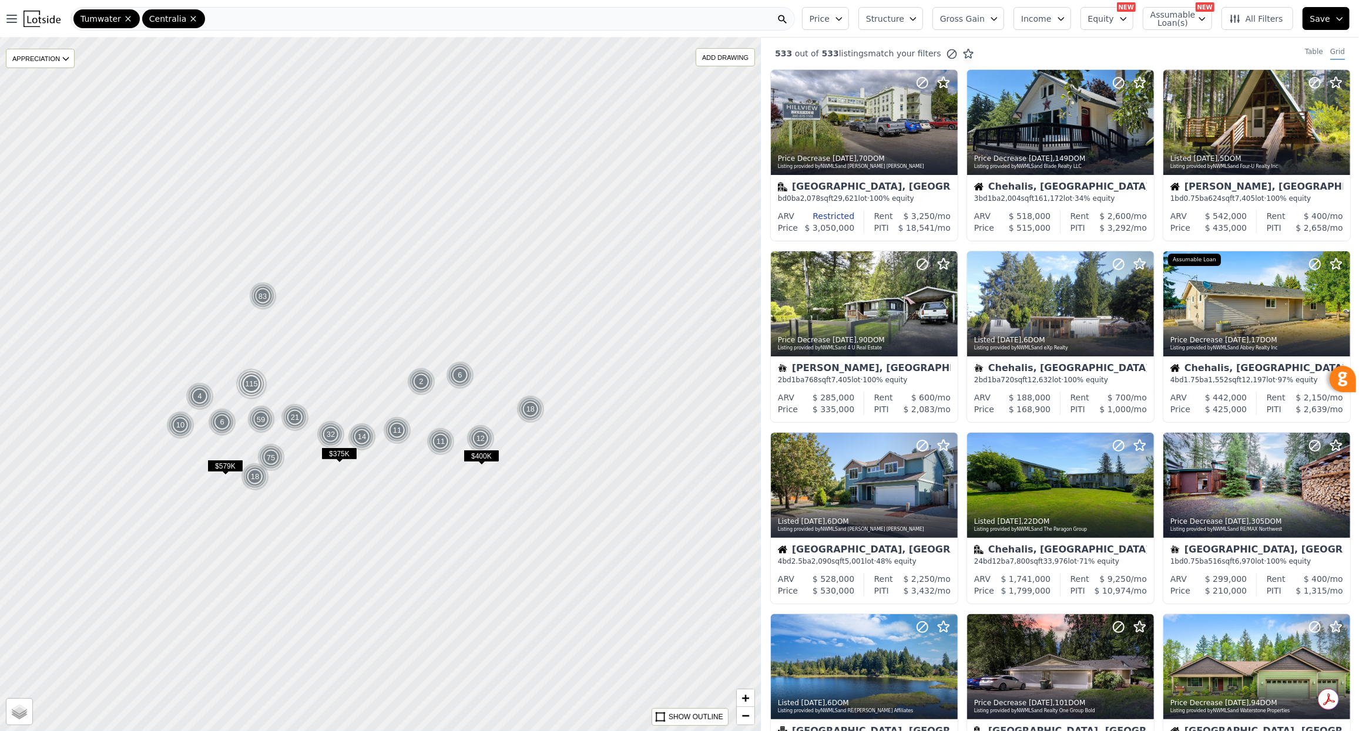
click at [328, 305] on div at bounding box center [380, 384] width 913 height 832
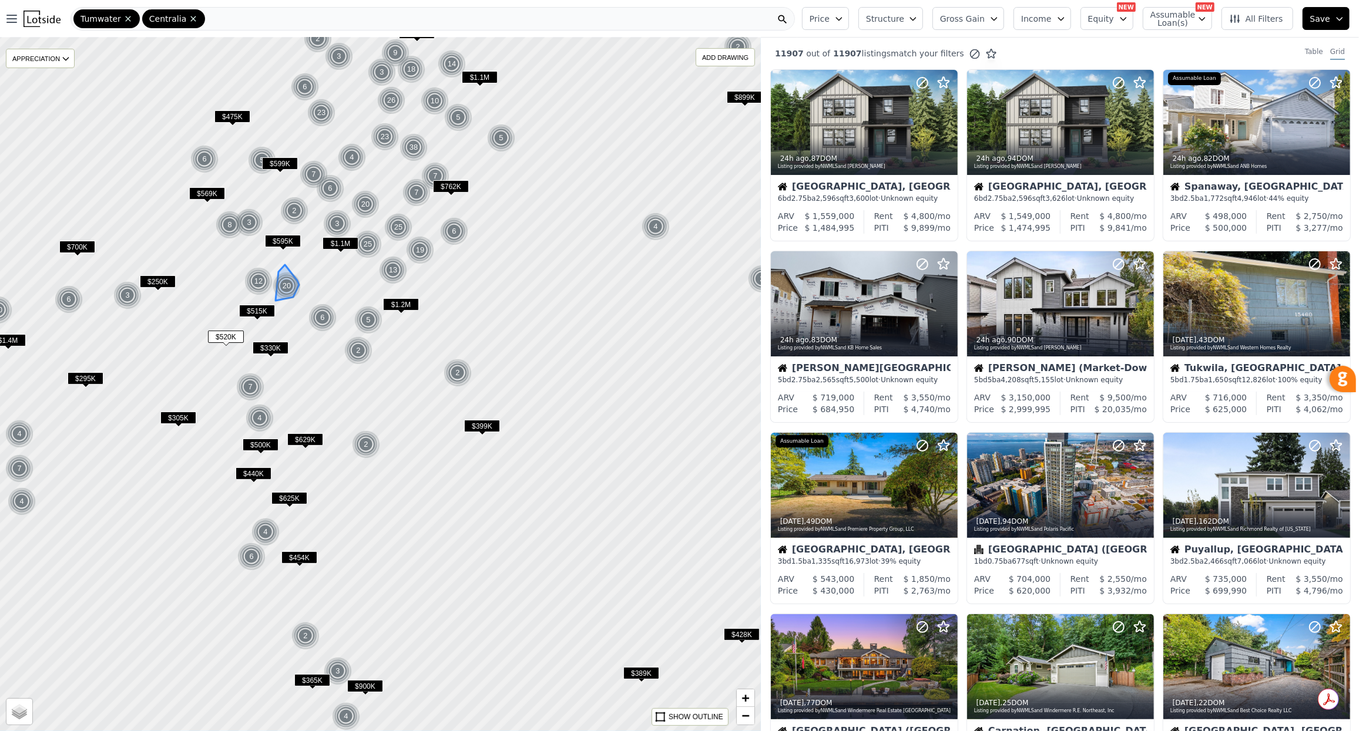
click at [289, 291] on div "20" at bounding box center [287, 286] width 28 height 28
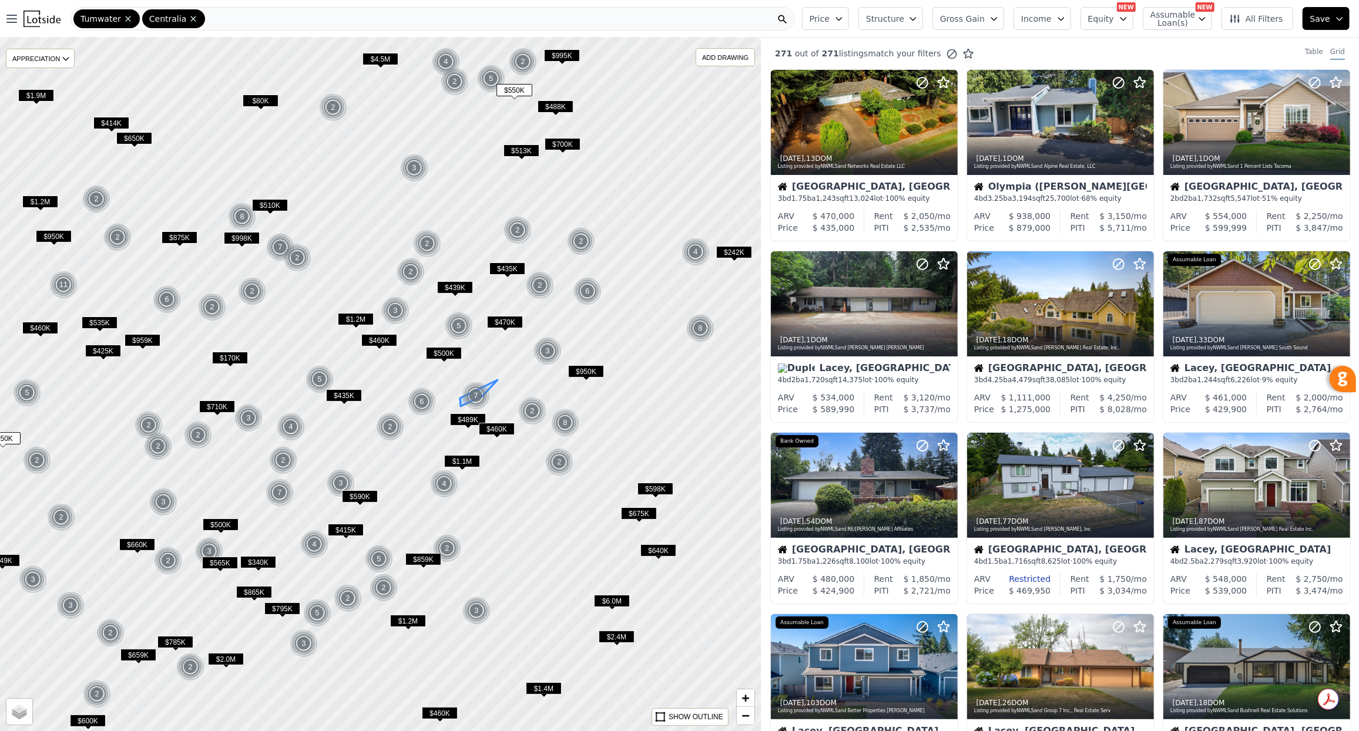
click at [475, 395] on div "7" at bounding box center [476, 396] width 28 height 28
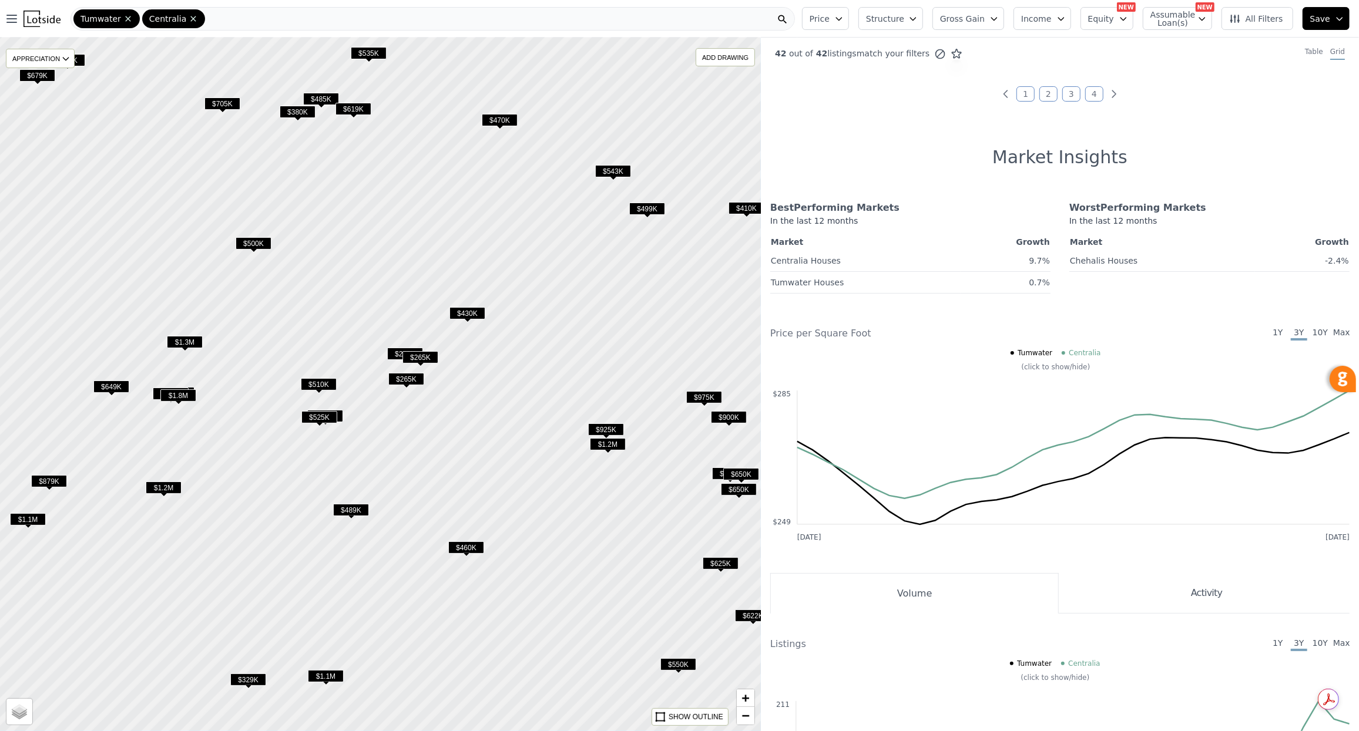
click at [355, 519] on div "$489K" at bounding box center [351, 512] width 36 height 17
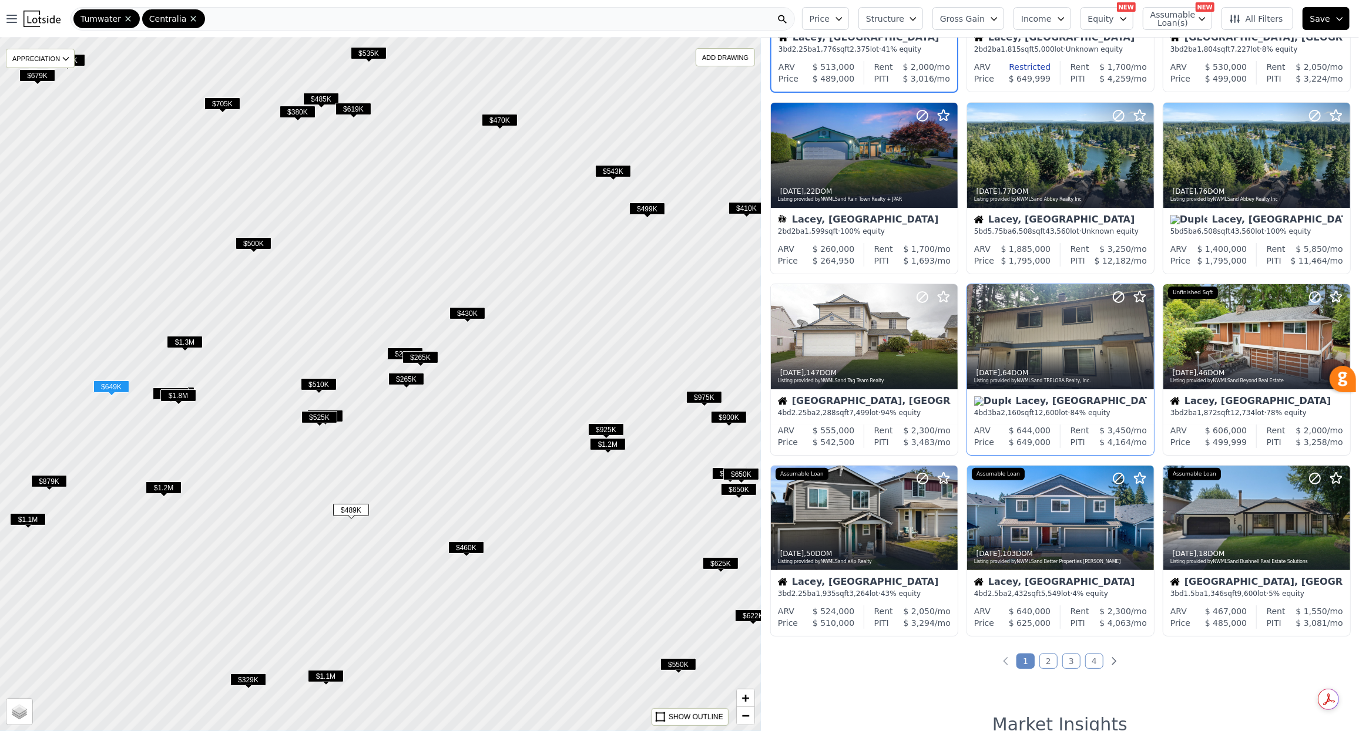
scroll to position [151, 0]
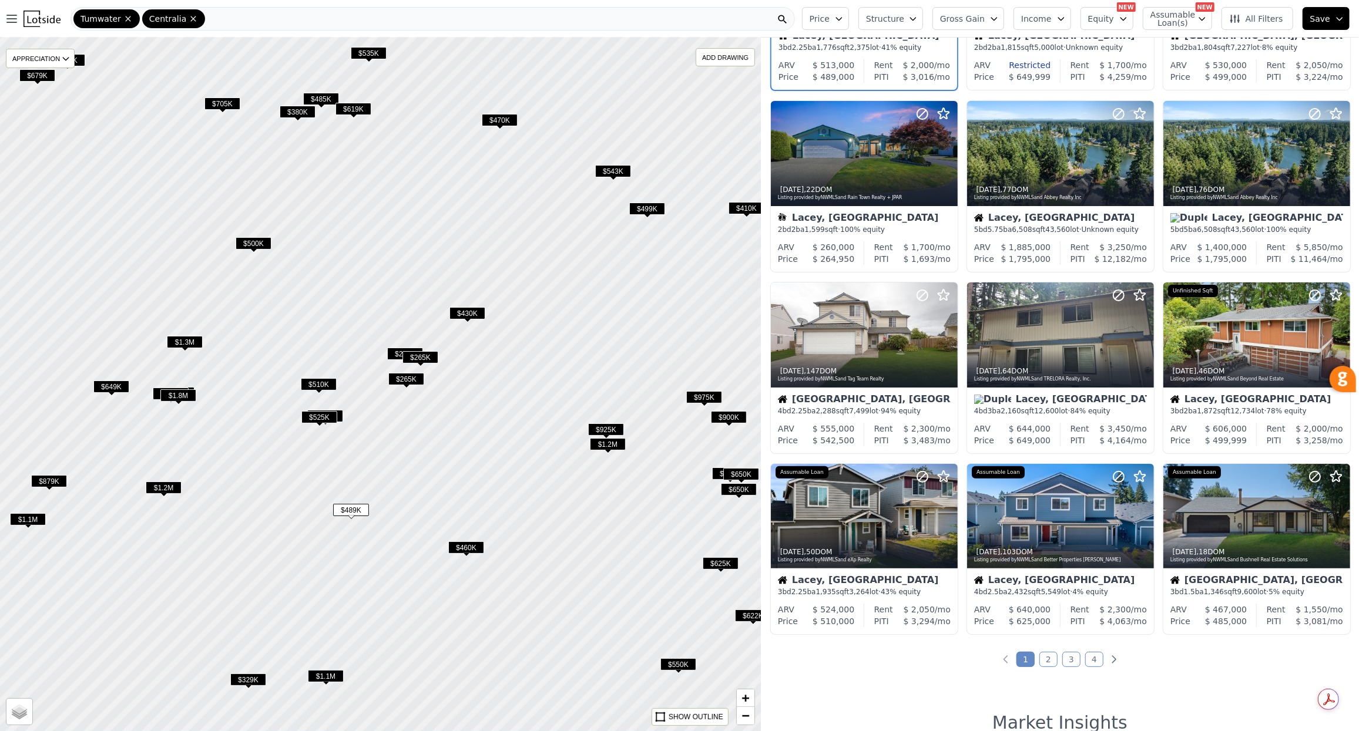
click at [1049, 660] on link "2" at bounding box center [1048, 659] width 18 height 15
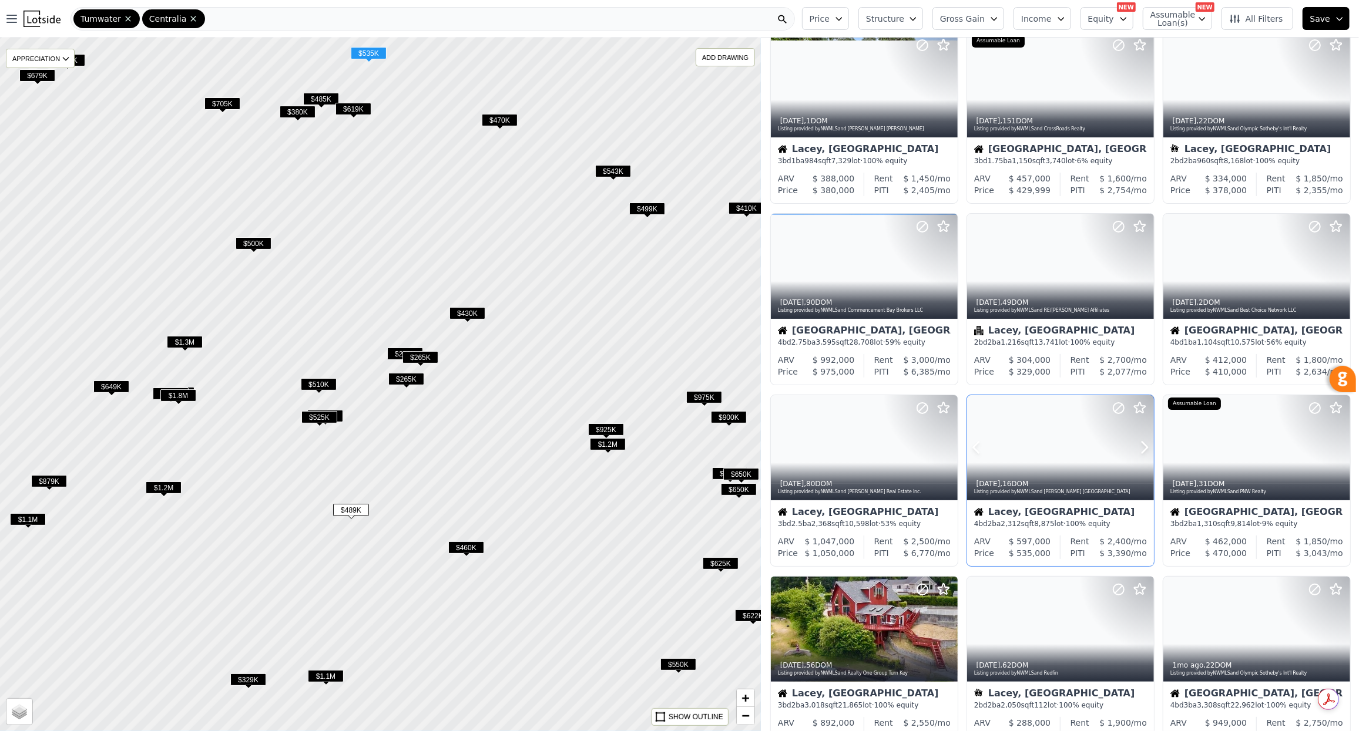
scroll to position [41, 0]
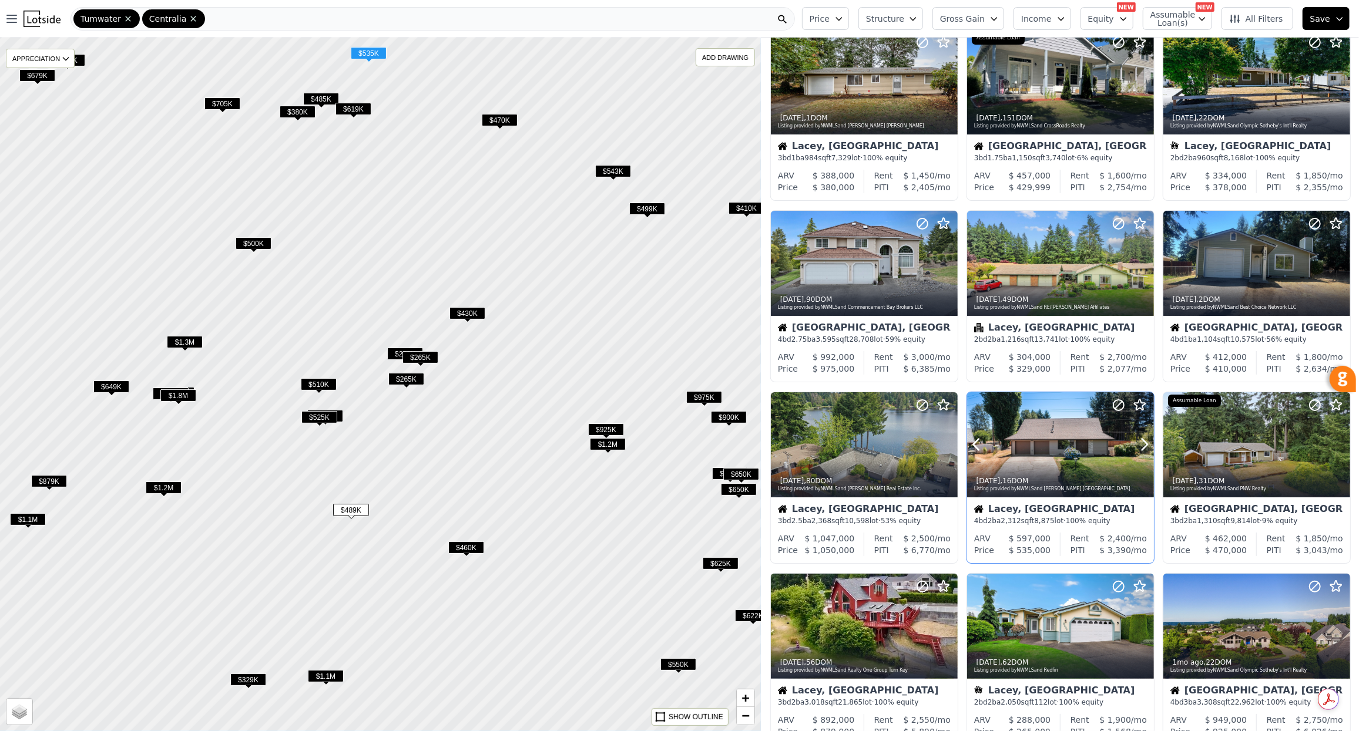
click at [1071, 447] on div at bounding box center [1060, 444] width 187 height 105
click at [1081, 442] on div at bounding box center [1115, 429] width 75 height 75
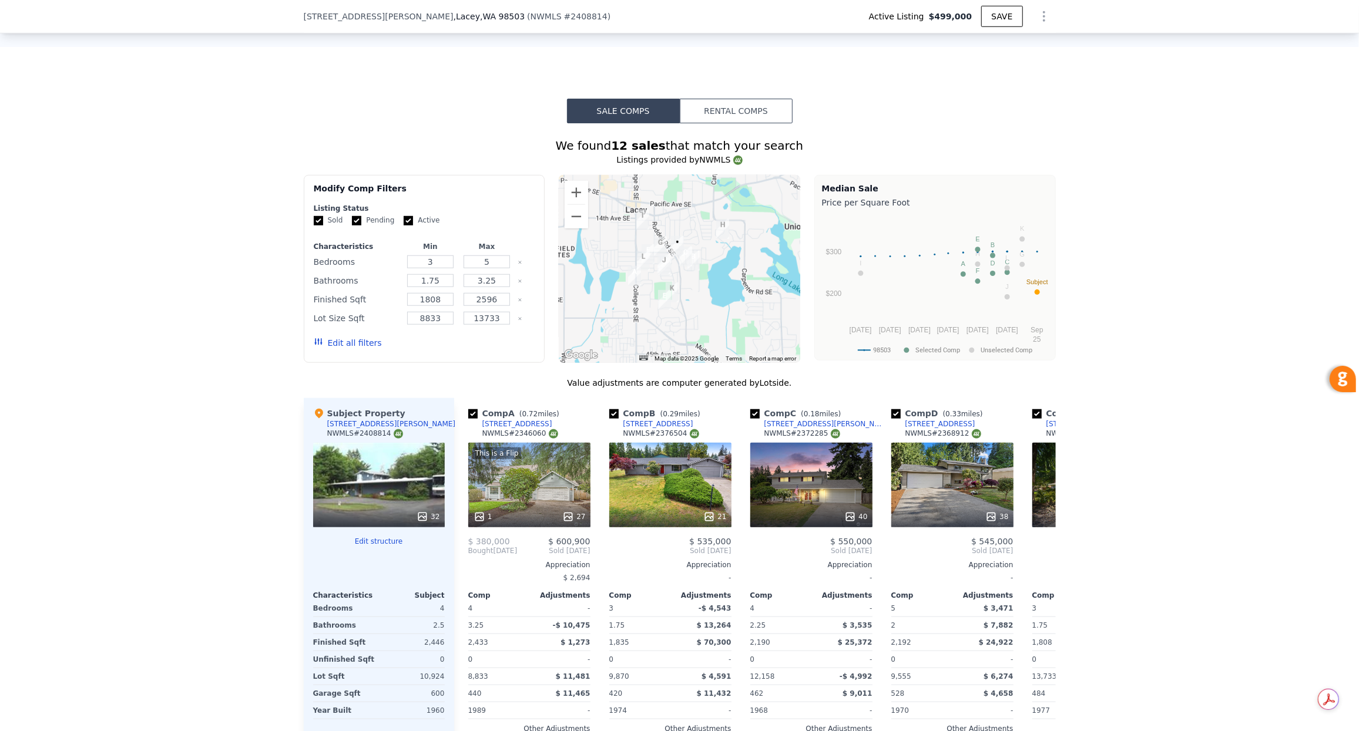
scroll to position [888, 0]
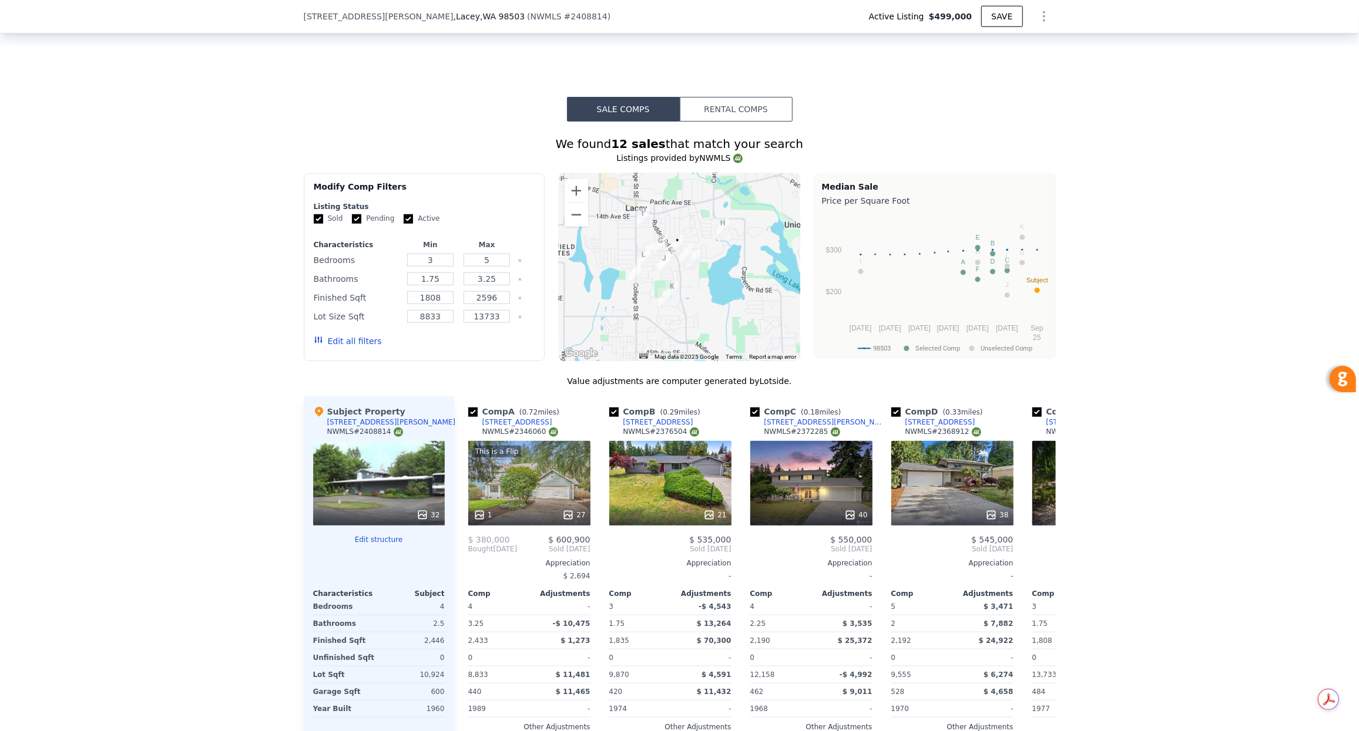
click at [387, 471] on div "32" at bounding box center [379, 483] width 132 height 85
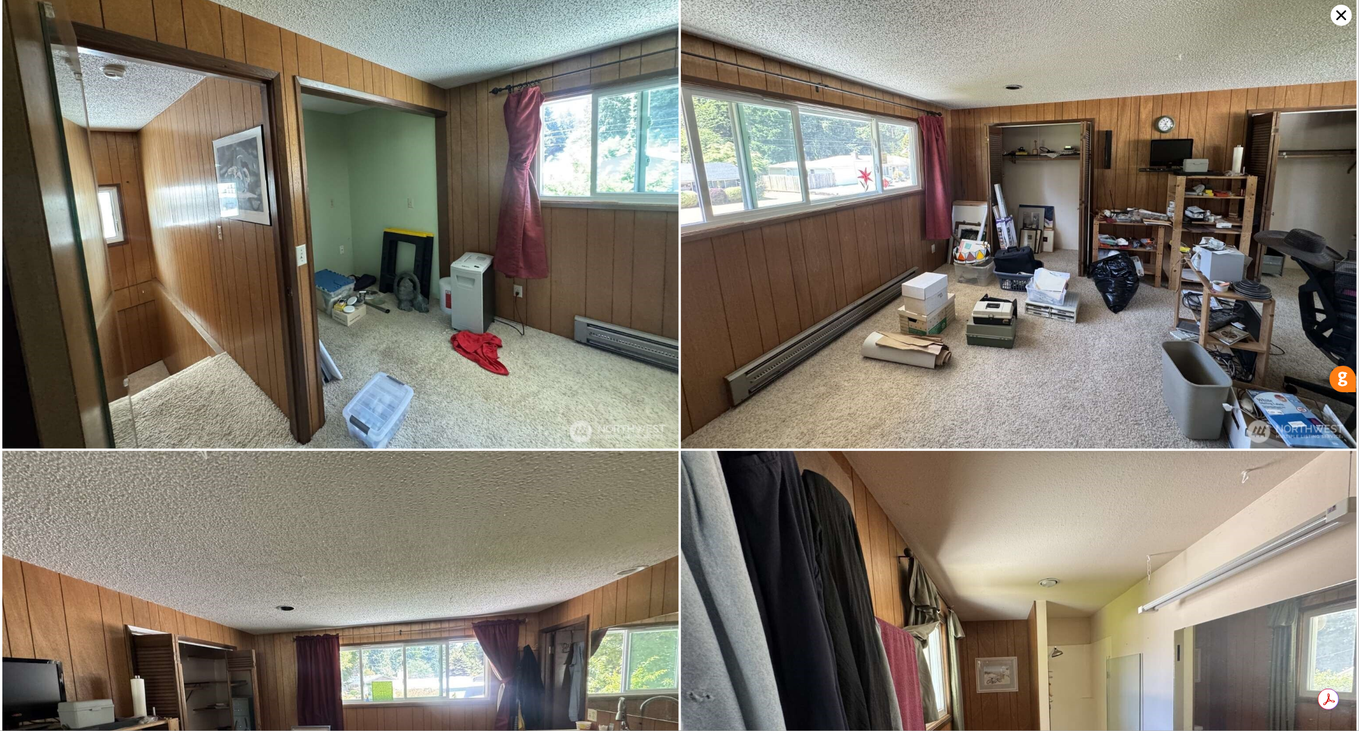
scroll to position [7130, 0]
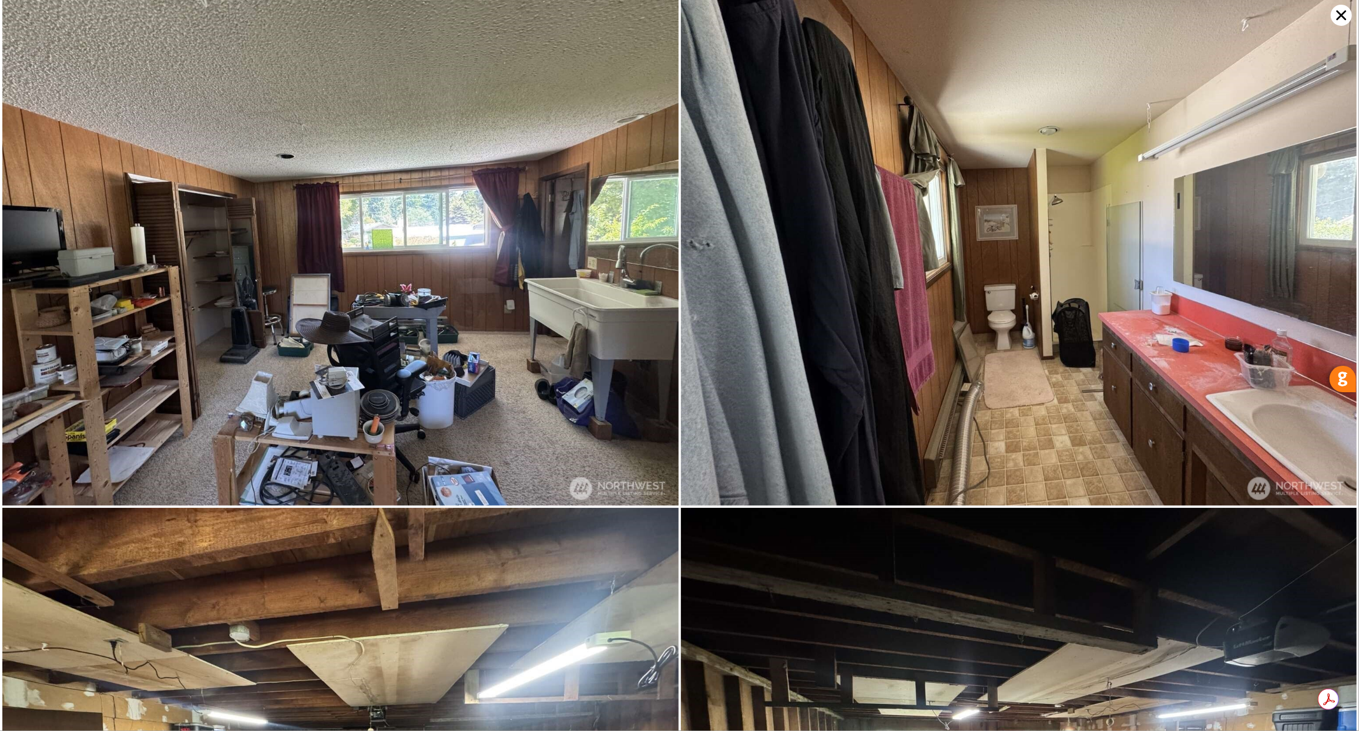
click at [1343, 14] on icon at bounding box center [1340, 15] width 21 height 21
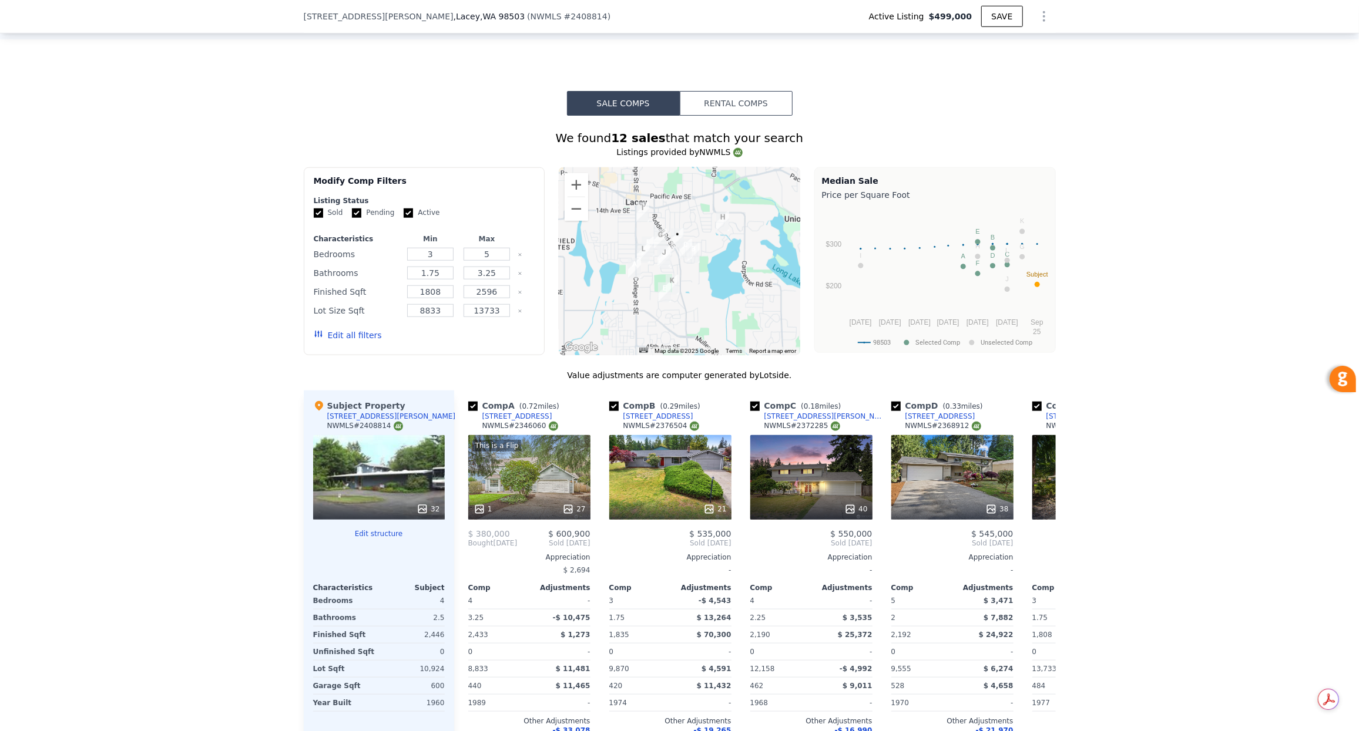
scroll to position [898, 0]
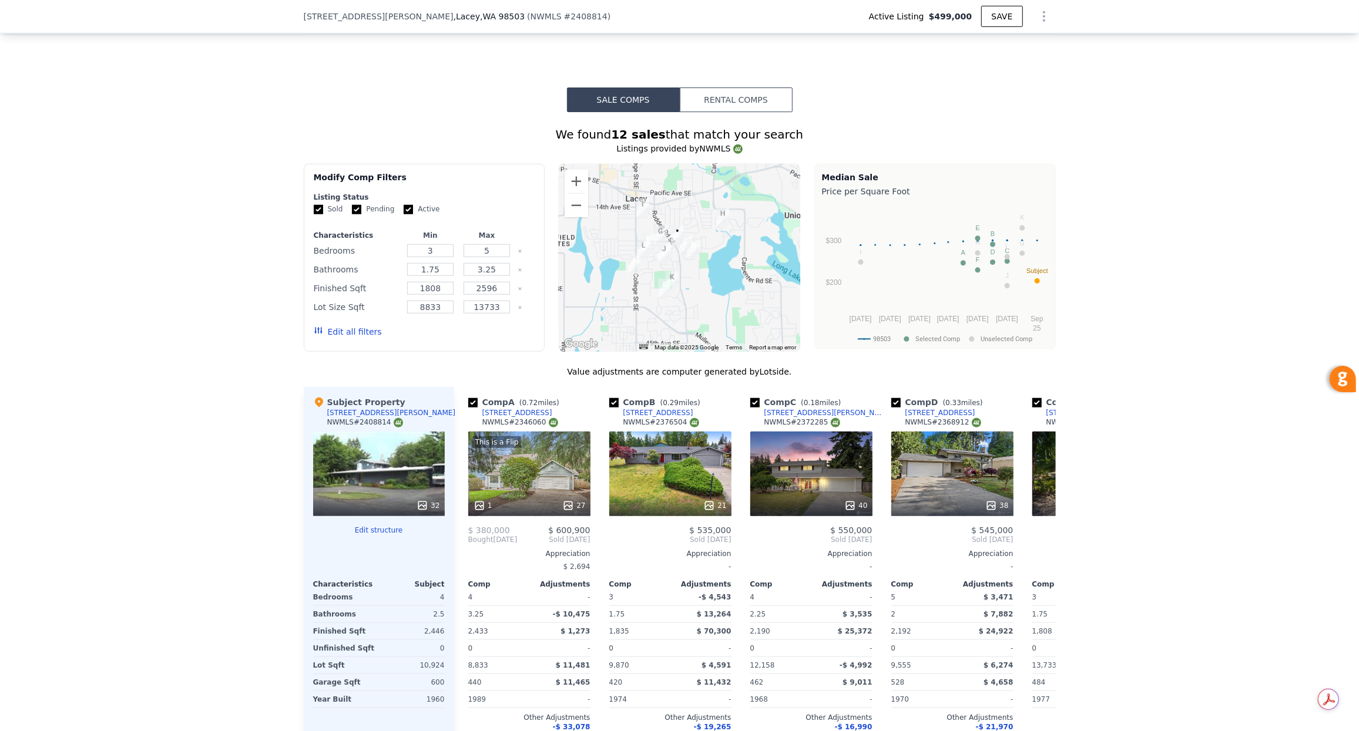
click at [644, 205] on img "4708 16th Ave SE" at bounding box center [642, 209] width 13 height 20
click at [644, 201] on img "4708 16th Ave SE" at bounding box center [642, 209] width 13 height 20
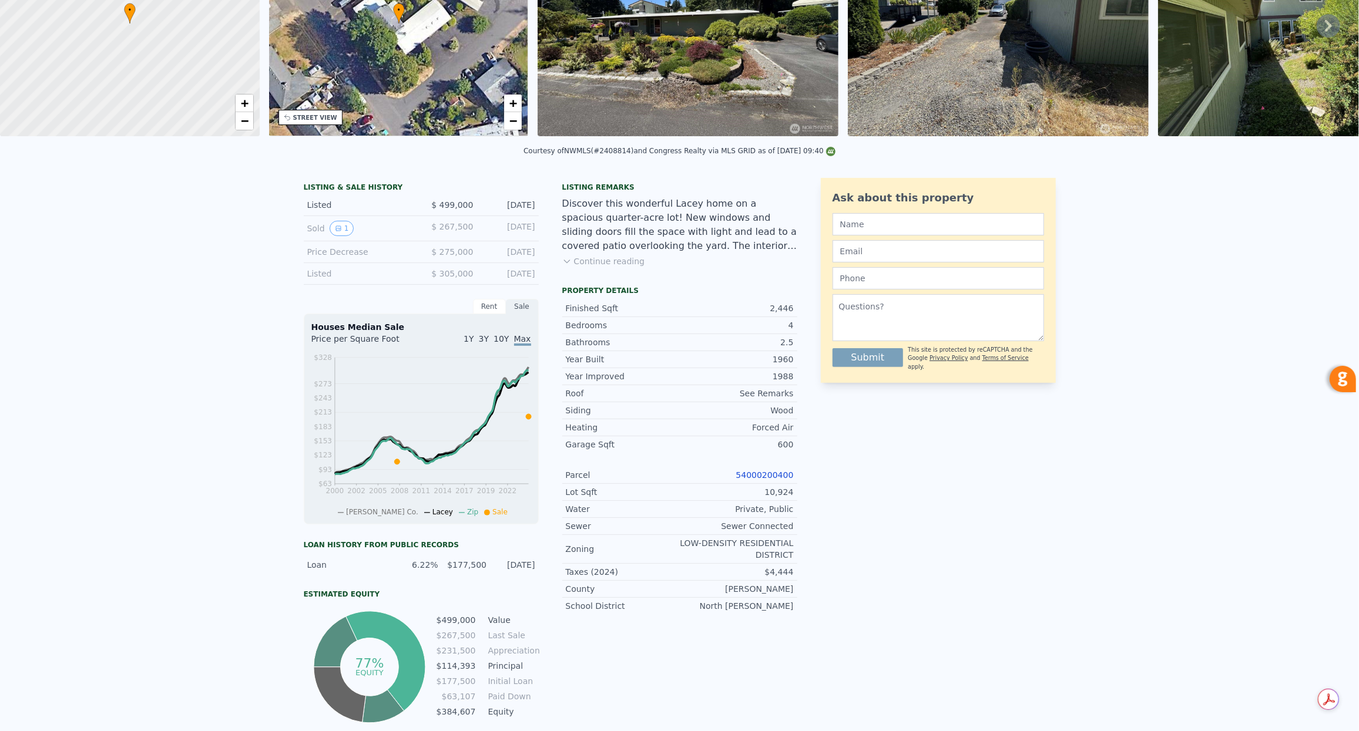
scroll to position [0, 0]
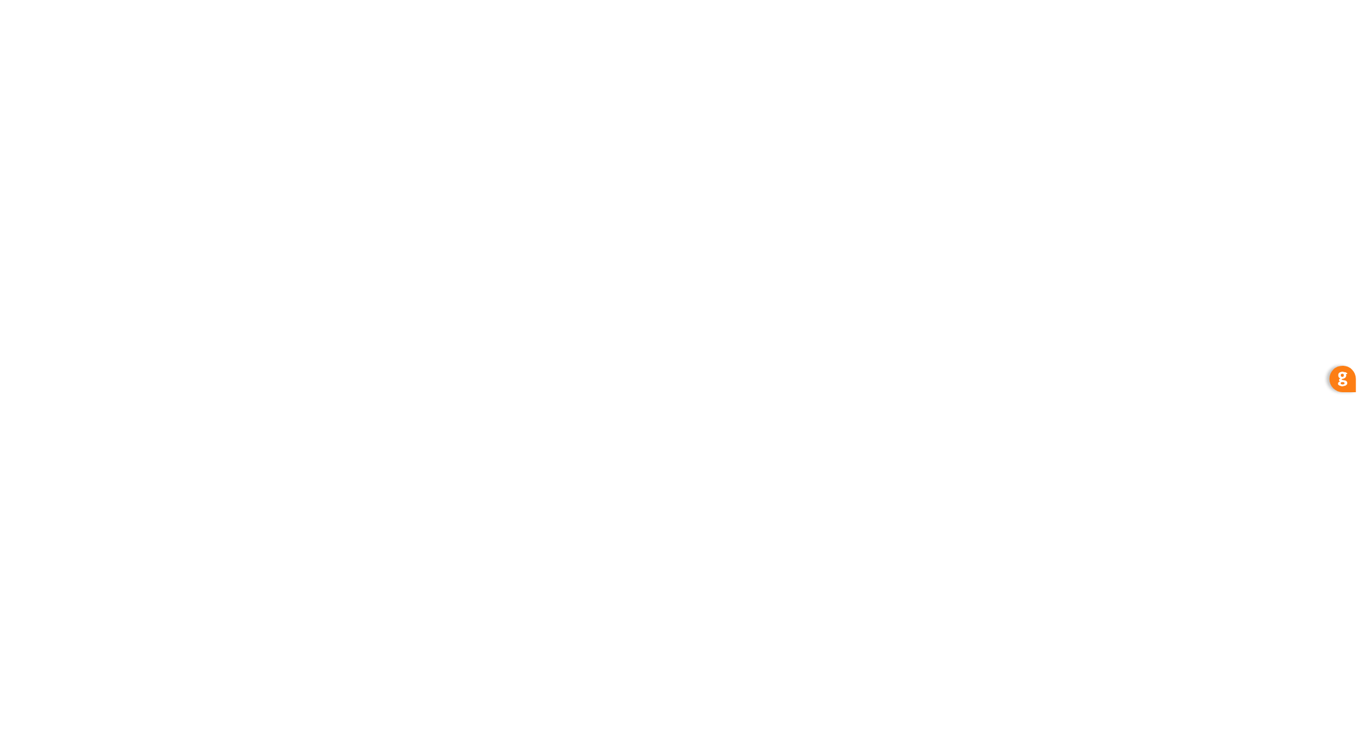
click at [216, 90] on div at bounding box center [679, 365] width 1359 height 731
click at [365, 183] on div at bounding box center [679, 365] width 1359 height 731
click at [189, 123] on div at bounding box center [679, 365] width 1359 height 731
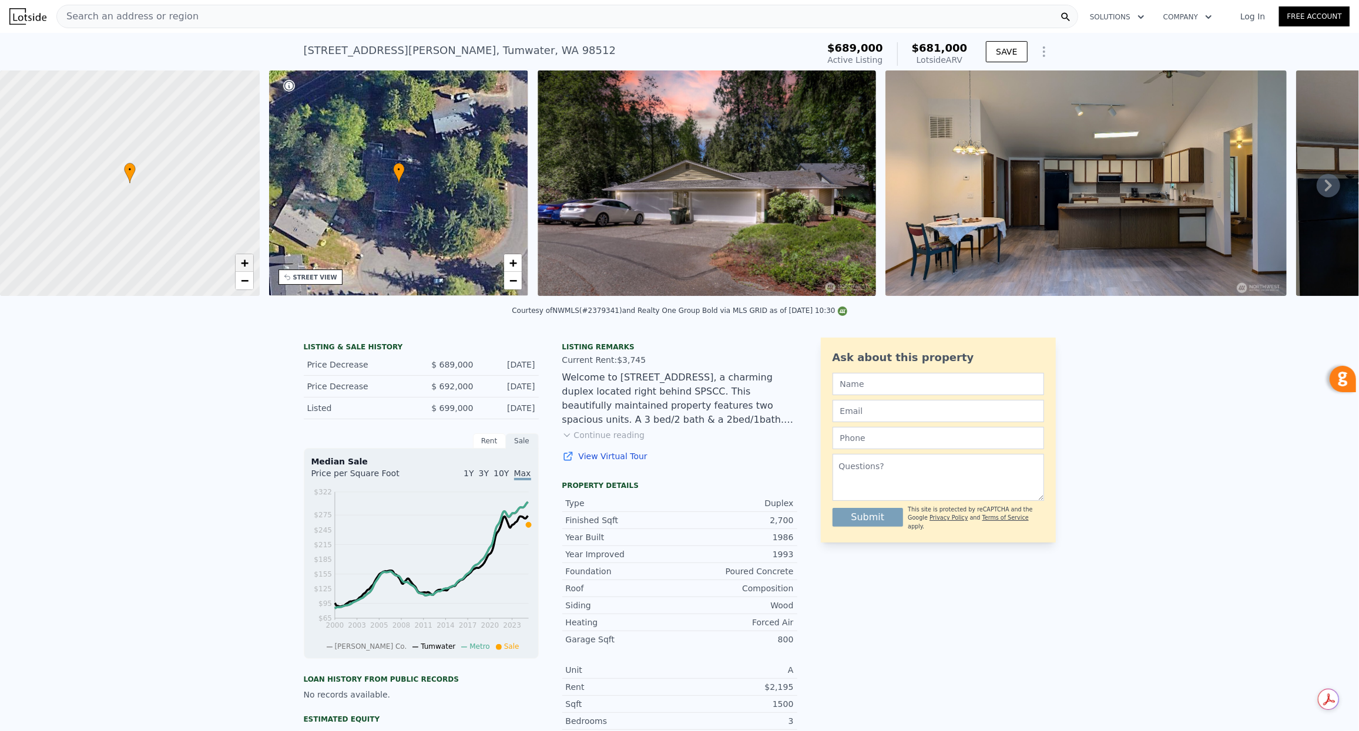
click at [243, 261] on span "+" at bounding box center [244, 263] width 8 height 15
click at [242, 267] on span "+" at bounding box center [244, 263] width 8 height 15
drag, startPoint x: 153, startPoint y: 231, endPoint x: 21, endPoint y: 203, distance: 135.1
click at [22, 203] on div at bounding box center [129, 183] width 311 height 271
click at [244, 266] on span "+" at bounding box center [244, 263] width 8 height 15
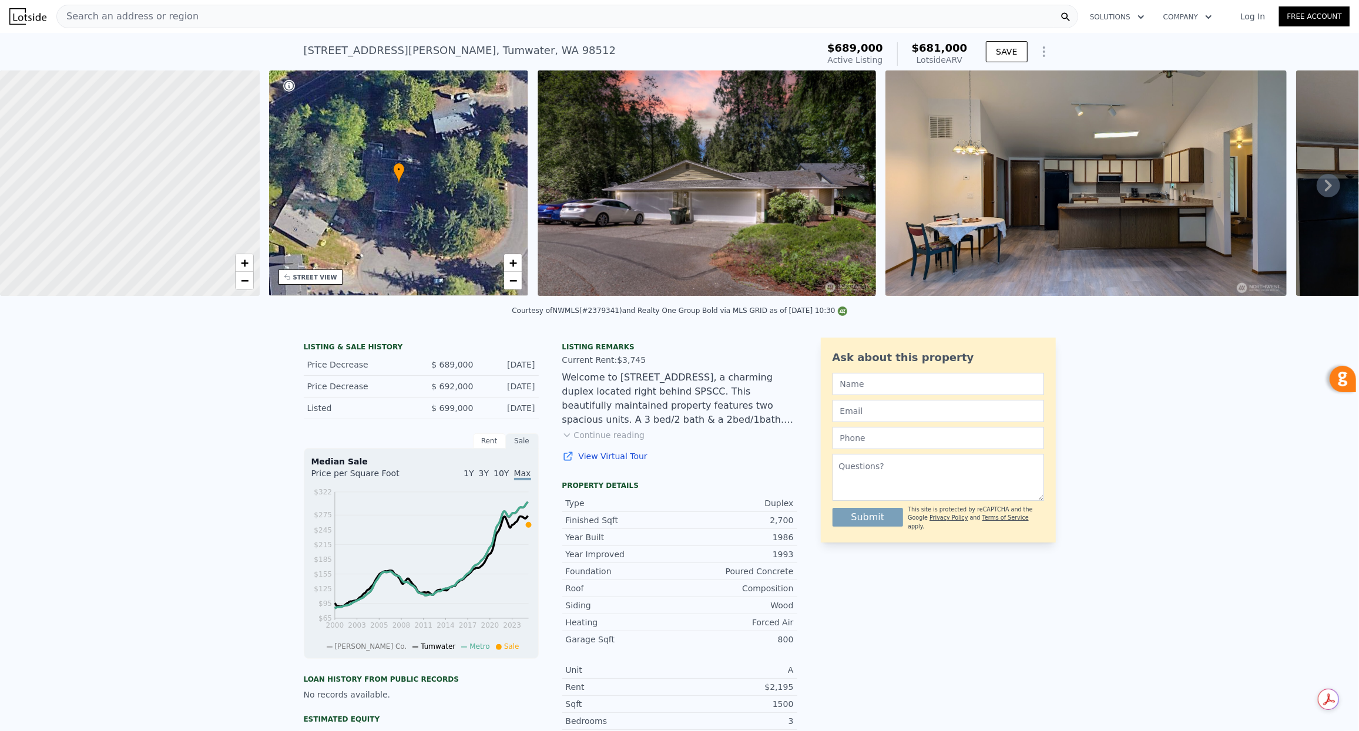
click at [153, 199] on div at bounding box center [129, 183] width 311 height 271
click at [246, 266] on span "+" at bounding box center [244, 263] width 8 height 15
drag, startPoint x: 116, startPoint y: 164, endPoint x: 147, endPoint y: 303, distance: 142.5
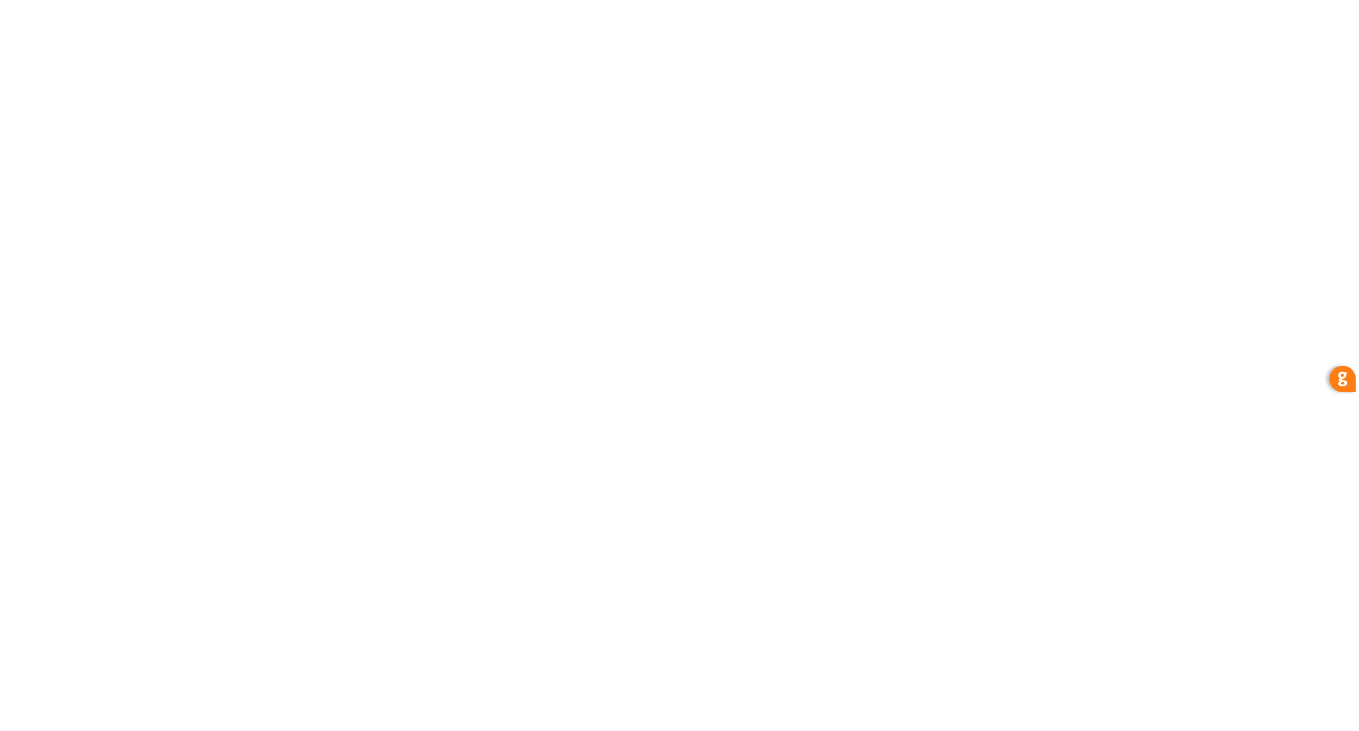
click at [195, 96] on div at bounding box center [679, 365] width 1359 height 731
